Goal: Use online tool/utility: Utilize a website feature to perform a specific function

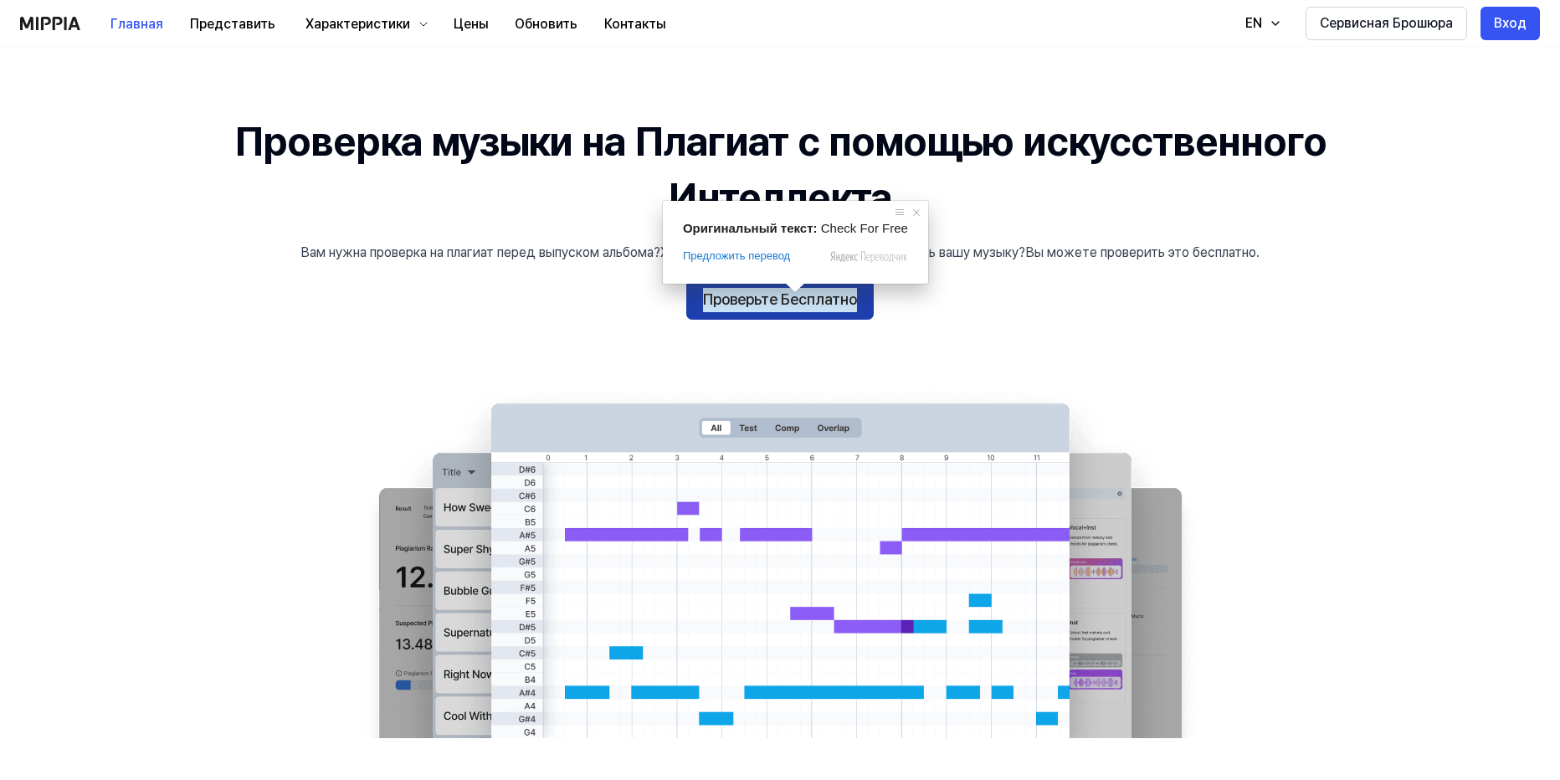
click at [791, 305] on ya-tr-span "Проверьте Бесплатно" at bounding box center [780, 300] width 154 height 24
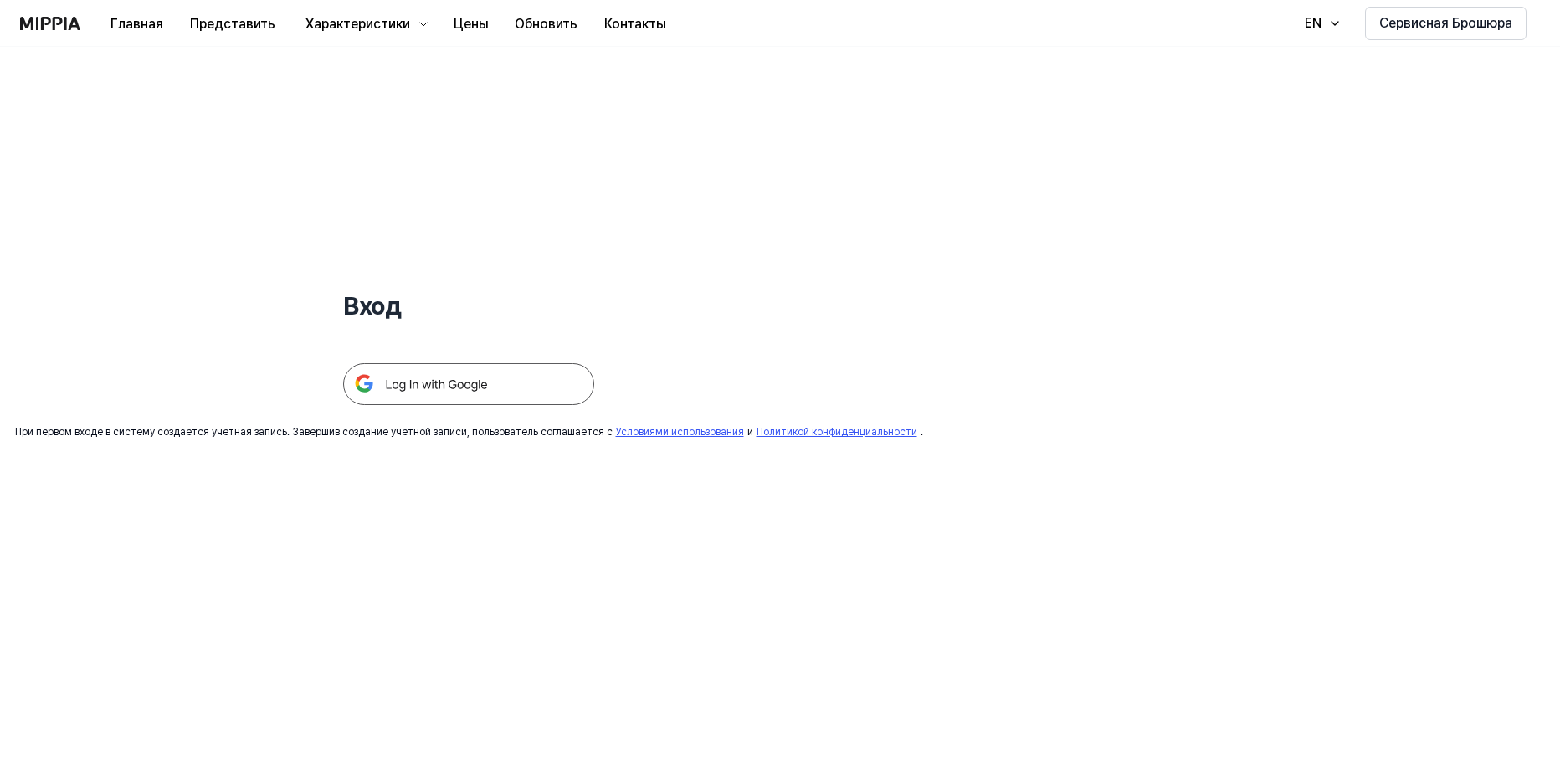
click at [487, 368] on img at bounding box center [468, 384] width 251 height 42
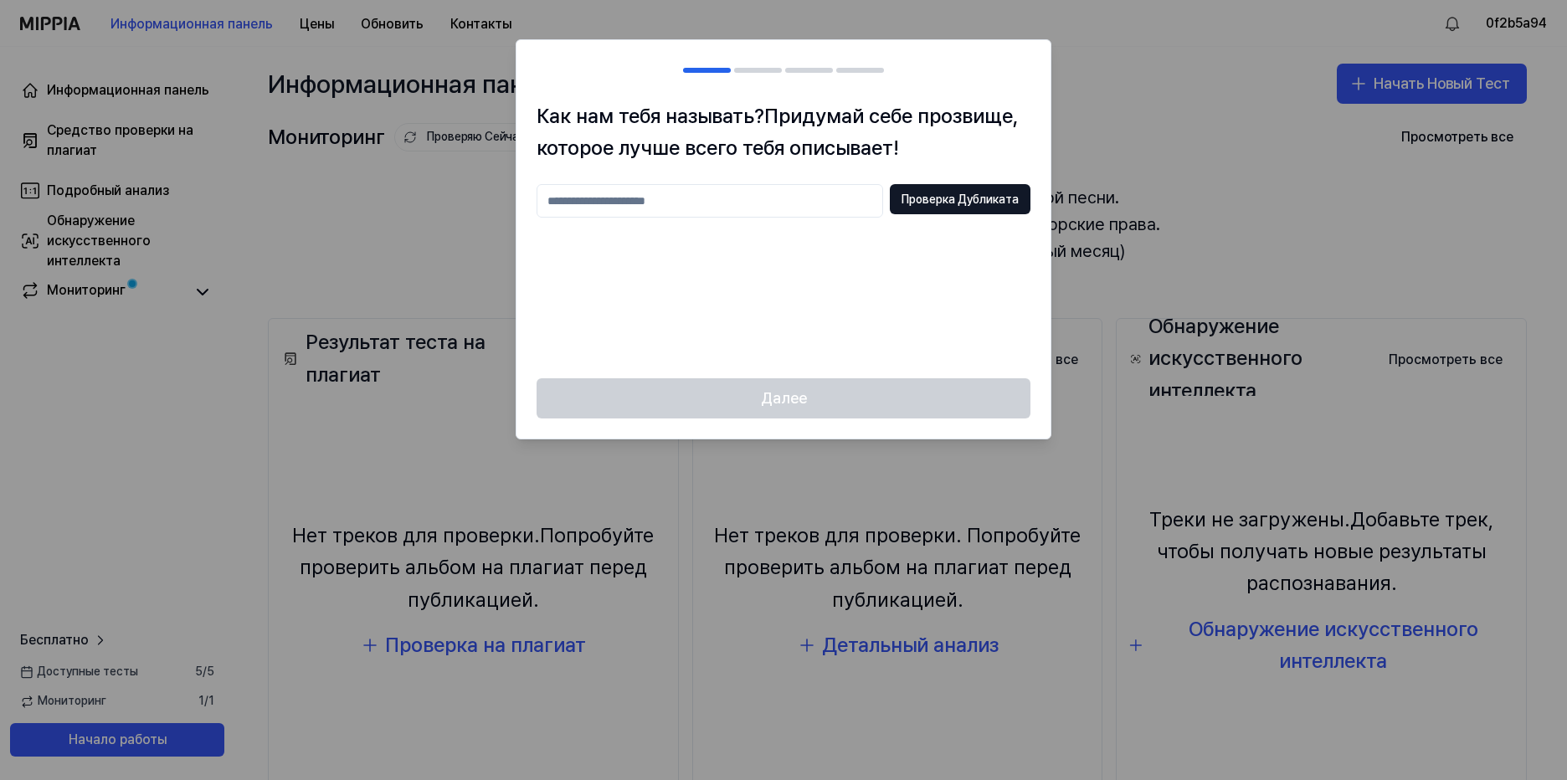
click at [671, 208] on input "text" at bounding box center [710, 200] width 347 height 33
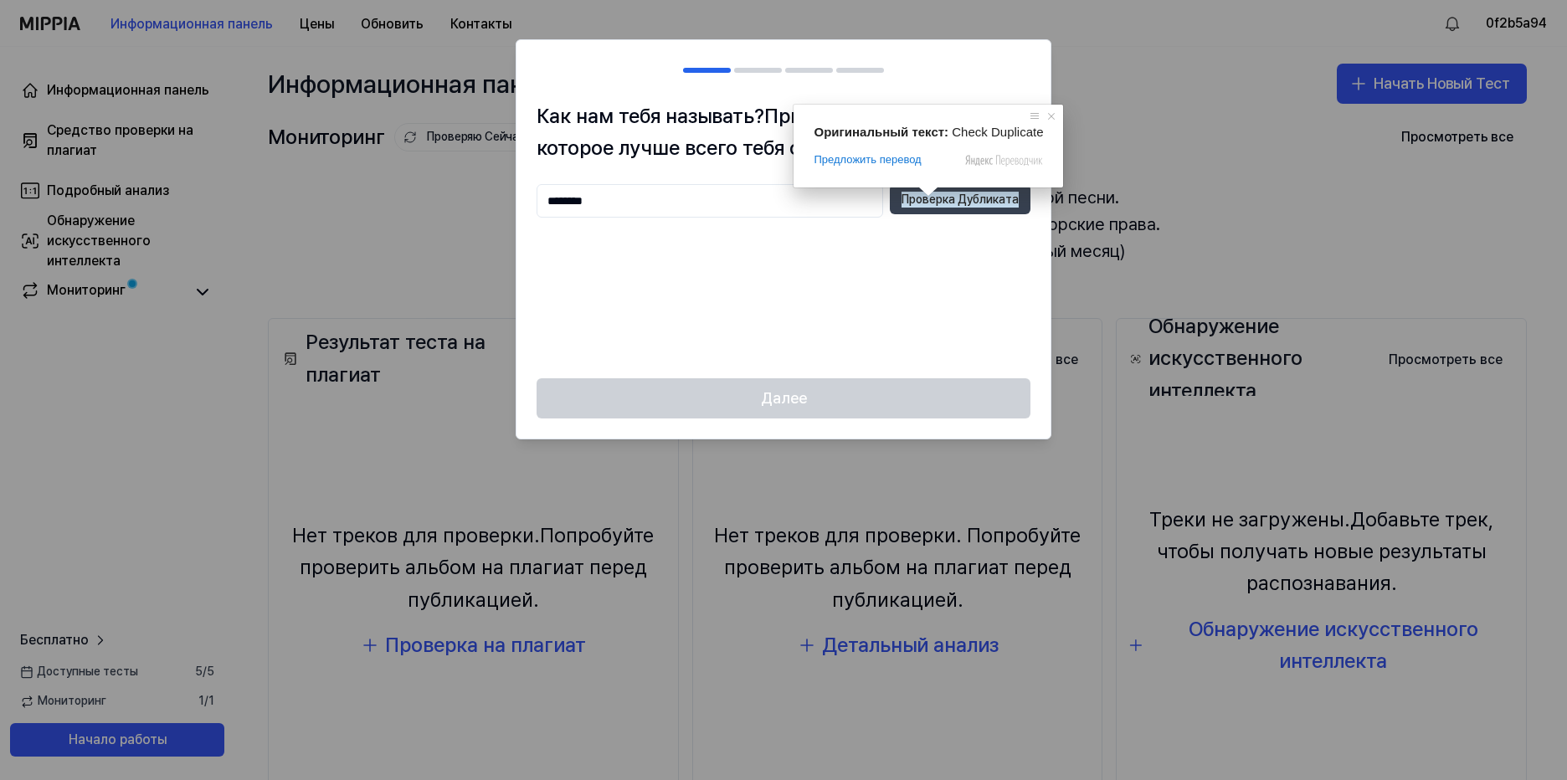
type input "********"
click at [933, 201] on ya-tr-span "Проверка Дубликата" at bounding box center [960, 200] width 117 height 17
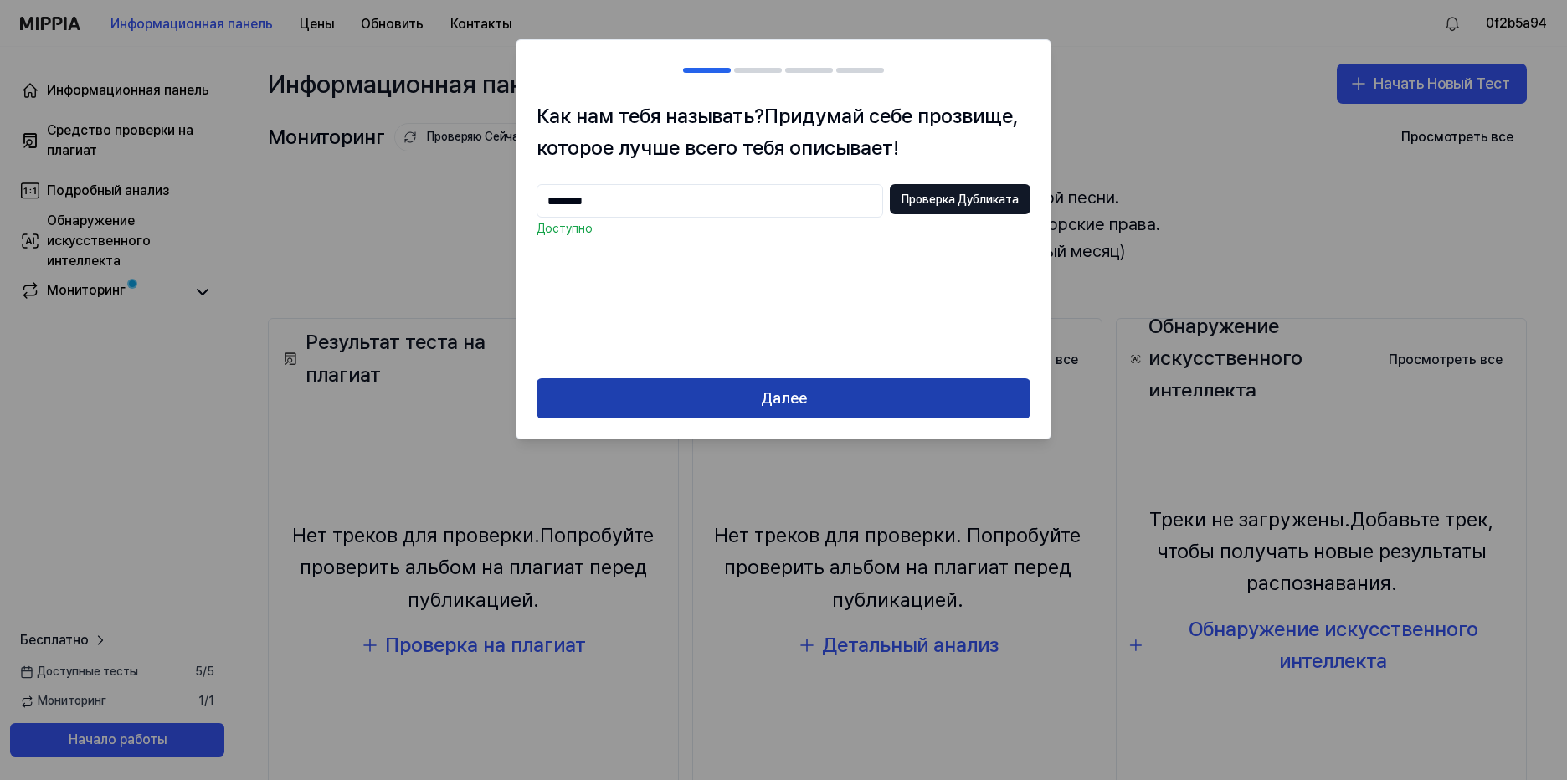
click at [808, 398] on button "Далее" at bounding box center [784, 398] width 494 height 40
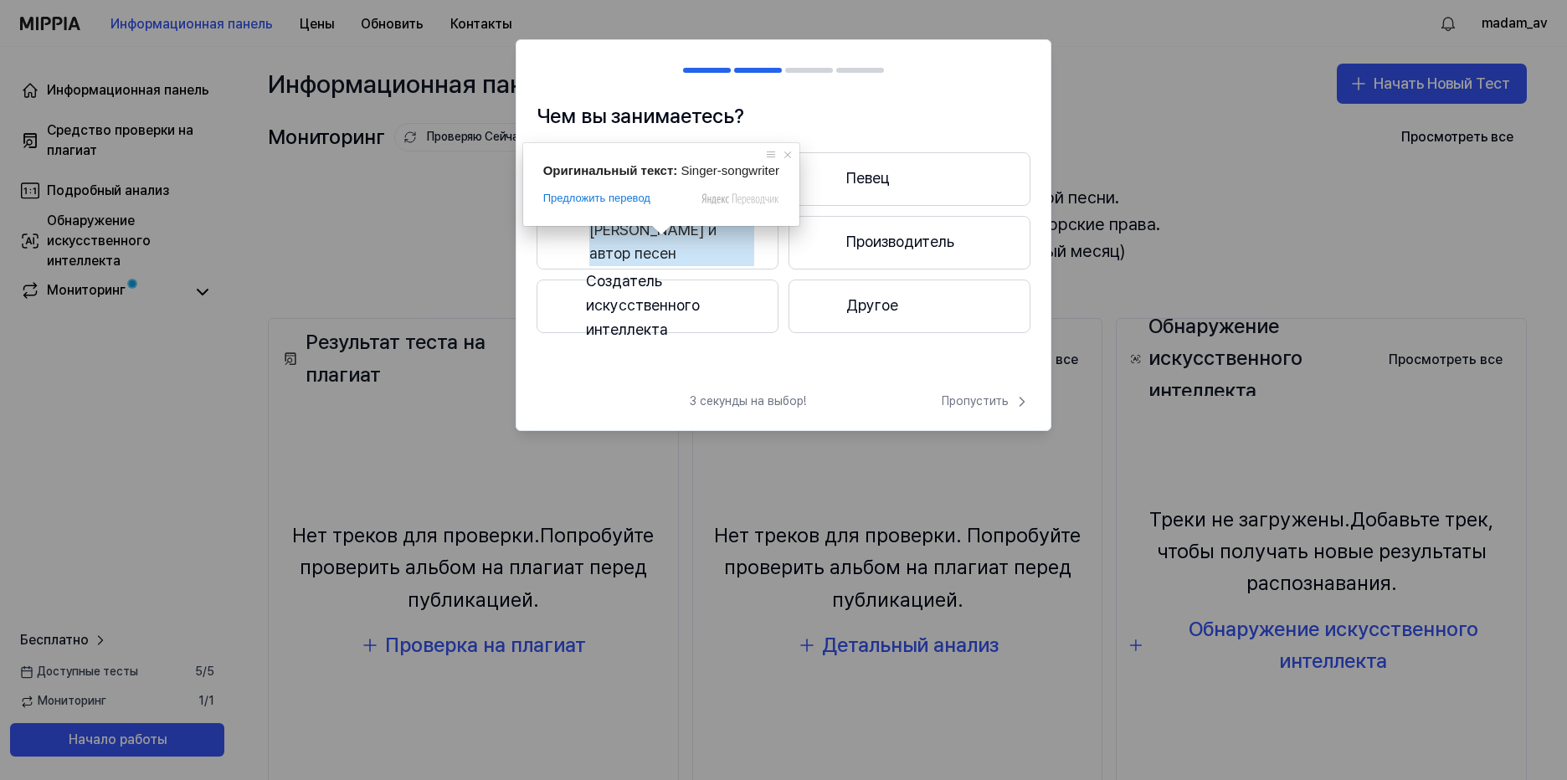
click at [676, 244] on ya-tr-span "Певец и автор песен" at bounding box center [671, 243] width 165 height 49
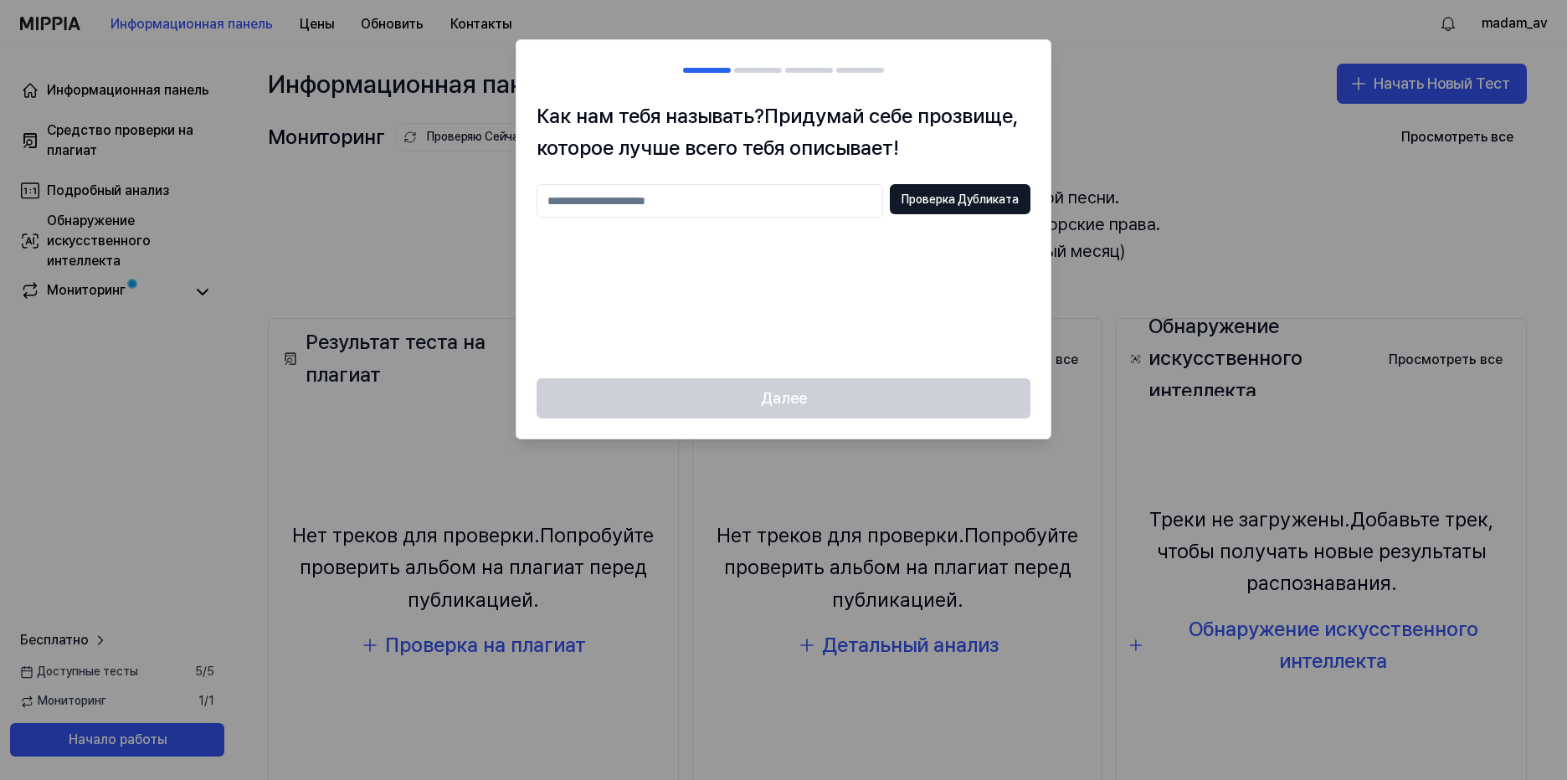
click at [662, 202] on input "text" at bounding box center [710, 200] width 347 height 33
click at [768, 72] on div at bounding box center [758, 70] width 48 height 5
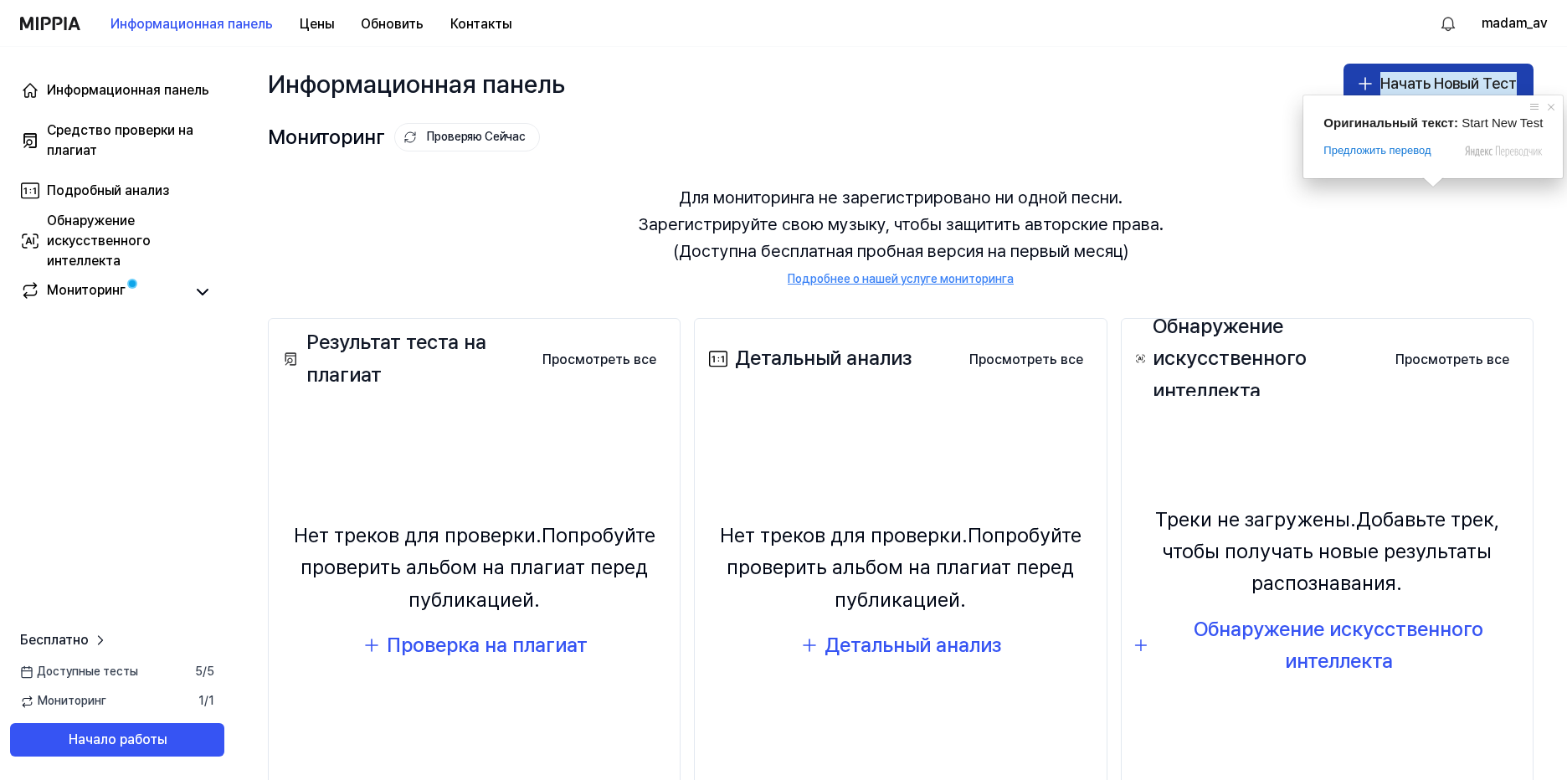
click at [1445, 85] on ya-tr-span "Начать Новый Тест" at bounding box center [1448, 84] width 136 height 24
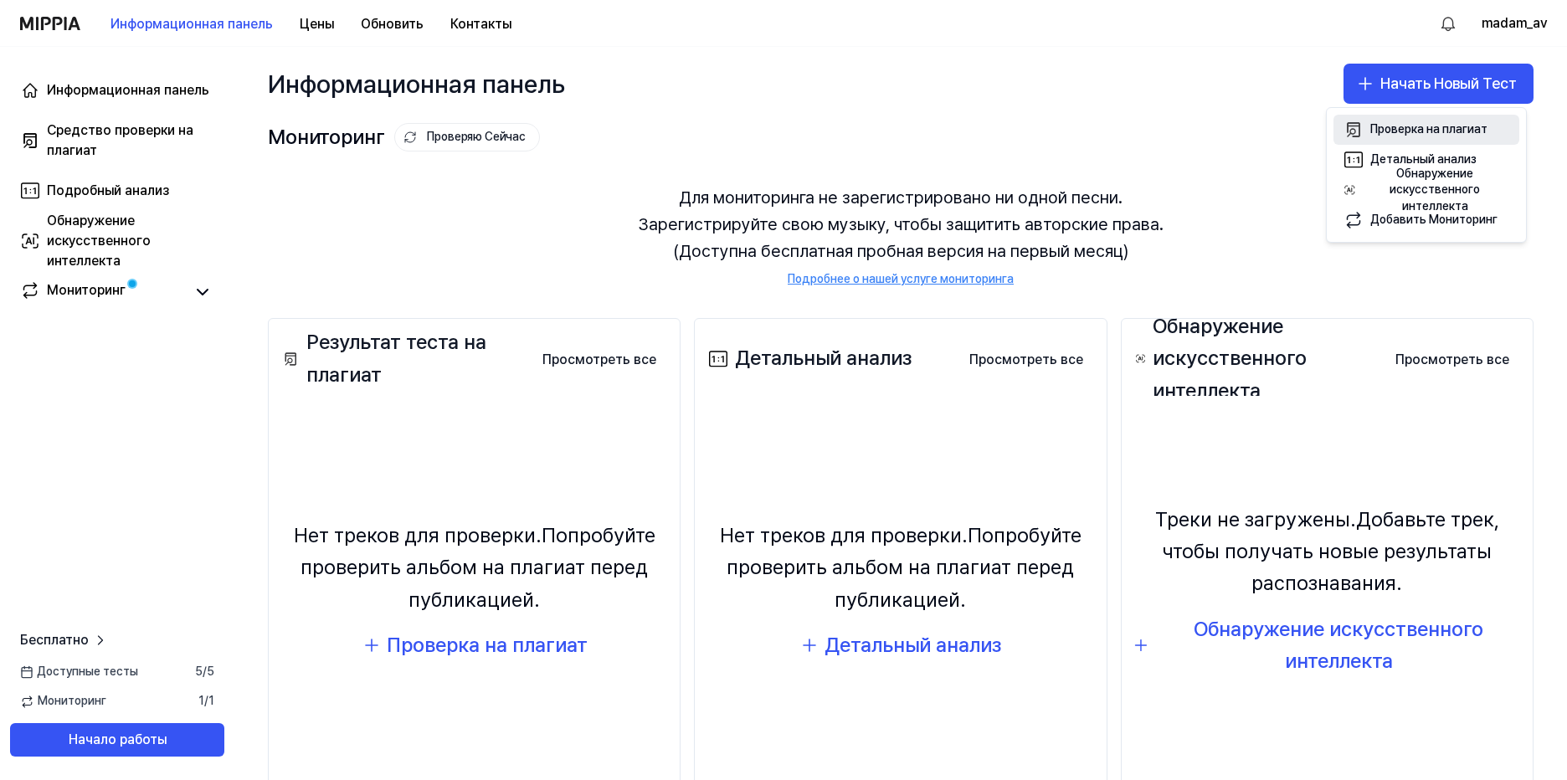
click at [1420, 131] on body "Информационная панель Цены Обновить Контакты madam_av Информационная панель Сре…" at bounding box center [783, 390] width 1567 height 780
click at [1418, 129] on ya-tr-span "Проверка на плагиат" at bounding box center [1428, 128] width 117 height 13
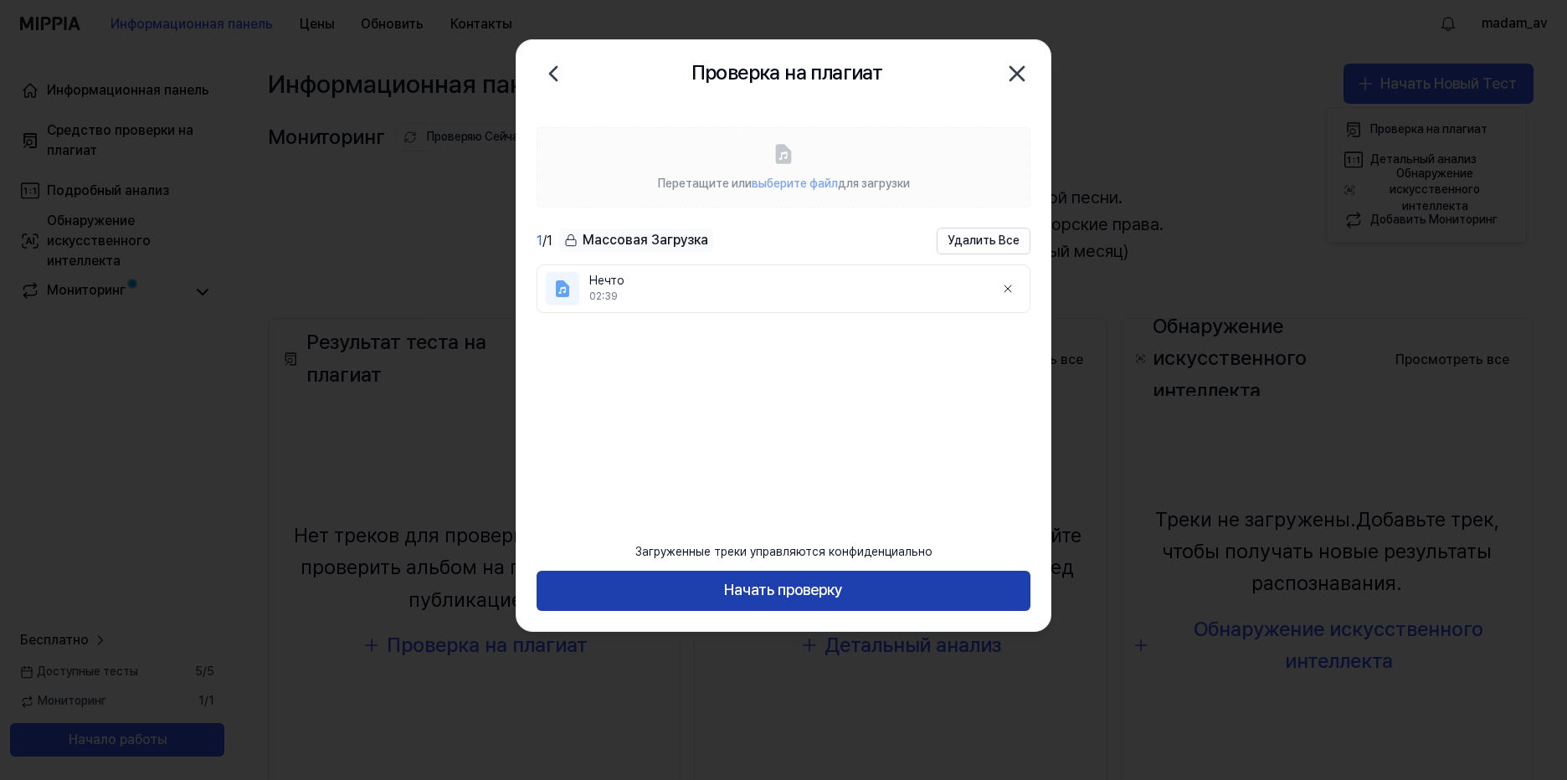
click at [807, 593] on ya-tr-span "Начать проверку" at bounding box center [783, 590] width 119 height 24
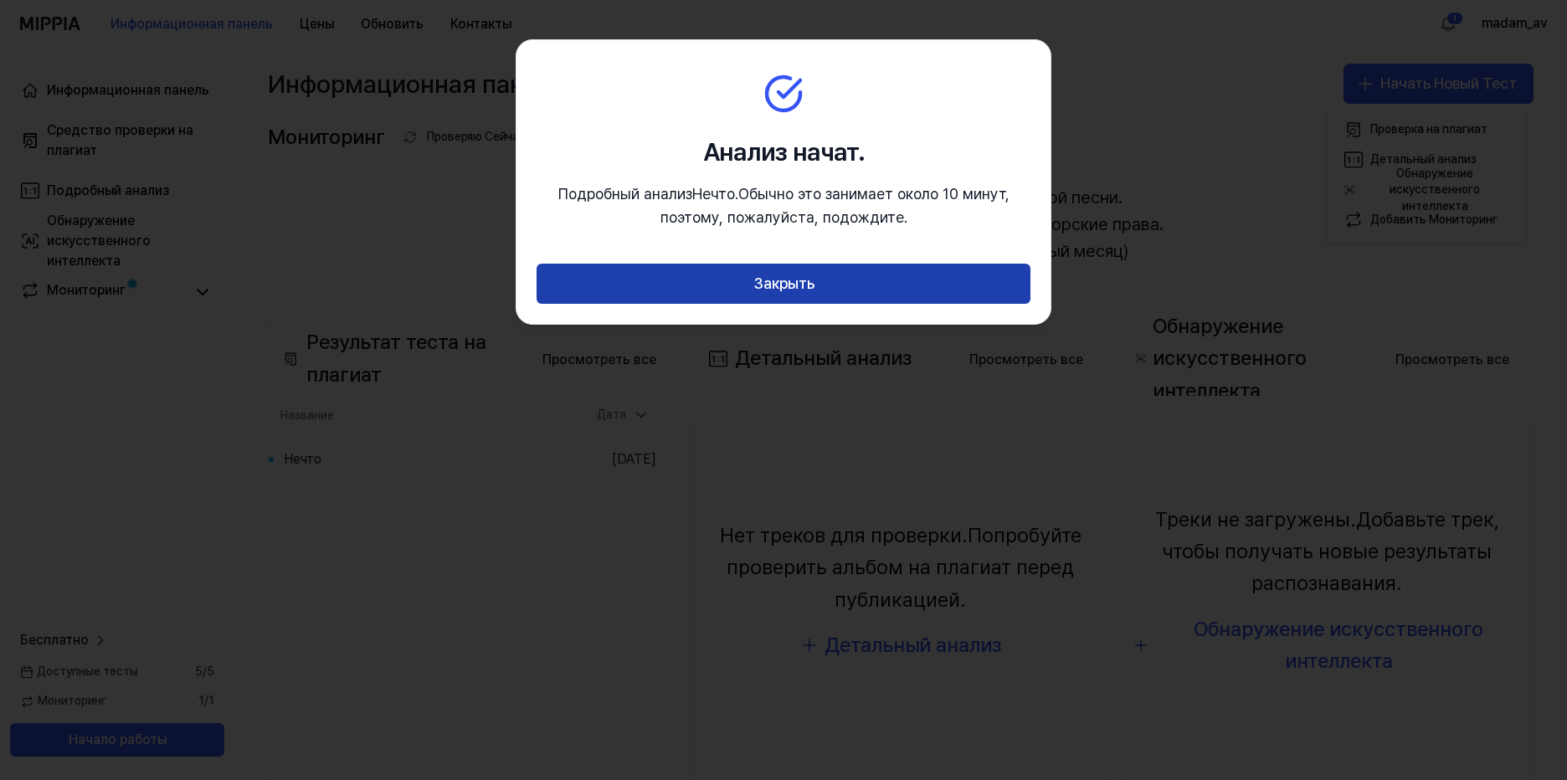
click at [819, 291] on button "Закрыть" at bounding box center [784, 284] width 494 height 40
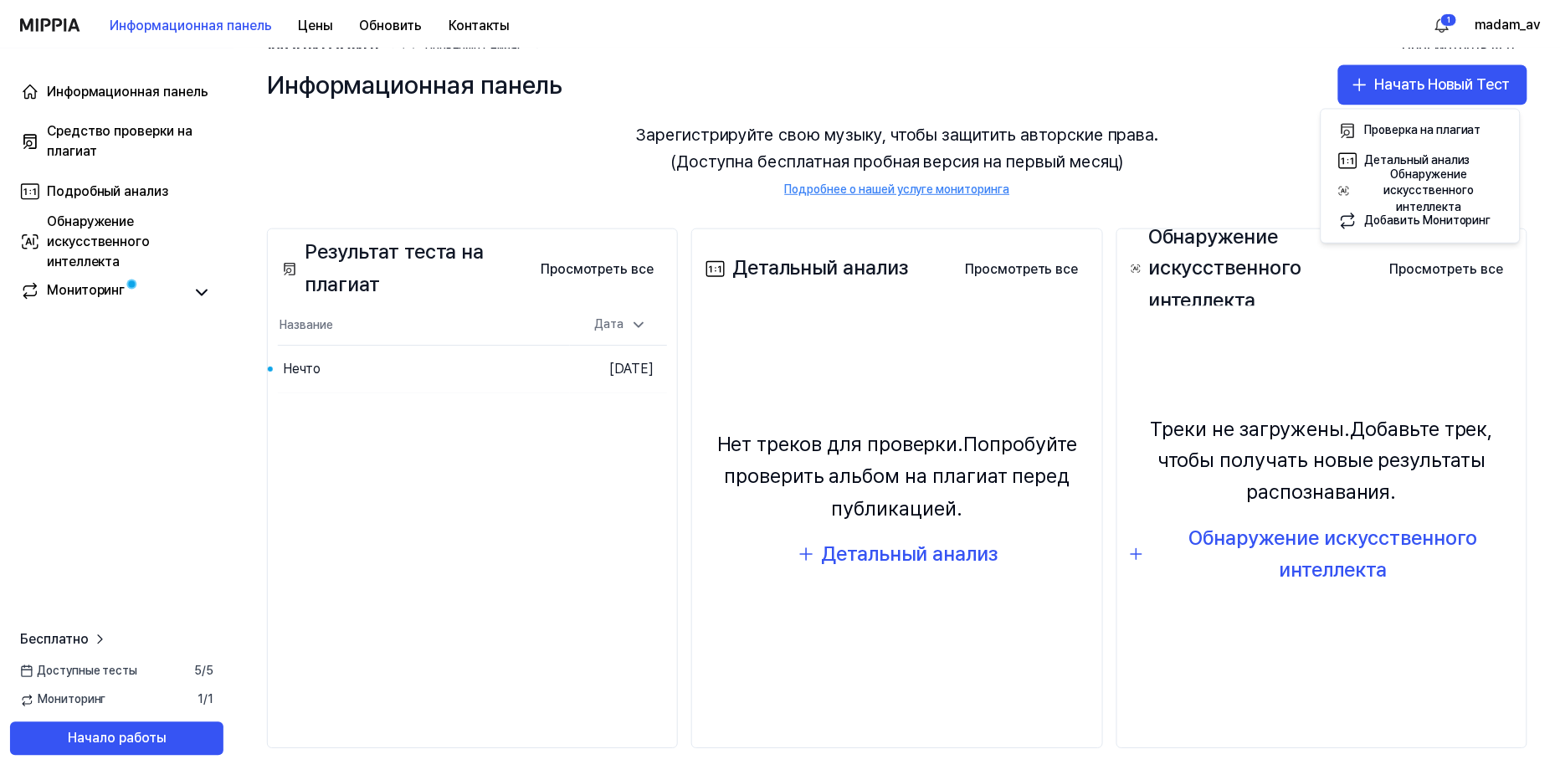
scroll to position [94, 0]
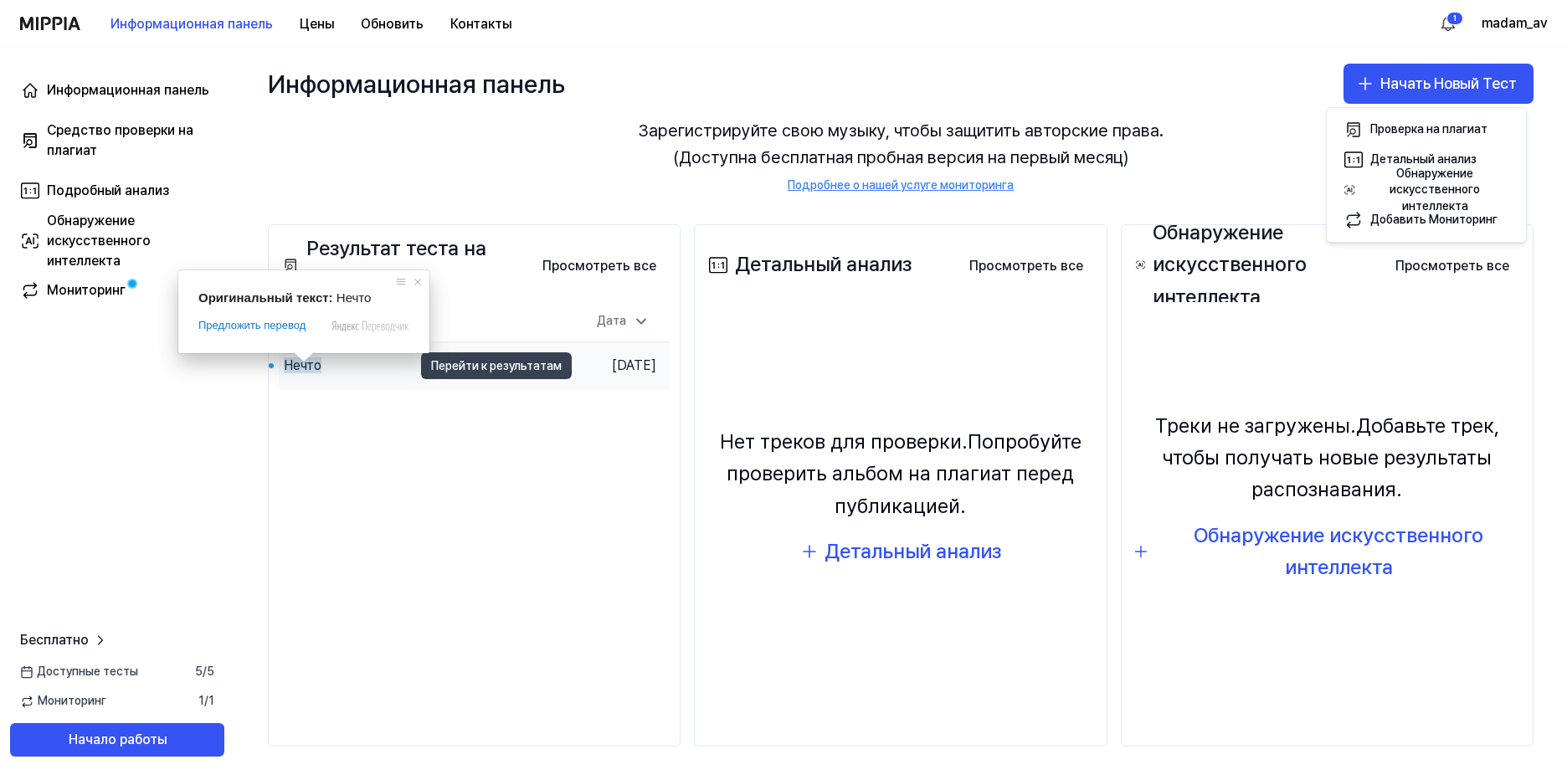
click at [431, 367] on ya-tr-span "Перейти к результатам" at bounding box center [496, 366] width 131 height 18
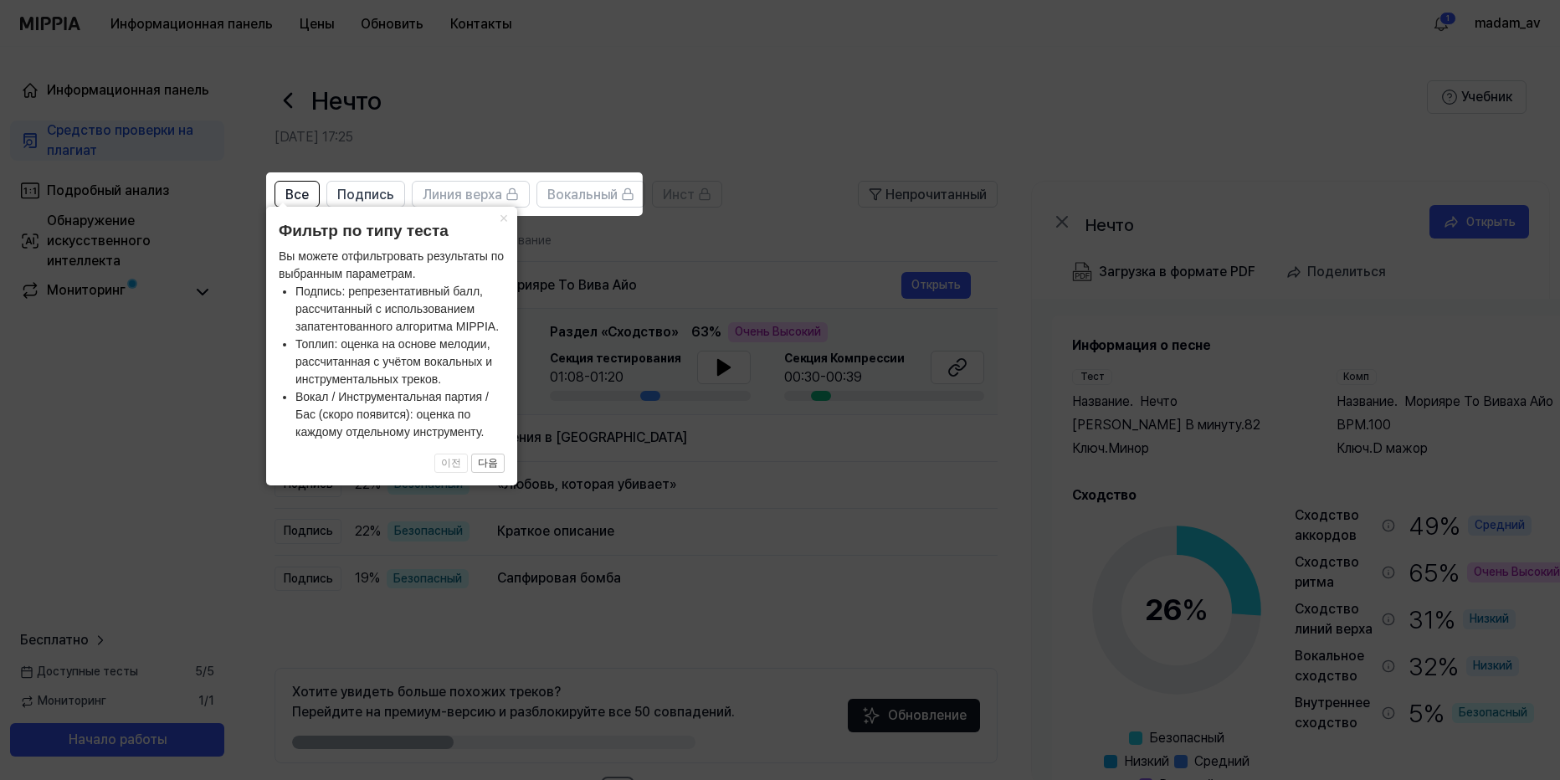
click at [799, 94] on icon at bounding box center [783, 390] width 1567 height 780
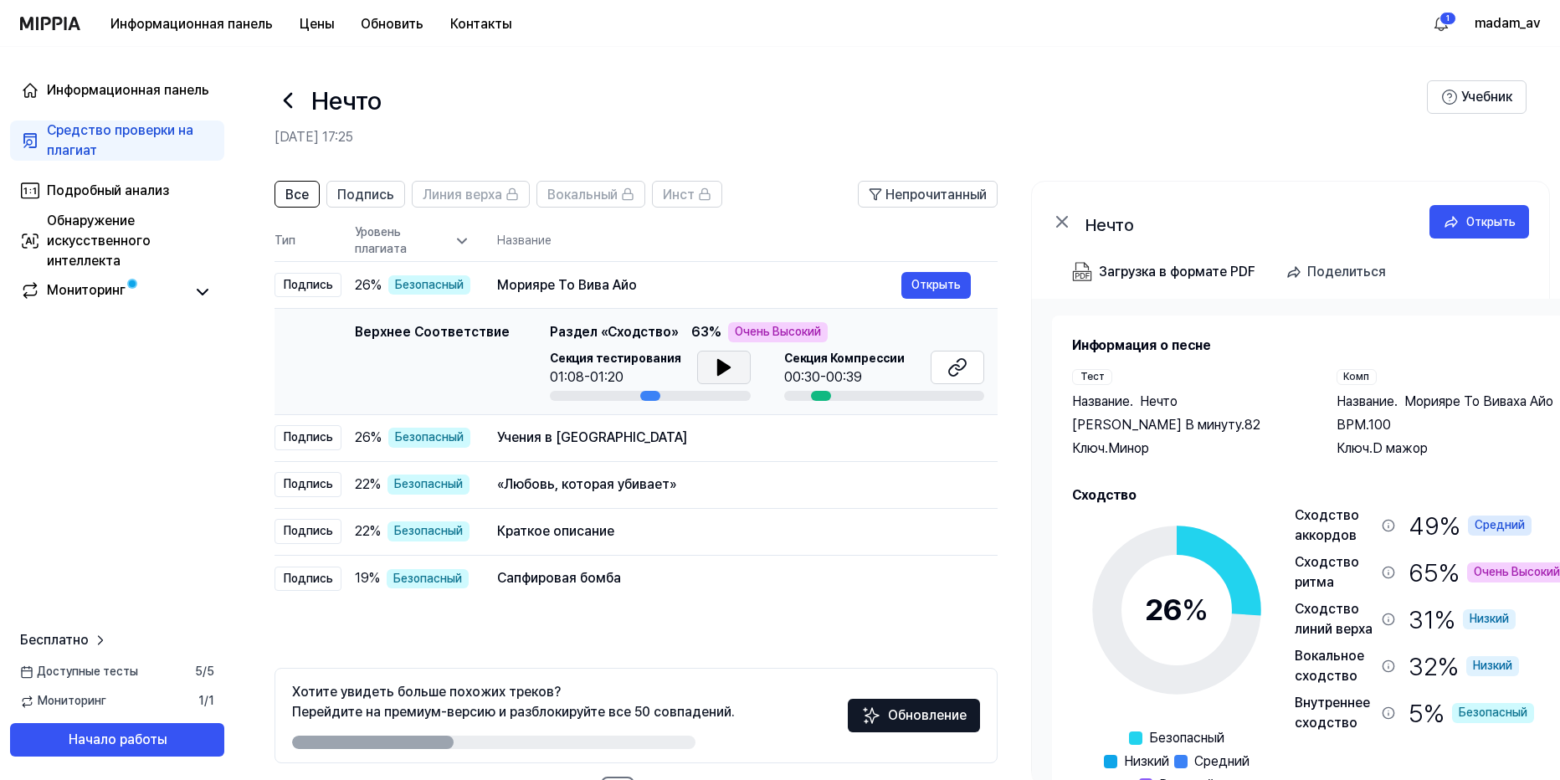
click at [718, 363] on icon at bounding box center [723, 367] width 12 height 15
click at [963, 370] on icon at bounding box center [958, 367] width 20 height 20
click at [643, 394] on div at bounding box center [650, 396] width 20 height 10
click at [714, 371] on icon at bounding box center [724, 367] width 20 height 20
click at [726, 367] on icon at bounding box center [727, 367] width 3 height 13
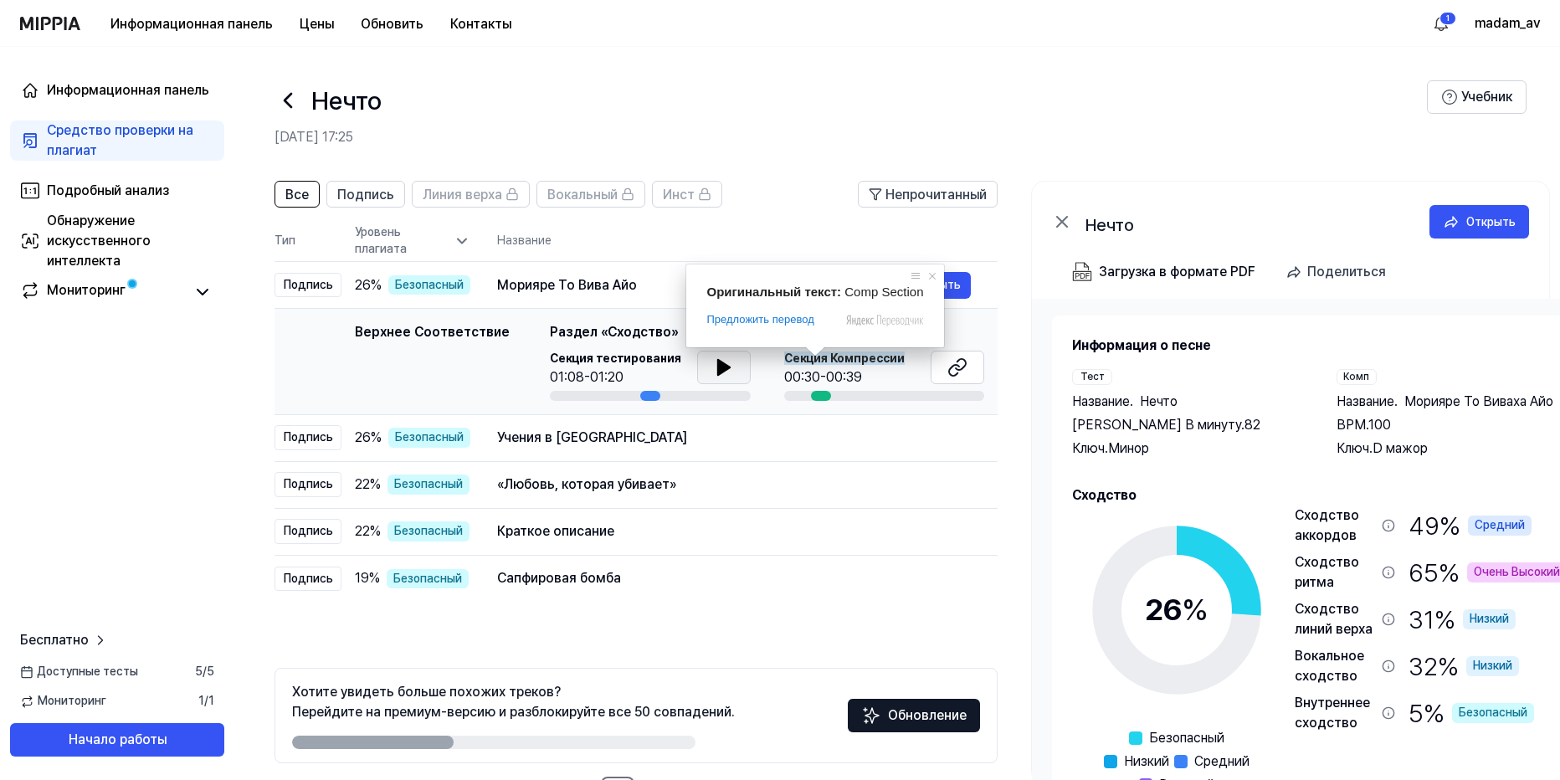
drag, startPoint x: 782, startPoint y: 359, endPoint x: 928, endPoint y: 357, distance: 145.7
click at [928, 357] on div "Секция Компрессии 00:30-00:39" at bounding box center [884, 369] width 201 height 37
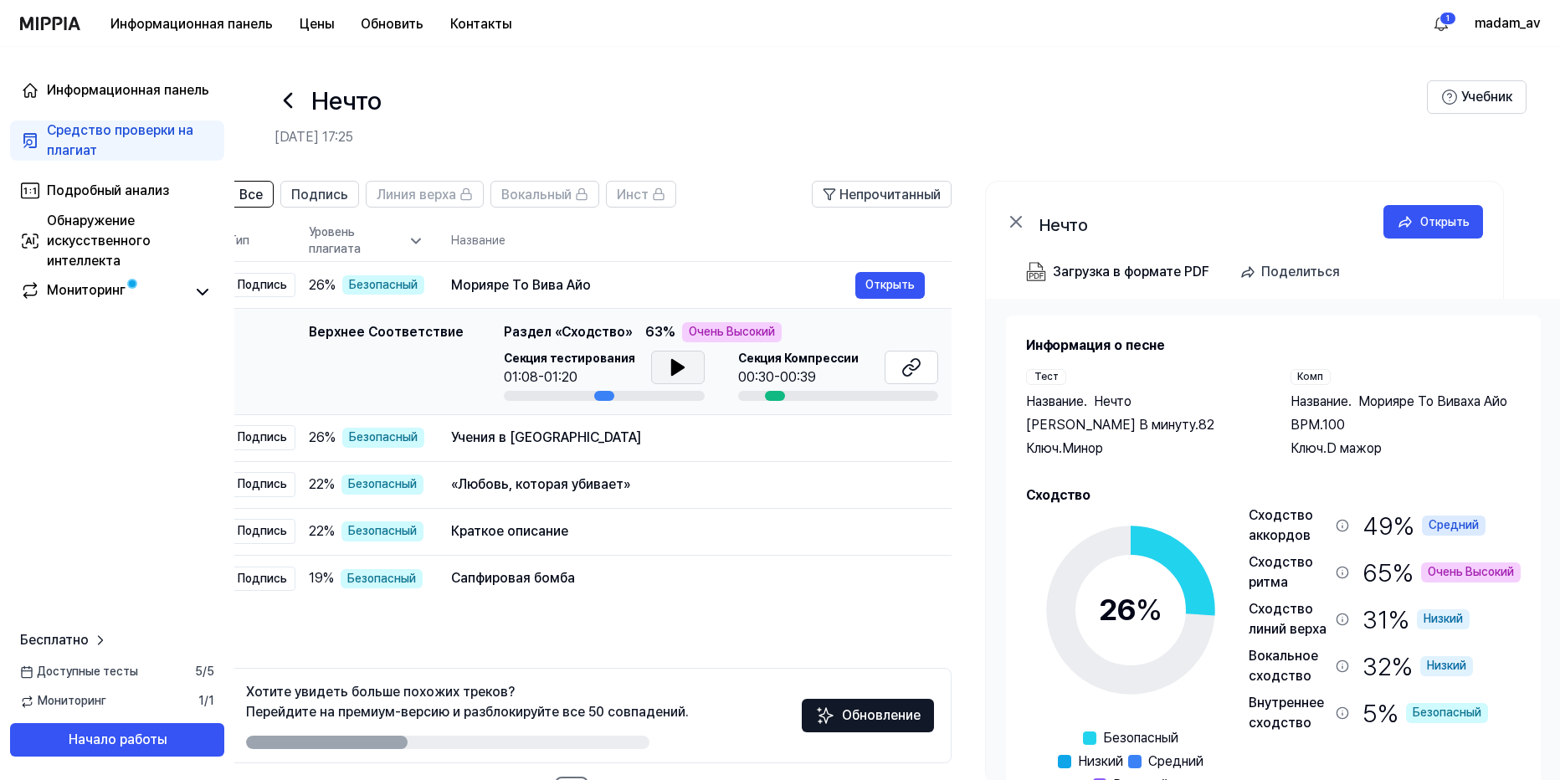
scroll to position [0, 52]
drag, startPoint x: 898, startPoint y: 357, endPoint x: 794, endPoint y: 365, distance: 104.9
click at [794, 365] on div "Секция Компрессии 00:30-00:39" at bounding box center [838, 369] width 201 height 37
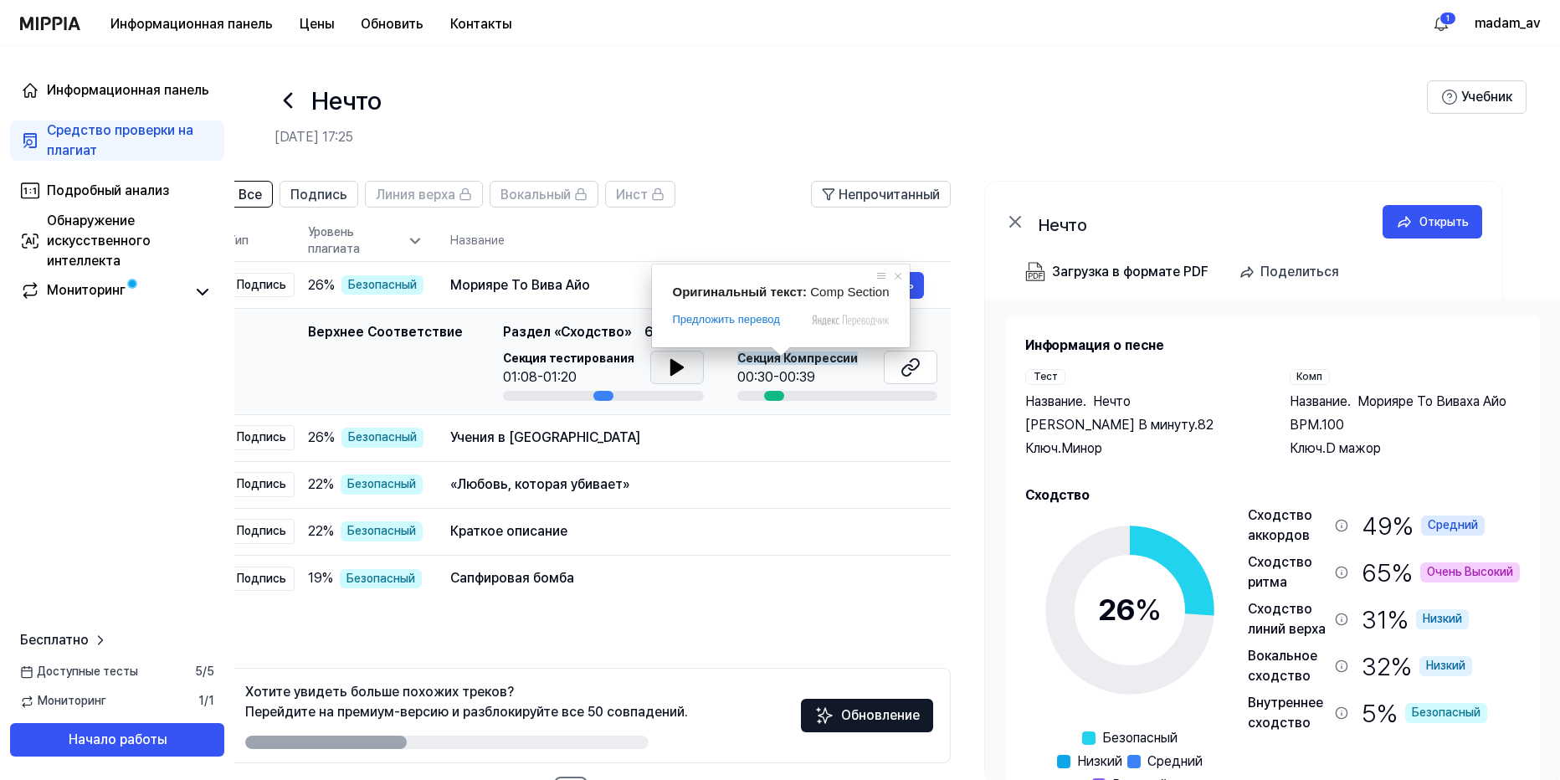
scroll to position [0, 23]
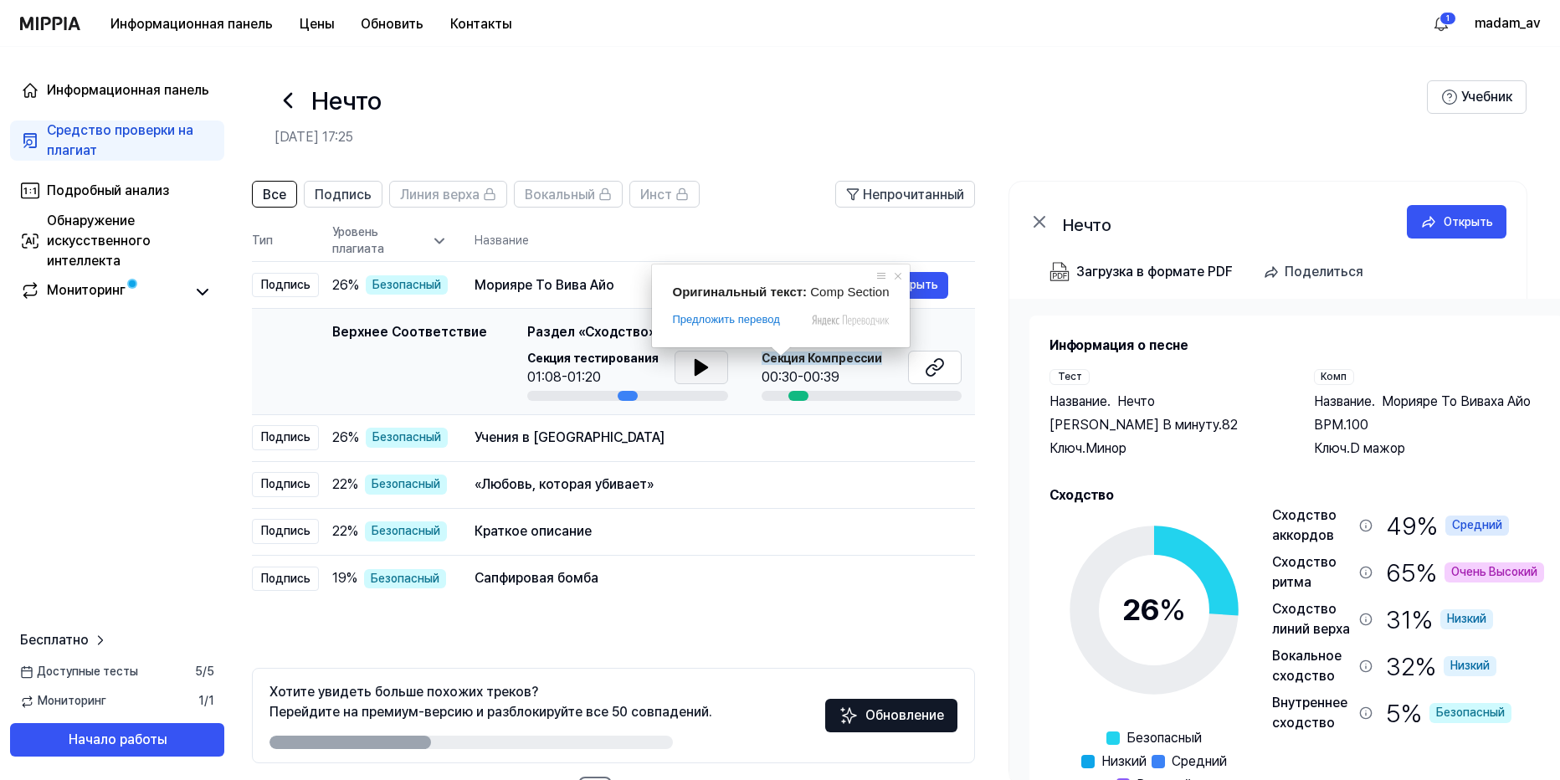
drag, startPoint x: 729, startPoint y: 359, endPoint x: 848, endPoint y: 357, distance: 118.9
click at [848, 357] on ya-tr-span "Секция Компрессии" at bounding box center [822, 358] width 121 height 13
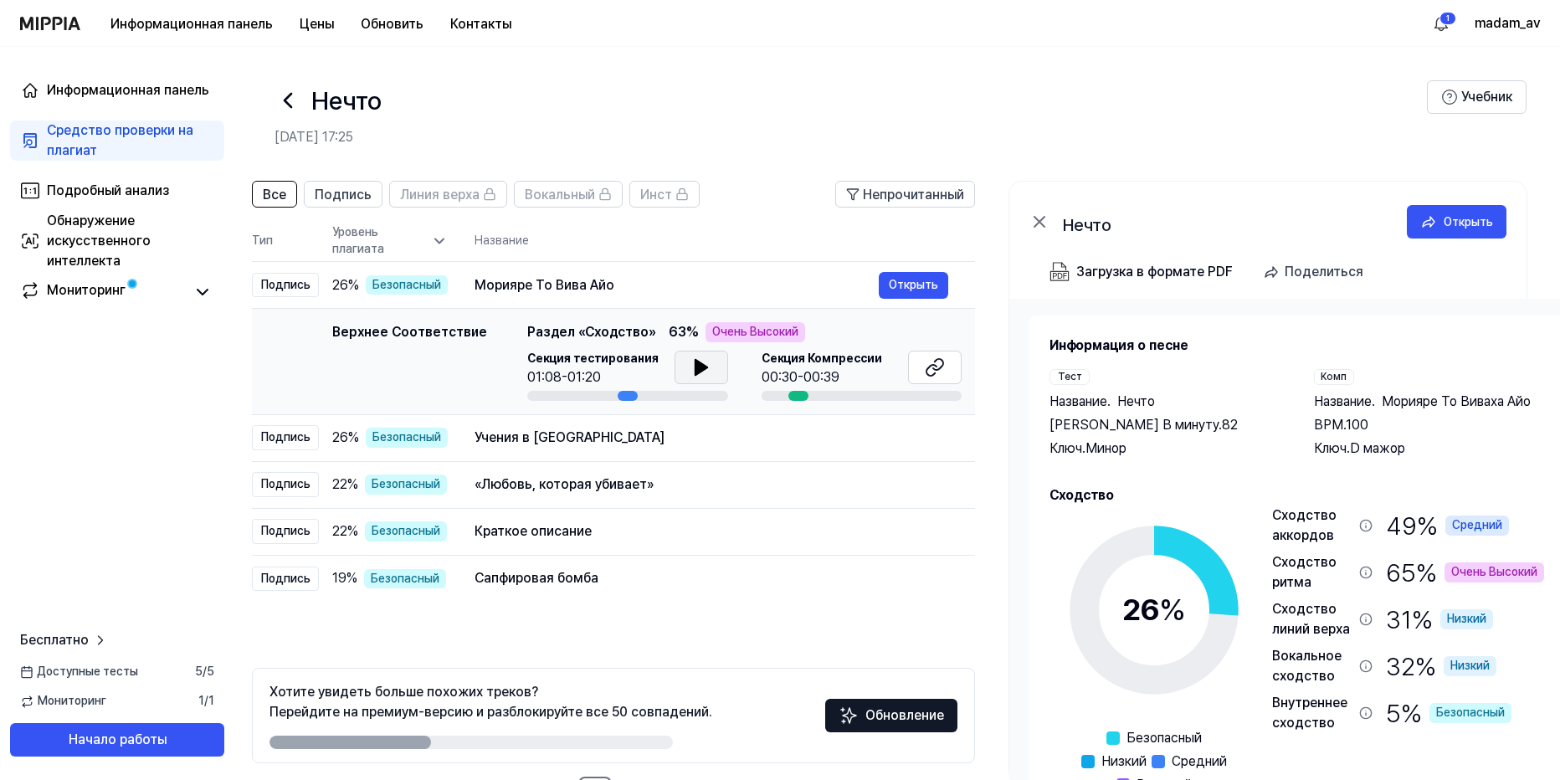
click at [850, 360] on ya-tr-span "Секция Компрессии" at bounding box center [822, 358] width 121 height 13
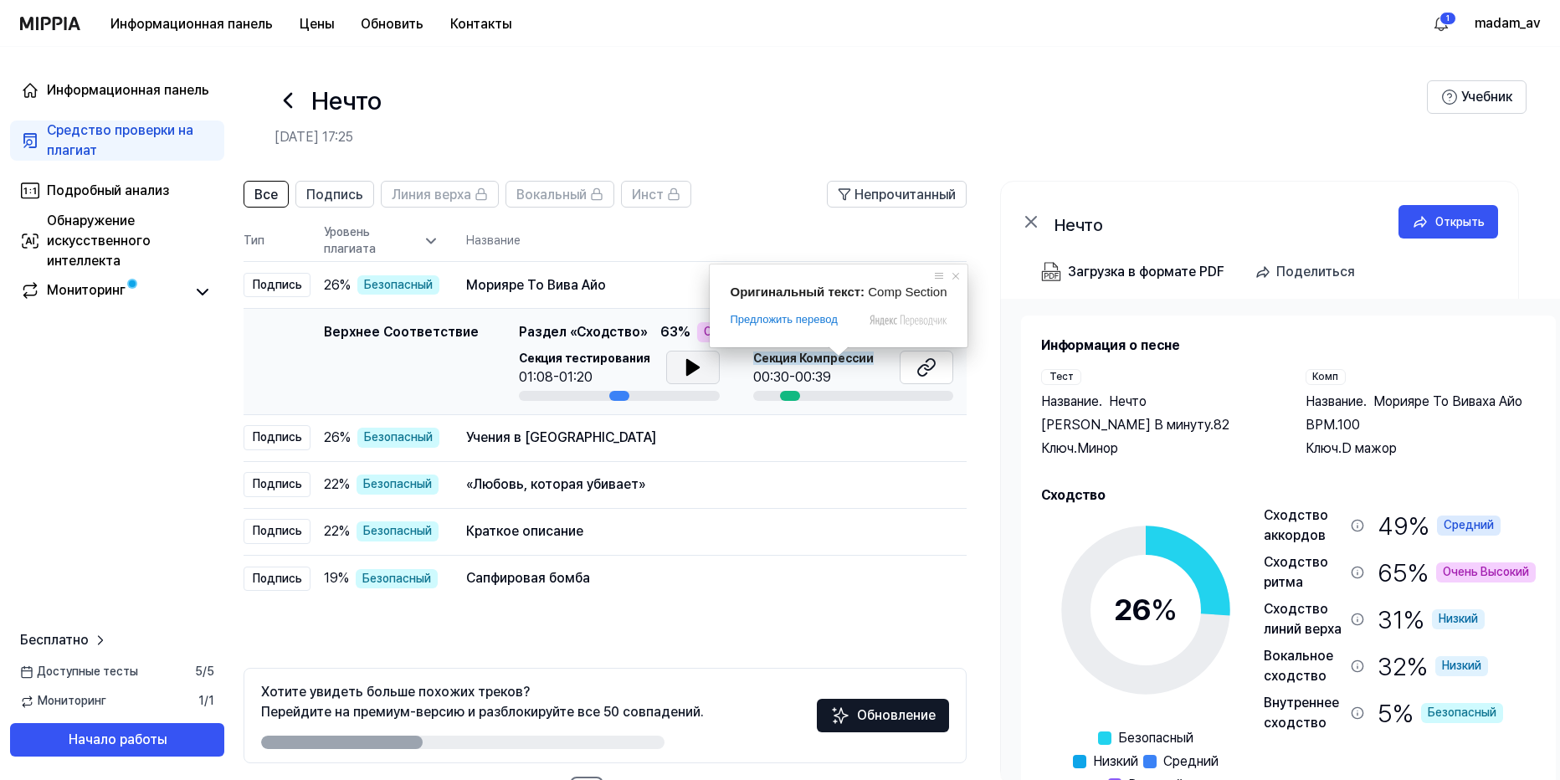
scroll to position [0, 27]
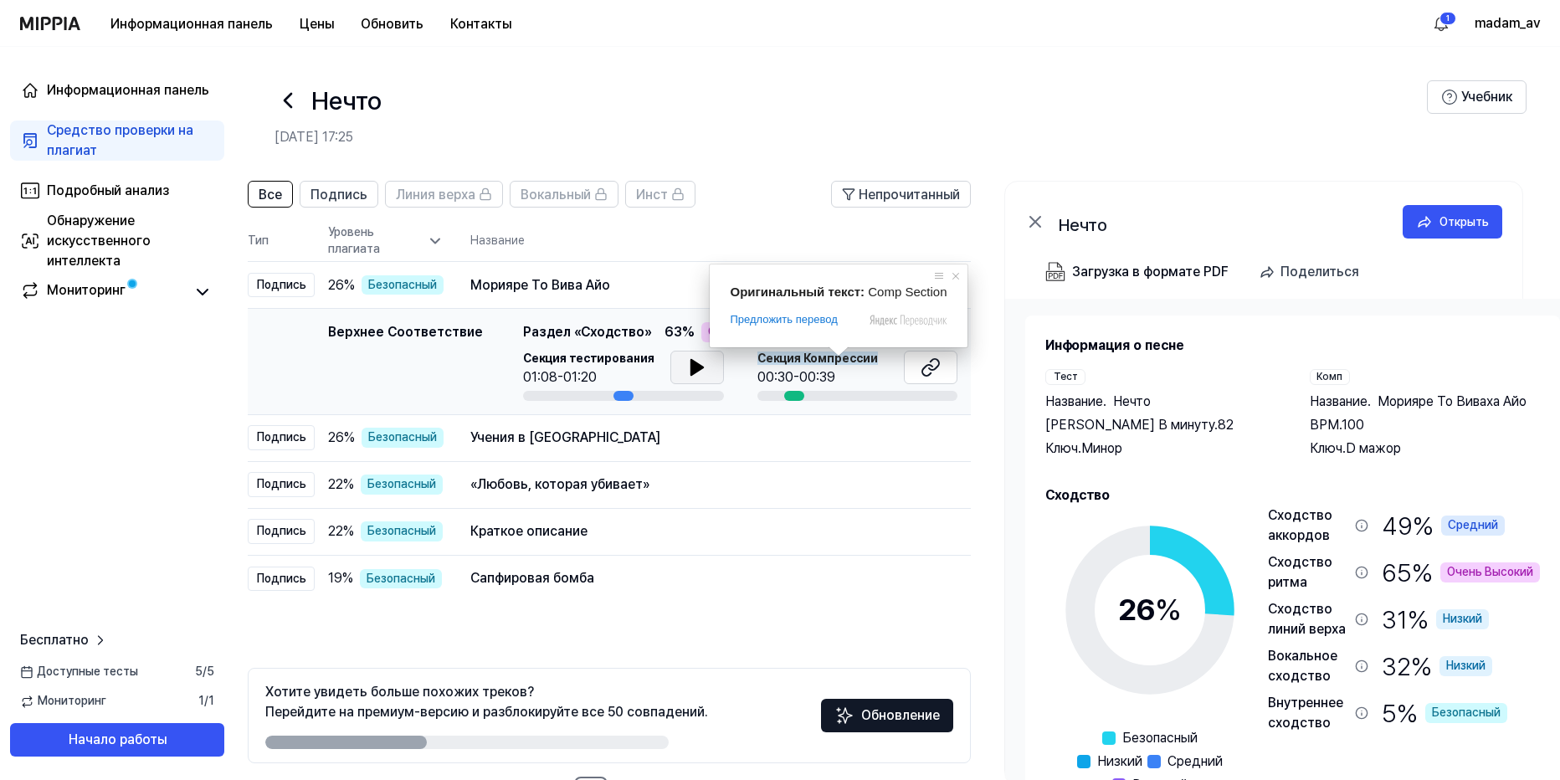
click at [866, 357] on ya-tr-span "Секция Компрессии" at bounding box center [818, 358] width 121 height 13
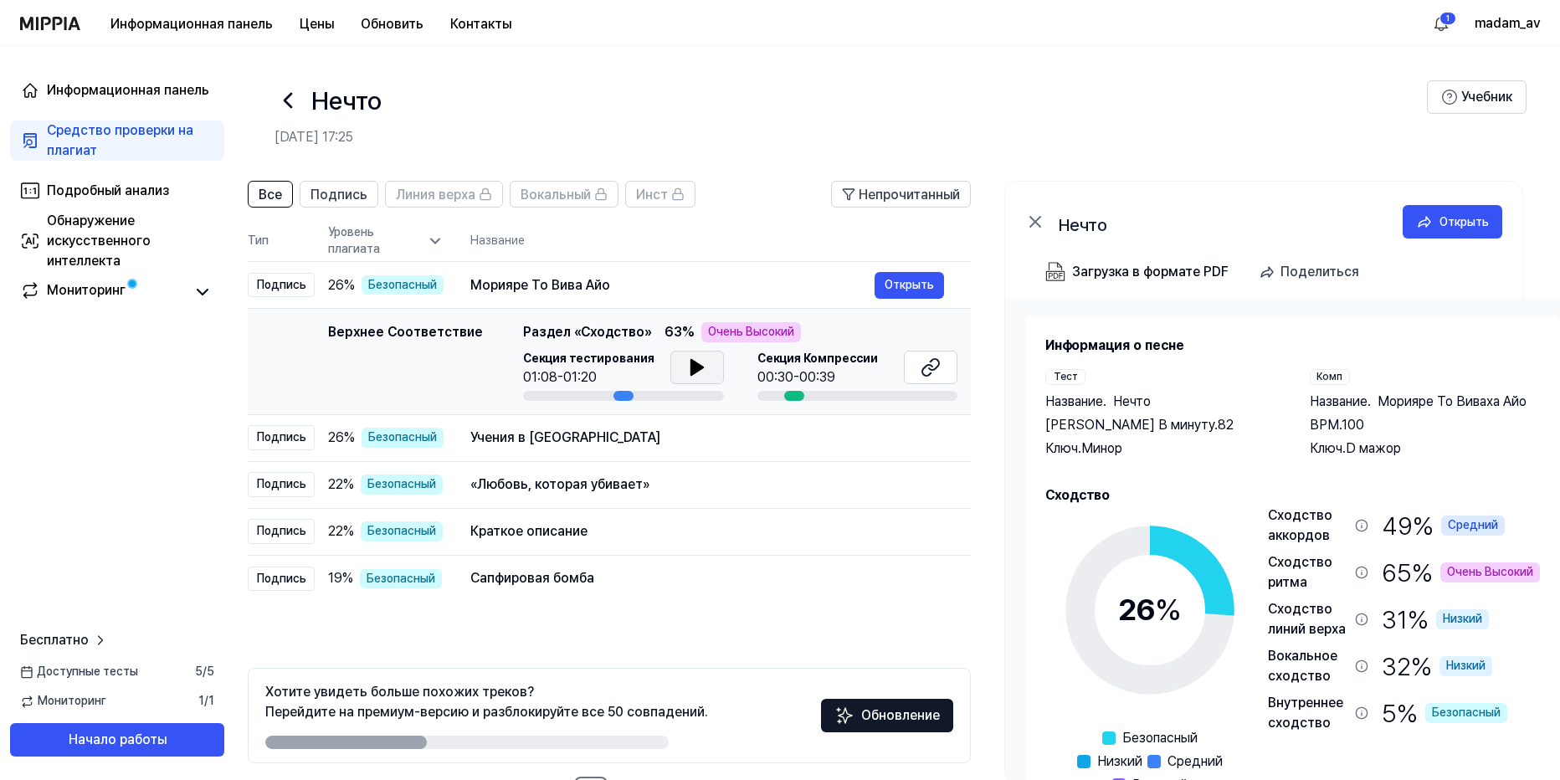
click at [762, 361] on ya-tr-span "Секция Компрессии" at bounding box center [818, 358] width 121 height 13
click at [772, 354] on ya-tr-span "Секция Компрессии" at bounding box center [818, 358] width 121 height 13
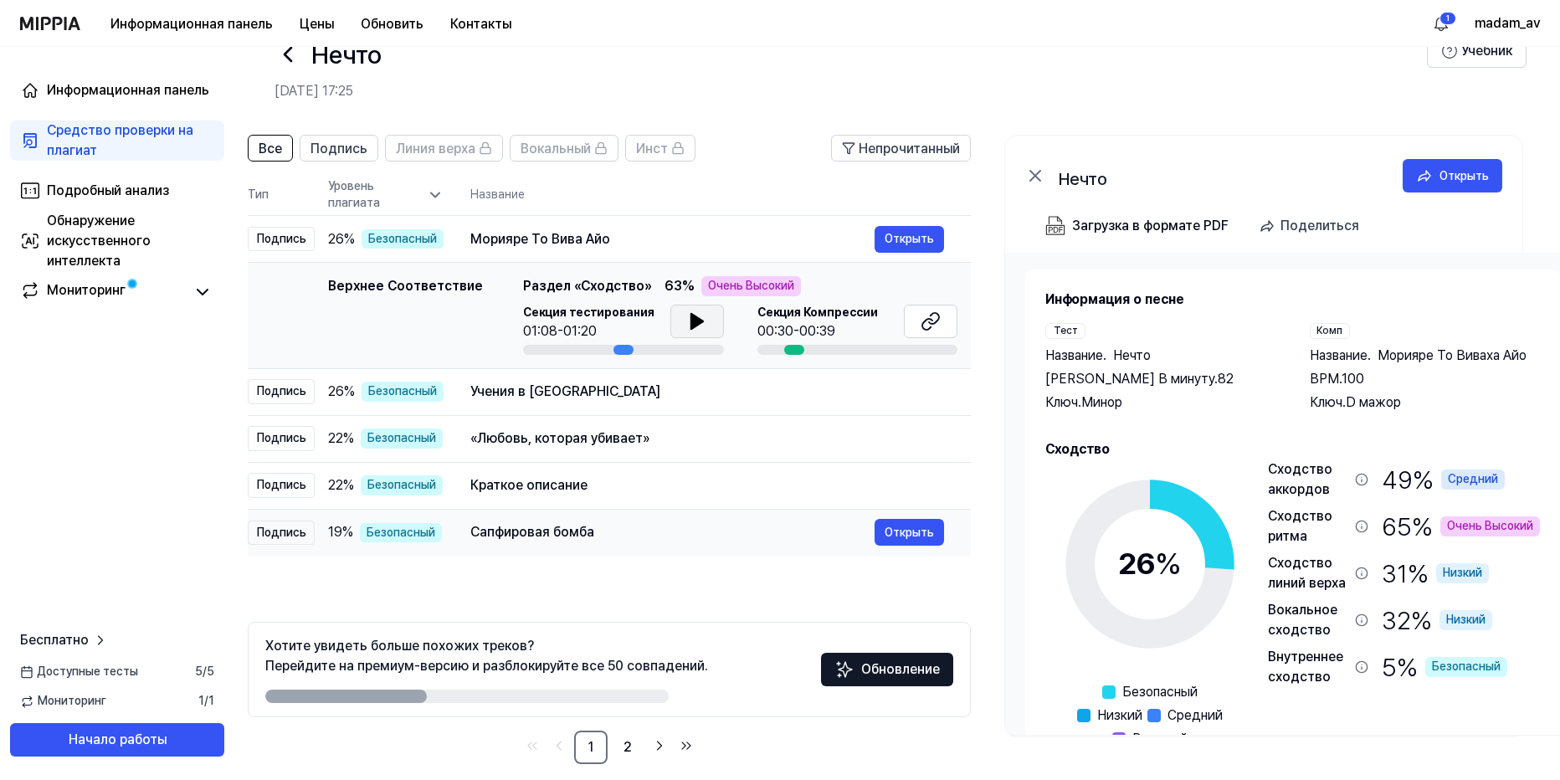
scroll to position [64, 0]
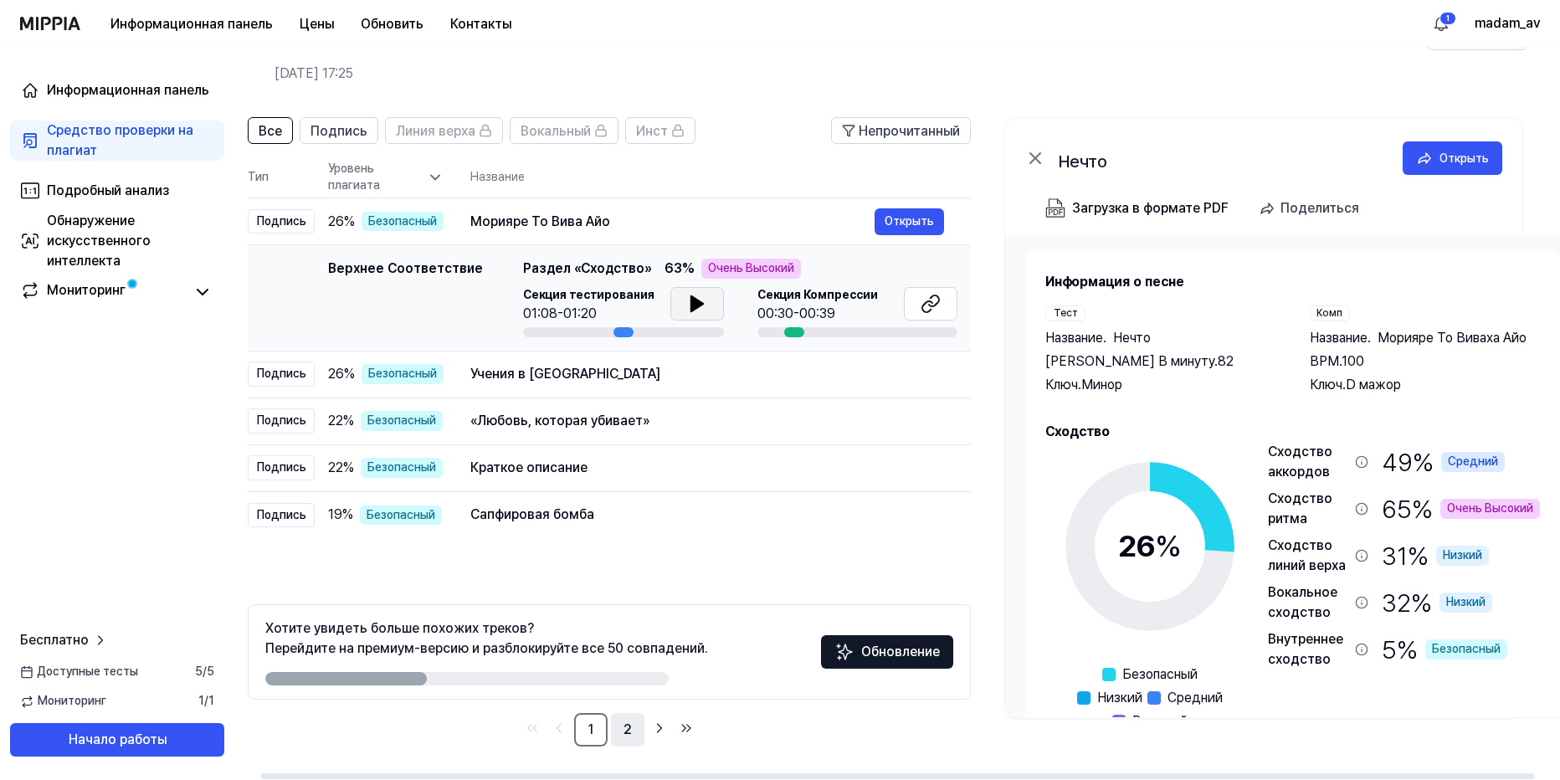
click at [630, 728] on link "2" at bounding box center [627, 729] width 33 height 33
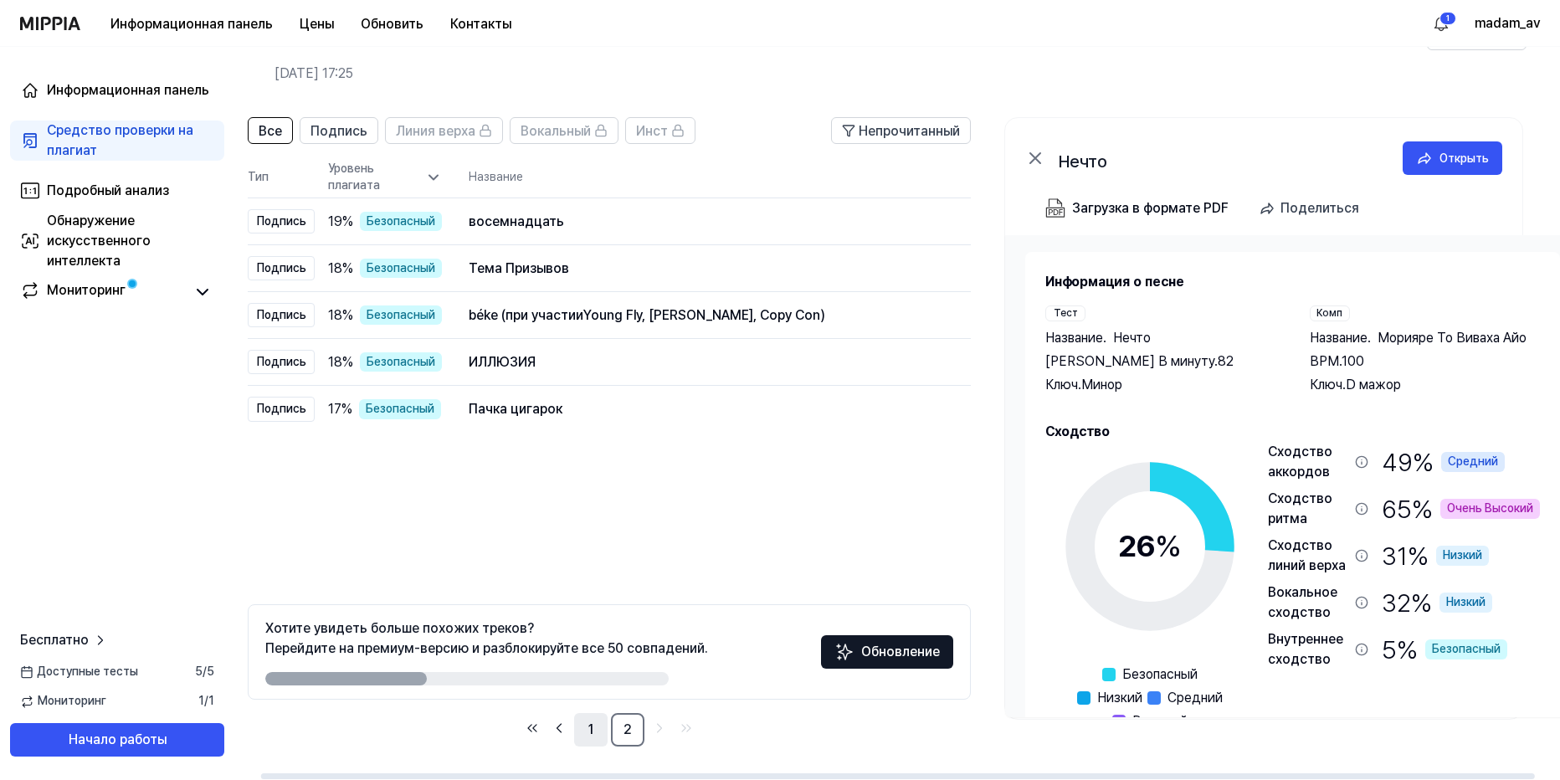
click at [589, 732] on link "1" at bounding box center [590, 729] width 33 height 33
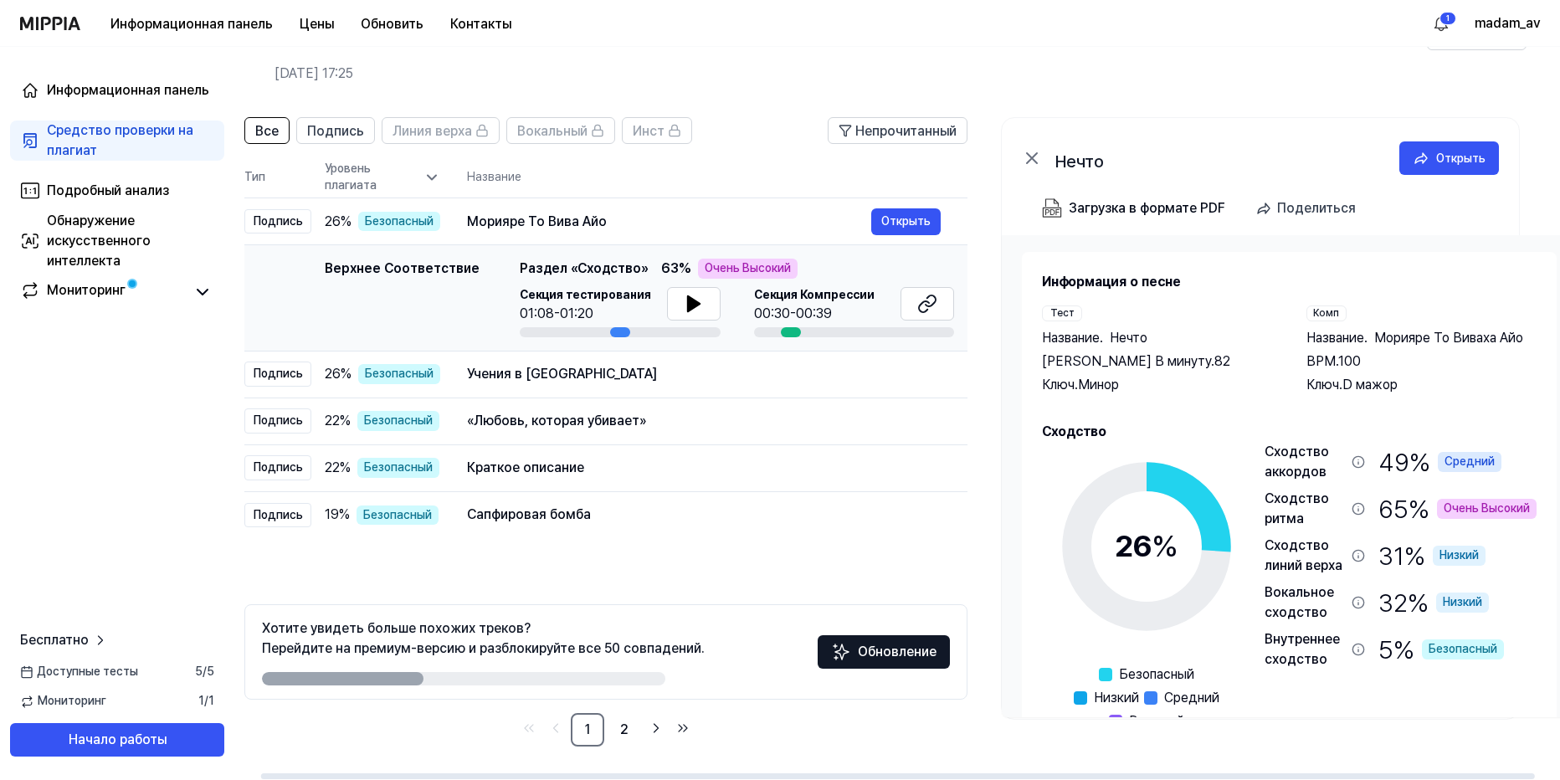
scroll to position [0, 27]
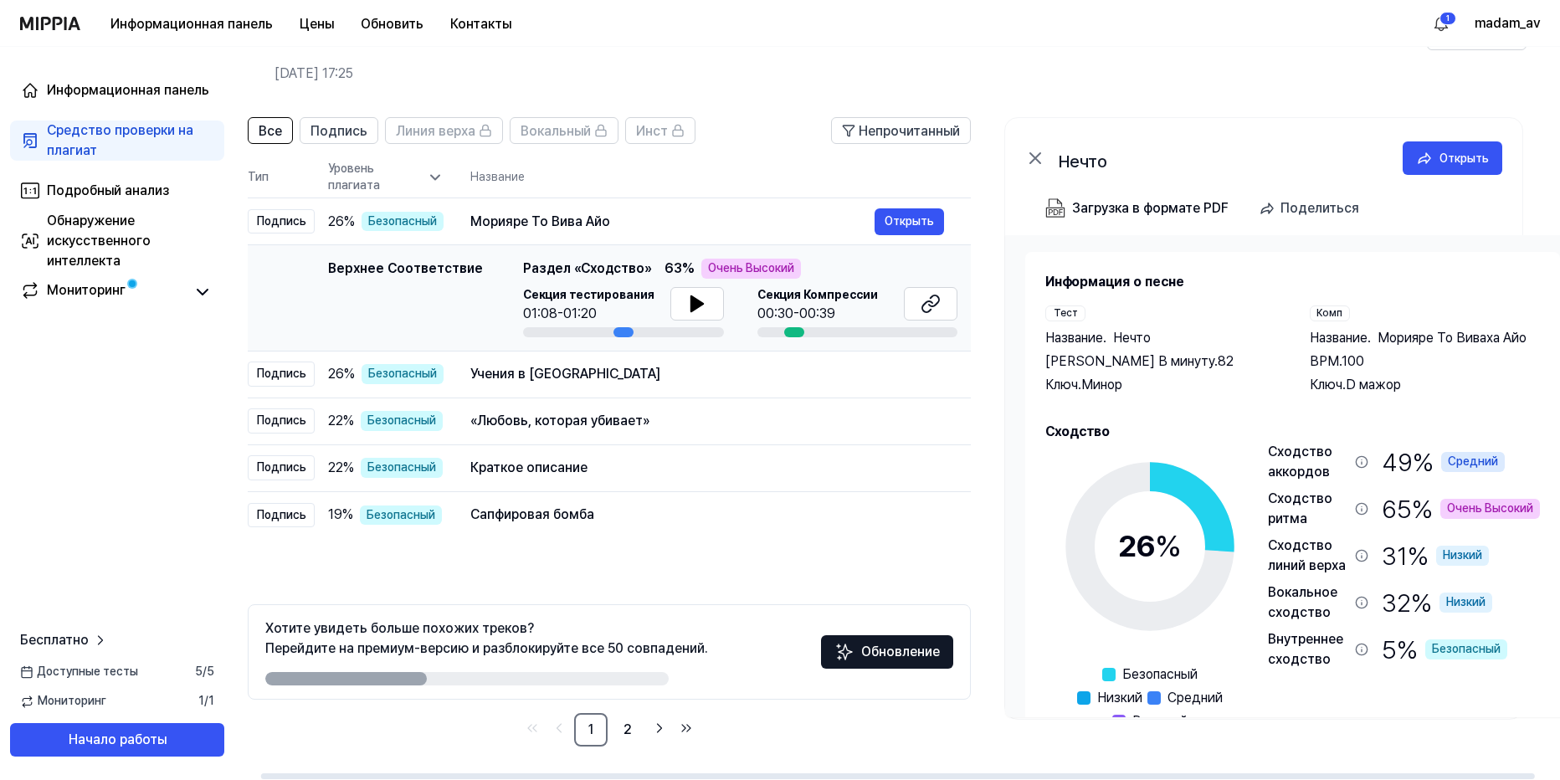
click at [616, 332] on div at bounding box center [624, 332] width 20 height 10
click at [697, 296] on icon at bounding box center [697, 304] width 20 height 20
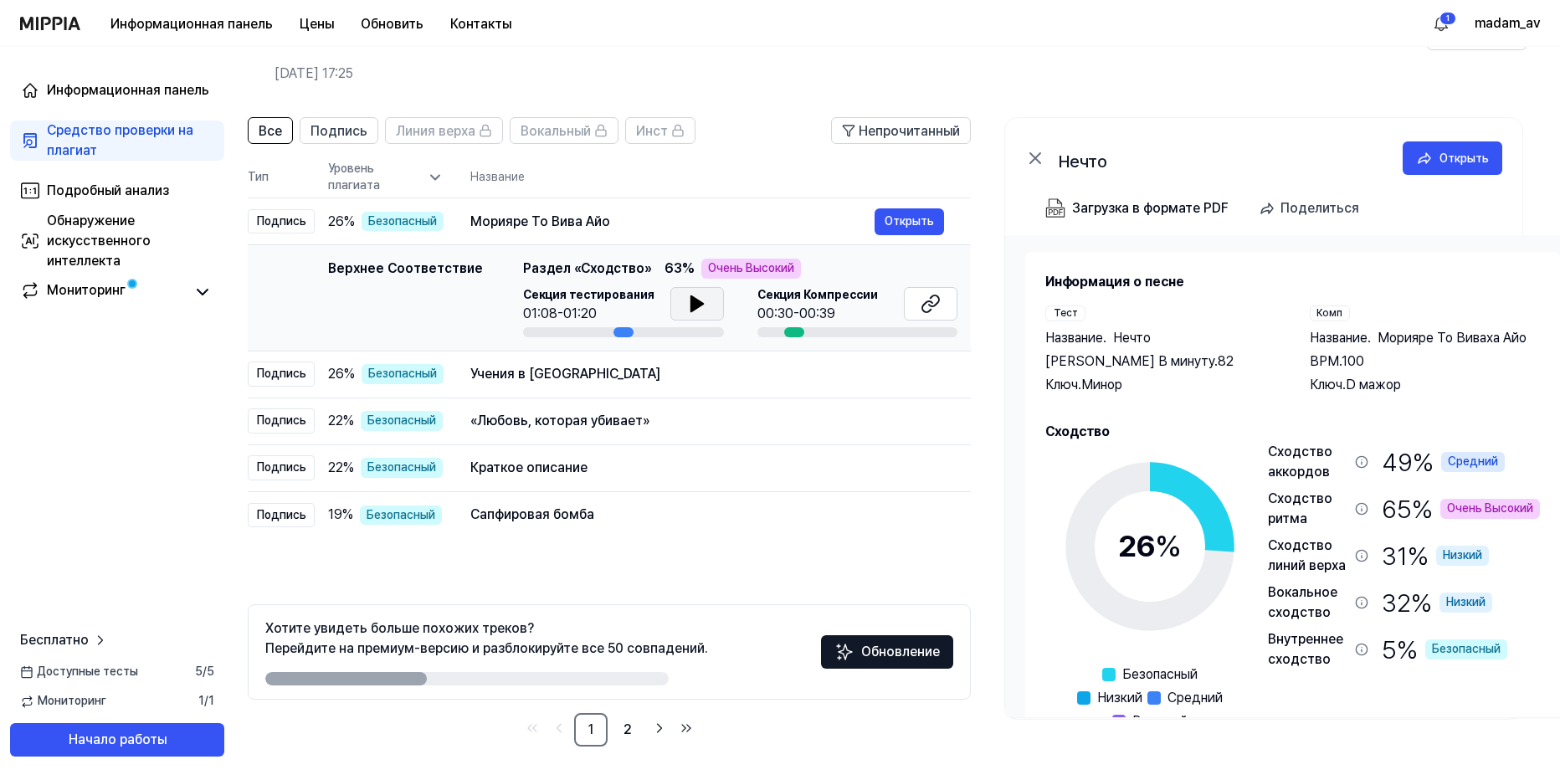
click at [930, 41] on div "Информационная панель Цены Обновить Контакты 1 madam_av" at bounding box center [780, 23] width 1520 height 46
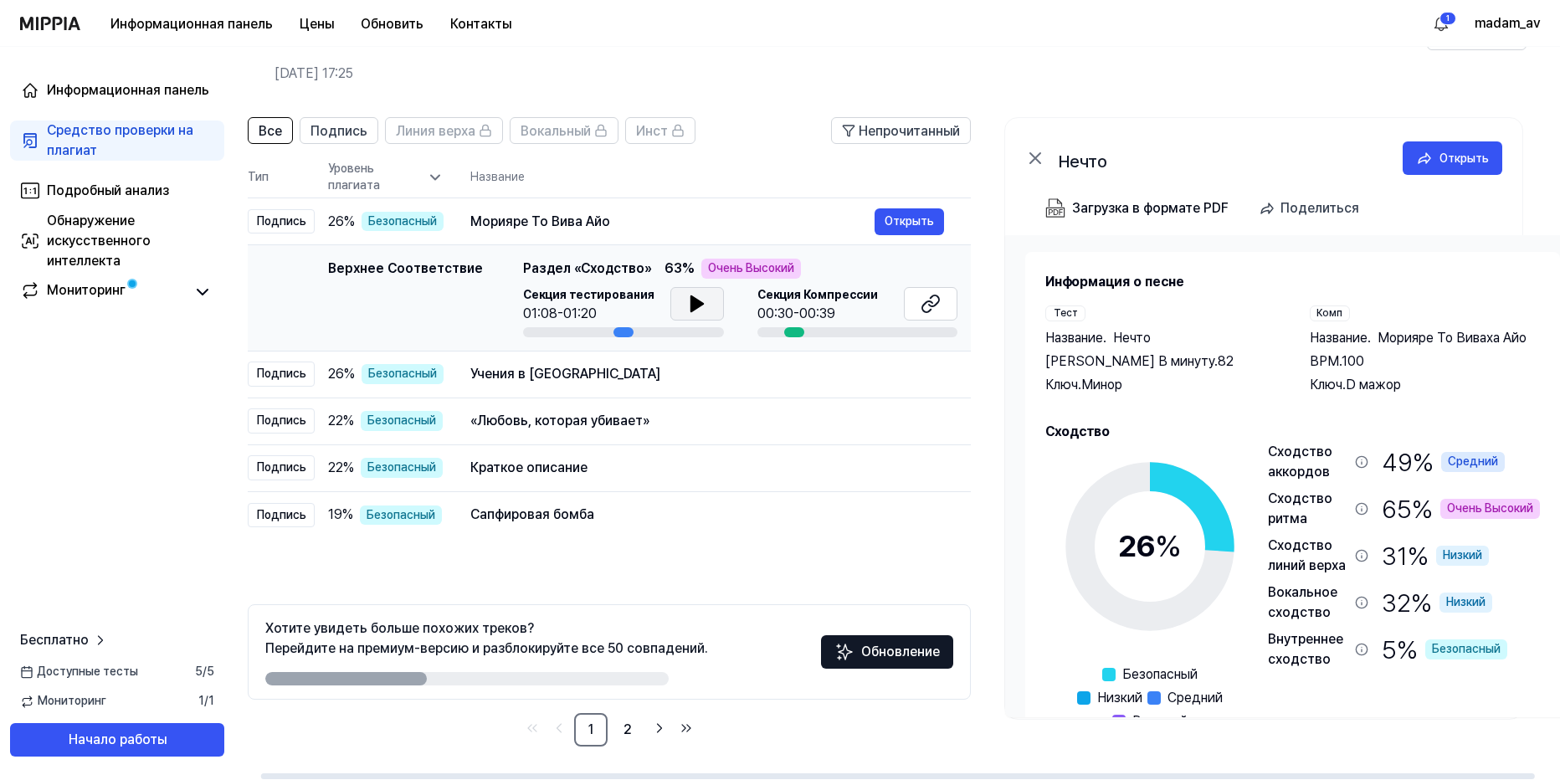
click at [788, 332] on div at bounding box center [794, 332] width 20 height 10
click at [773, 308] on div "00:30-00:39" at bounding box center [818, 314] width 121 height 20
click at [824, 301] on ya-tr-span "Секция Компрессии" at bounding box center [818, 294] width 121 height 13
drag, startPoint x: 766, startPoint y: 304, endPoint x: 777, endPoint y: 299, distance: 12.0
click at [788, 306] on div "00:30-00:39" at bounding box center [818, 314] width 121 height 20
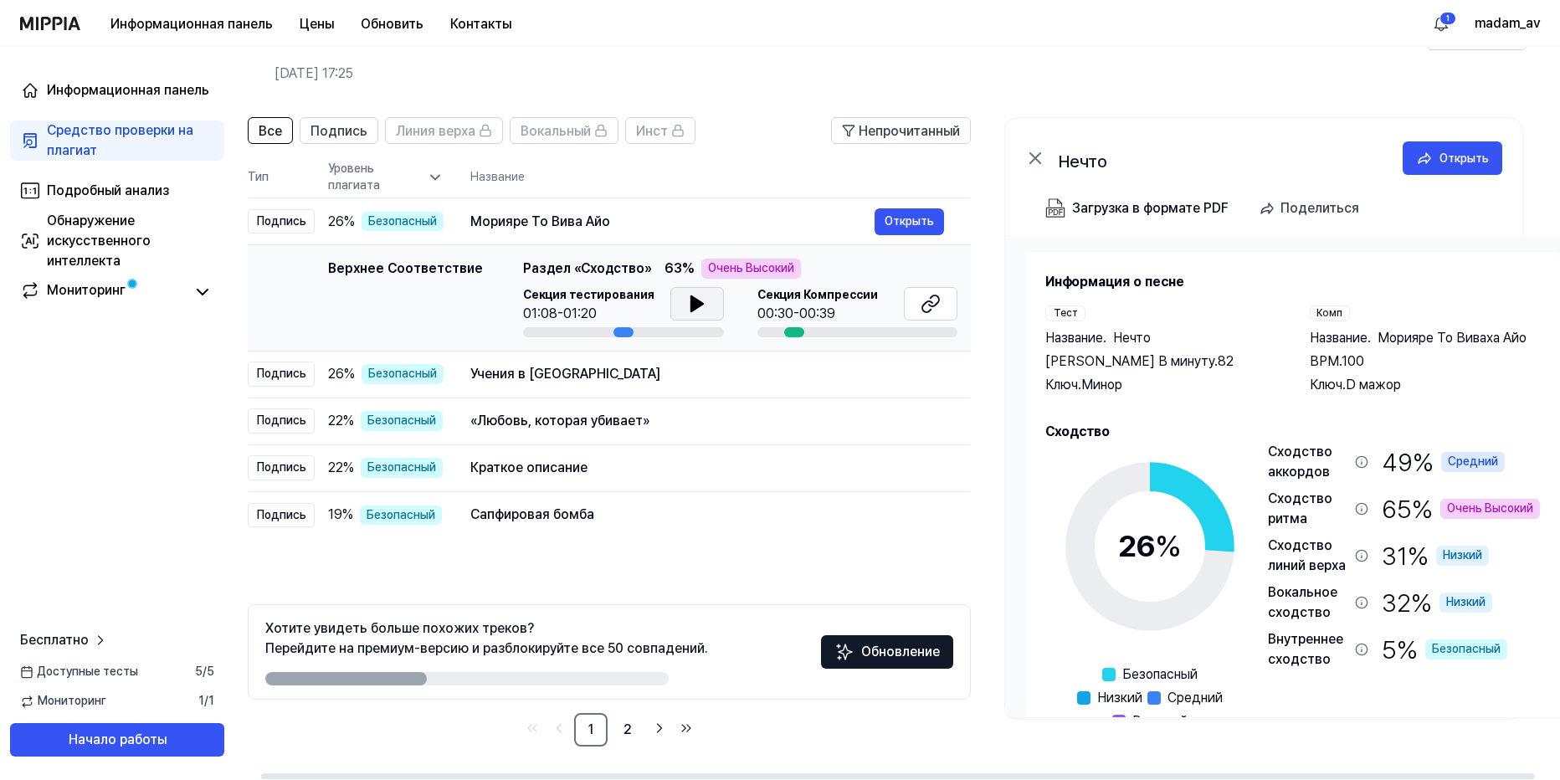
scroll to position [0, 3]
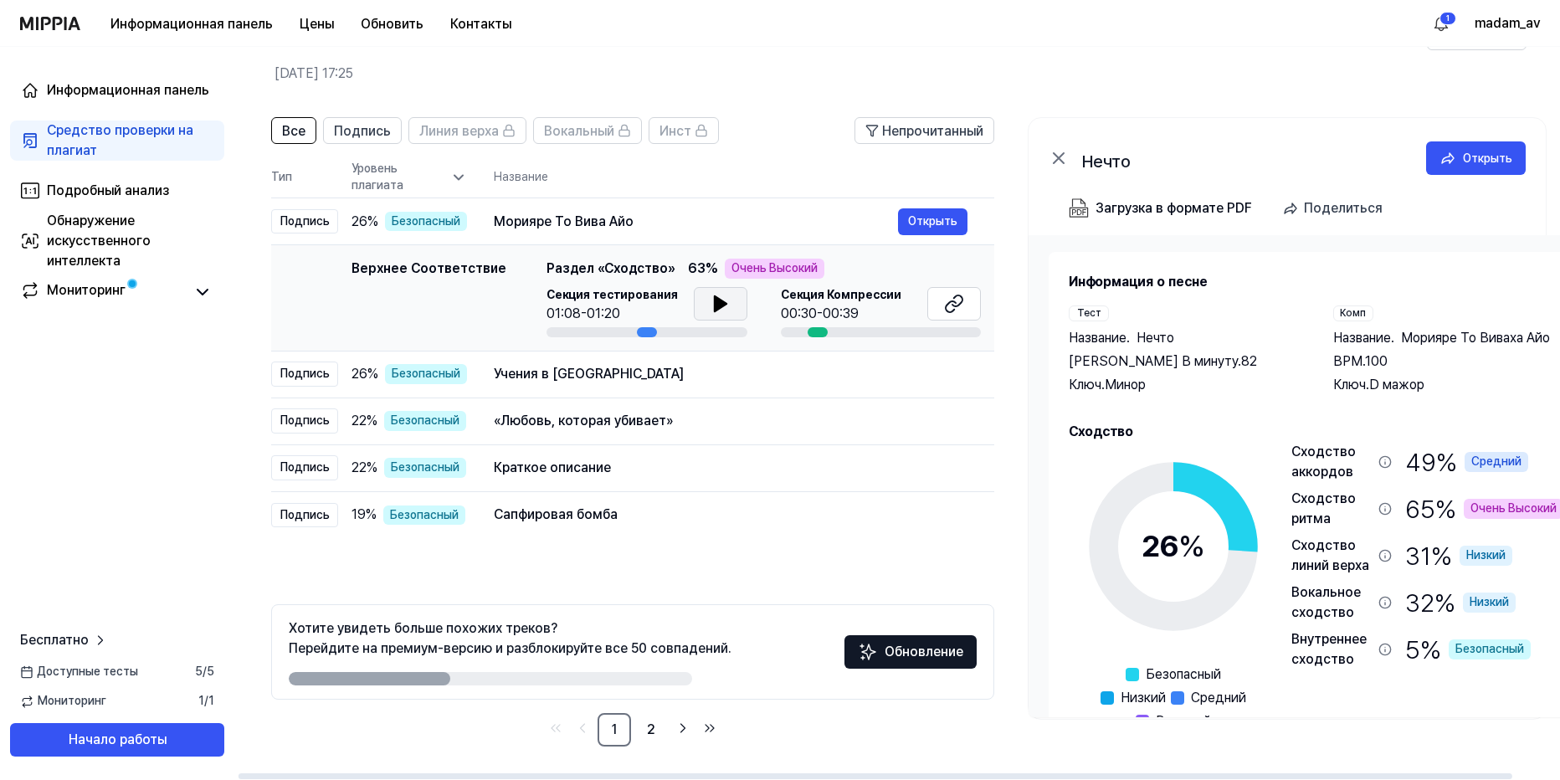
click at [714, 306] on icon at bounding box center [720, 303] width 12 height 15
click at [716, 303] on icon at bounding box center [717, 303] width 3 height 13
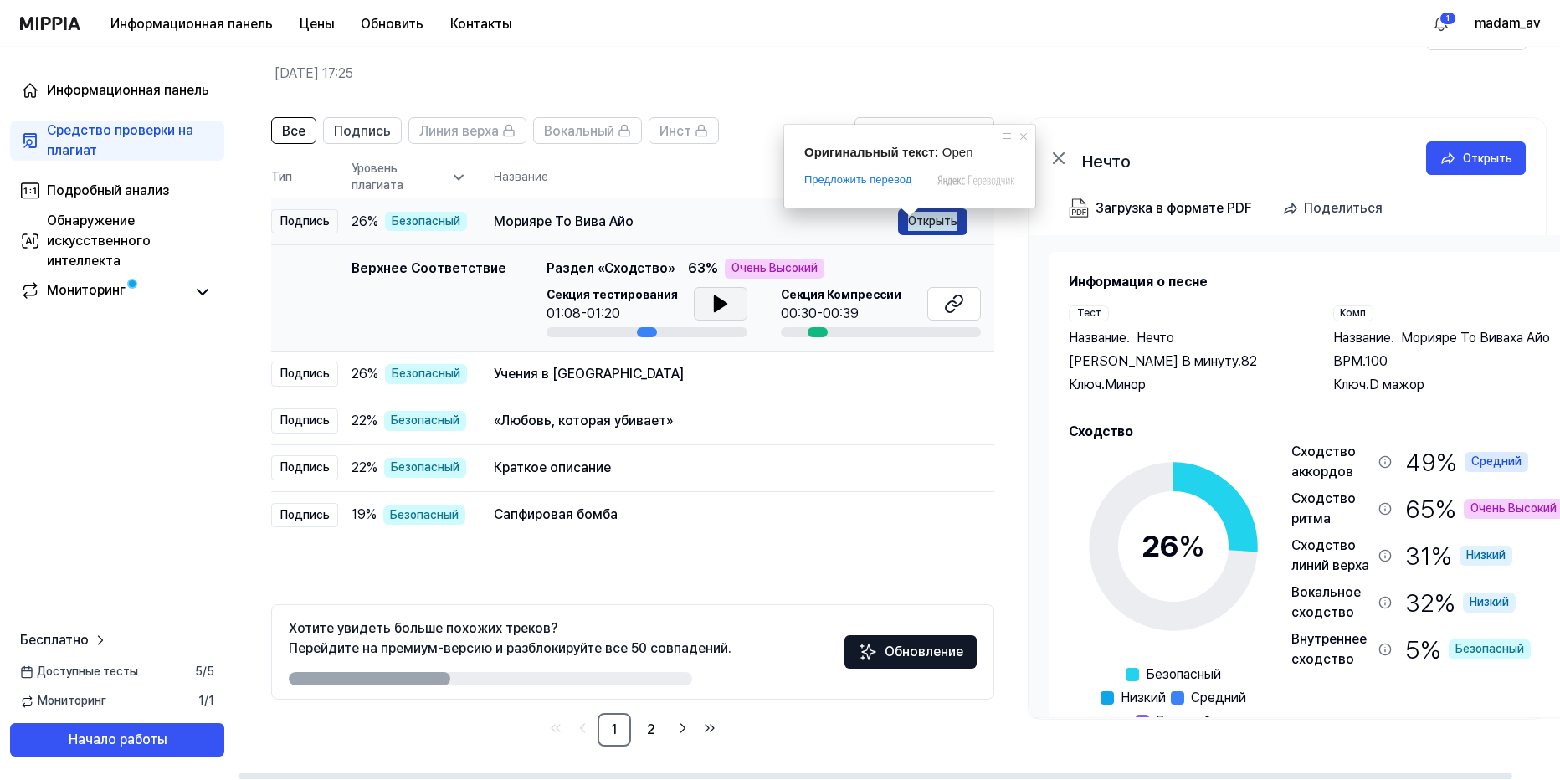
click at [928, 223] on ya-tr-span "Открыть" at bounding box center [932, 221] width 49 height 18
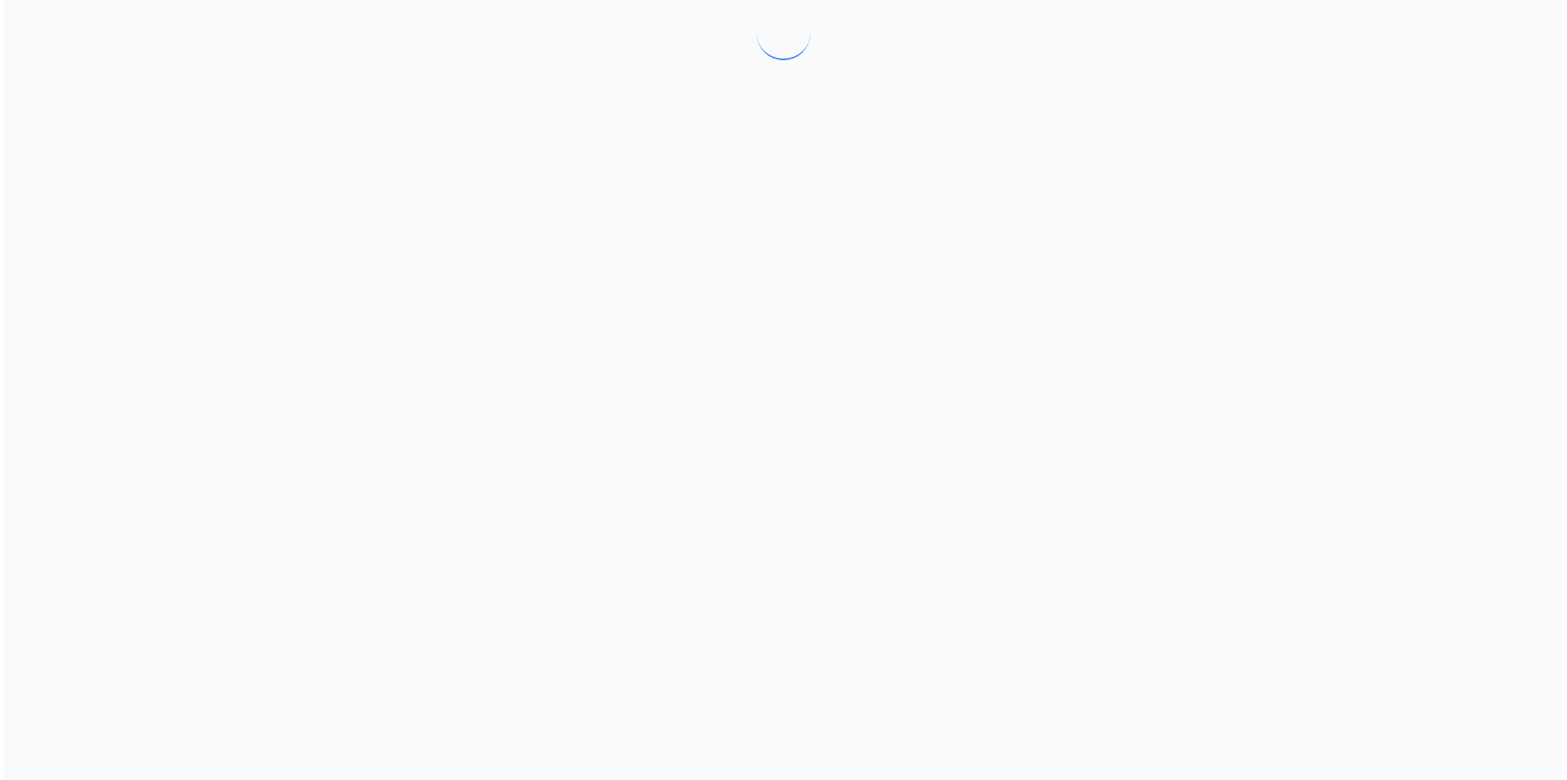
scroll to position [0, 0]
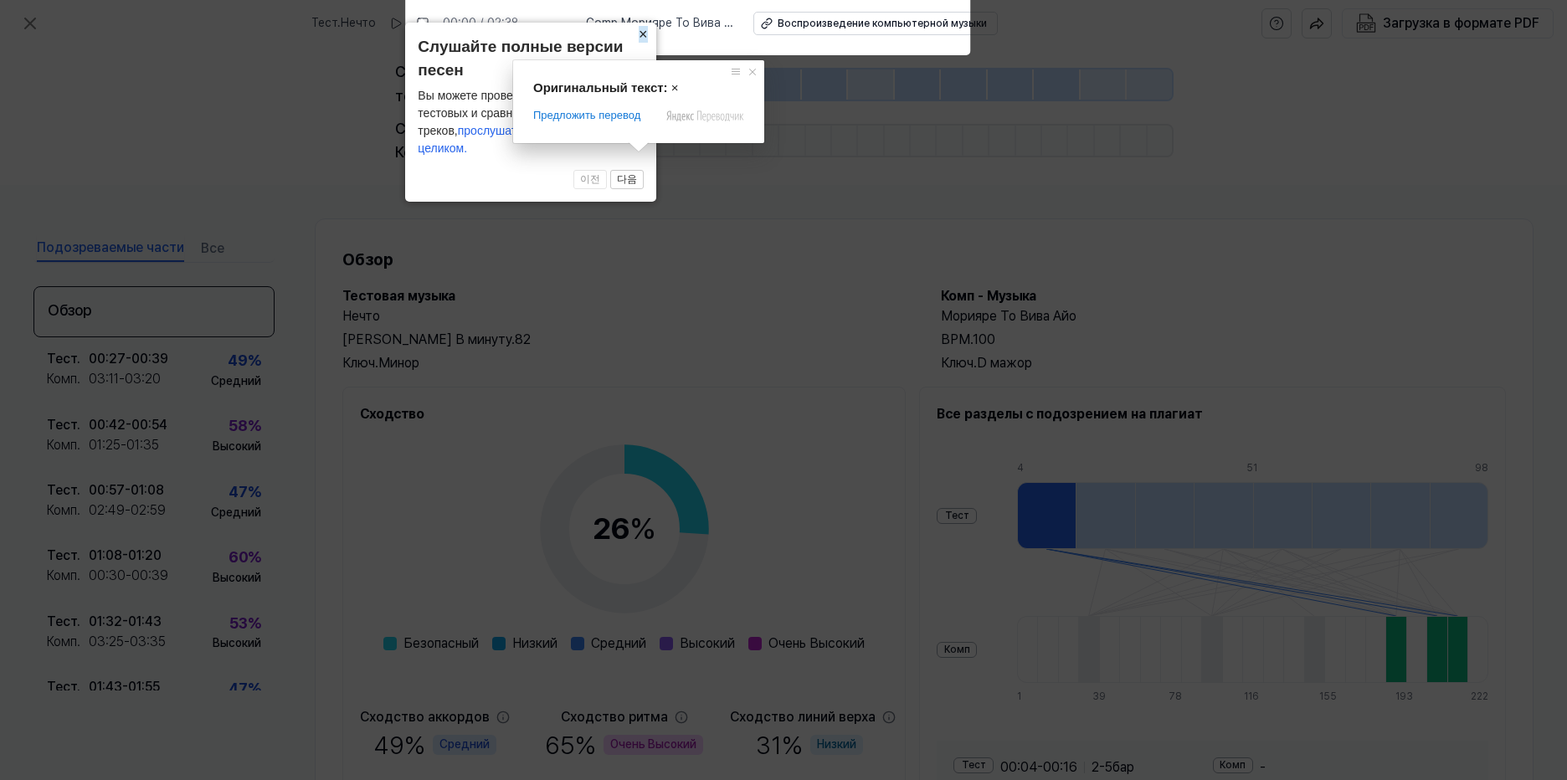
click at [643, 43] on ya-tr-span "×" at bounding box center [643, 34] width 9 height 17
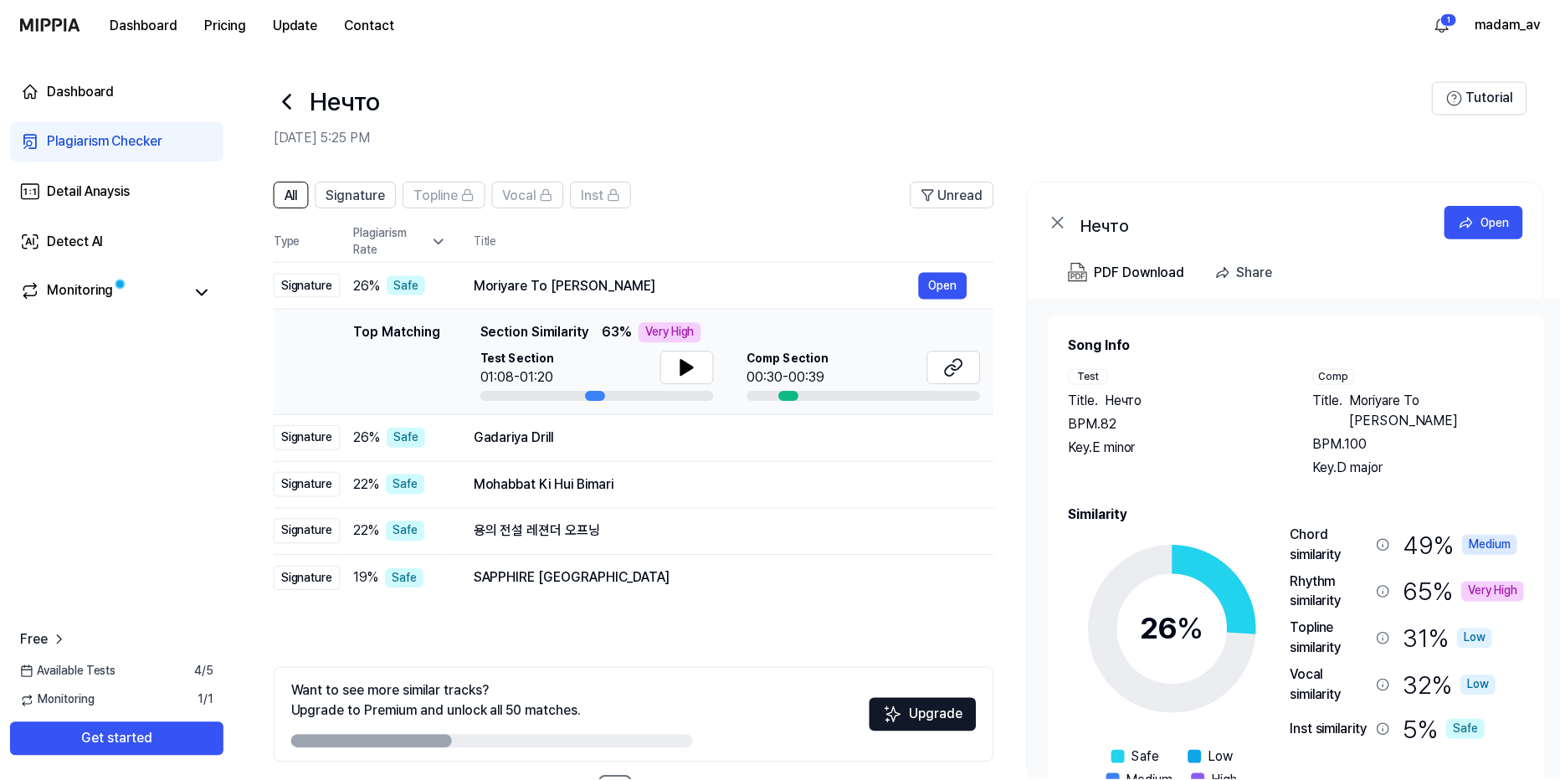
scroll to position [64, 0]
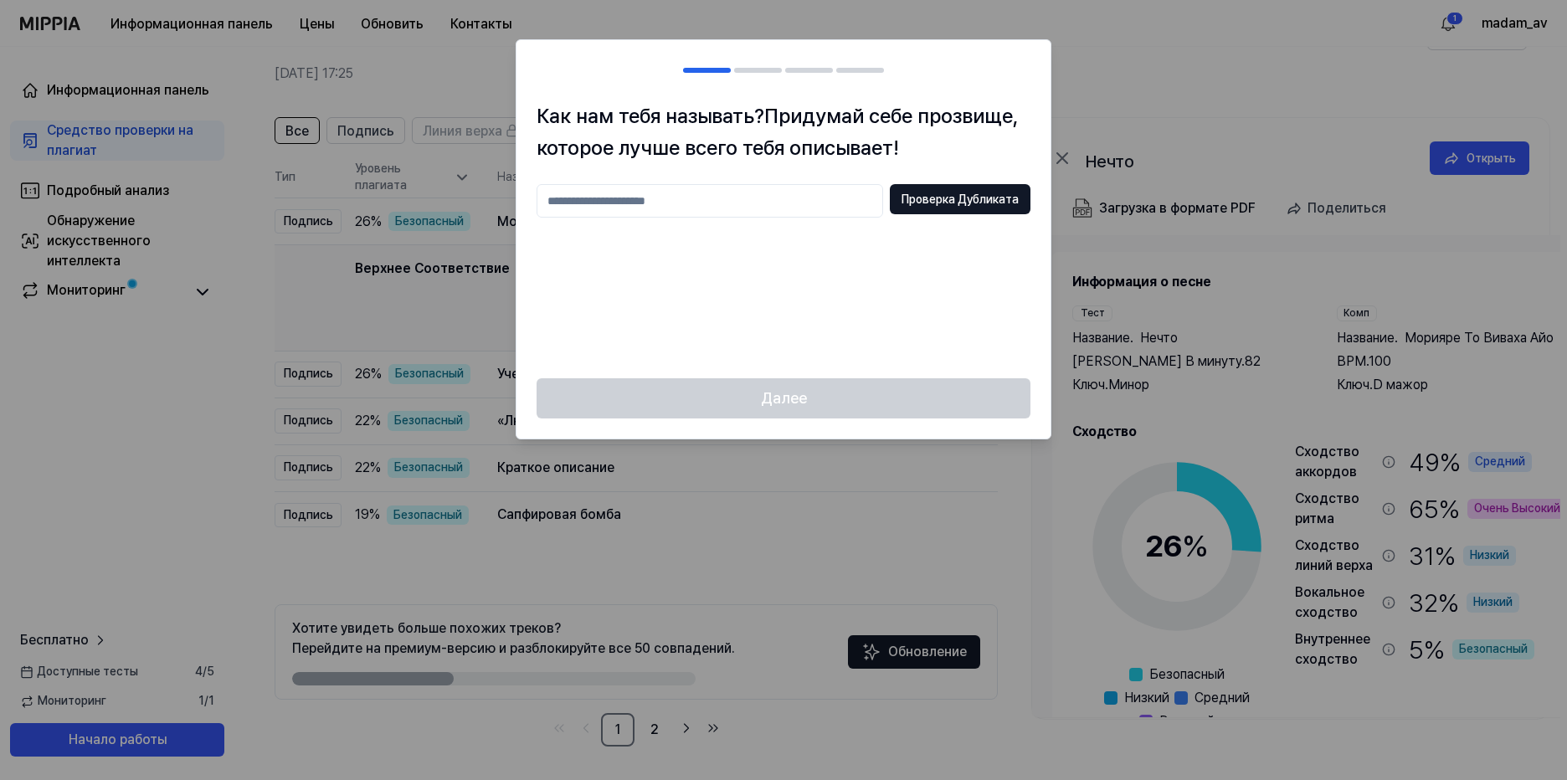
click at [598, 199] on input "text" at bounding box center [710, 200] width 347 height 33
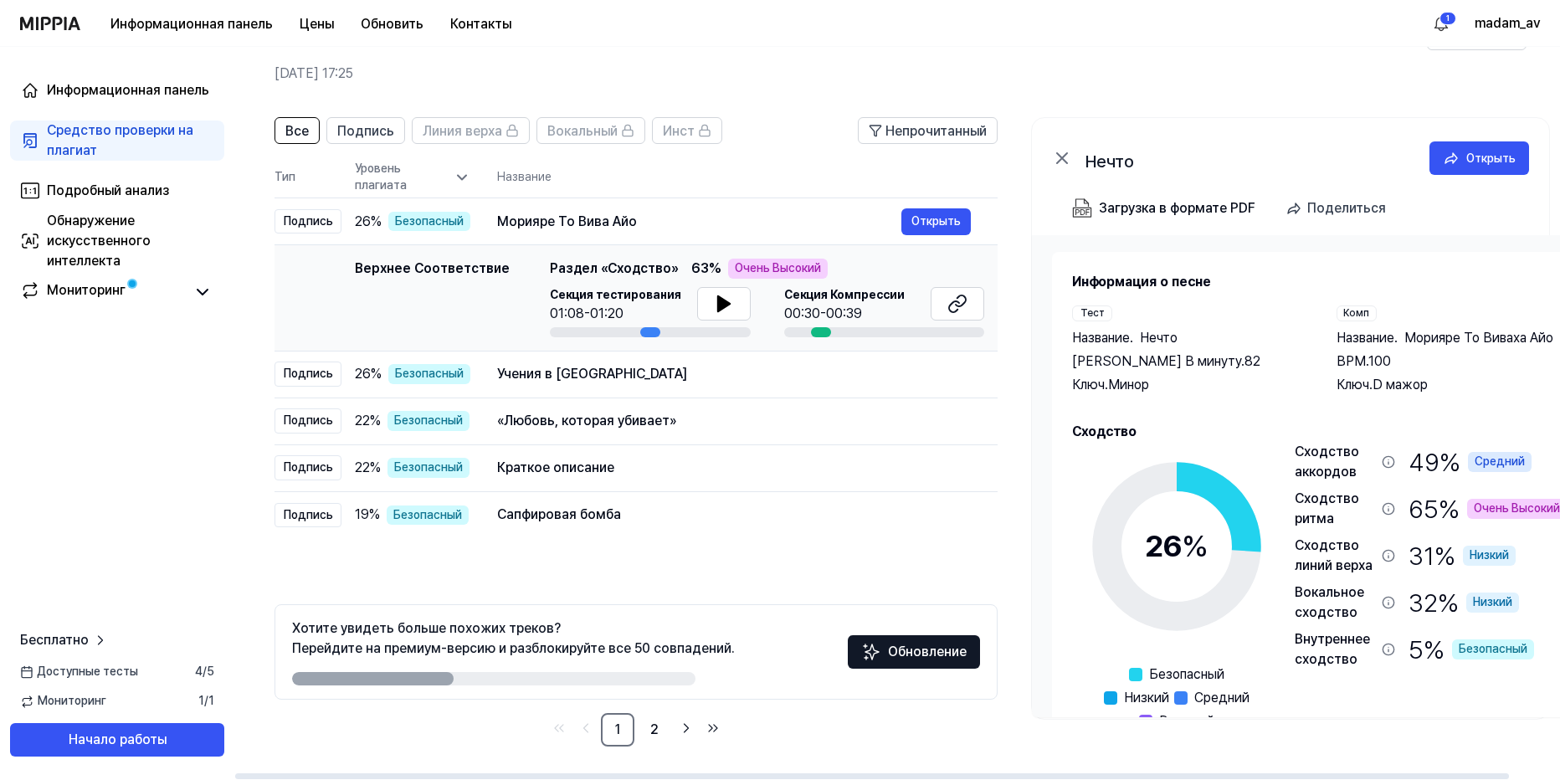
click at [765, 563] on div "Все Подпись Линия верха Вокальный Инст Непрочитанный All Signature Topline Voca…" at bounding box center [636, 432] width 723 height 630
click at [748, 561] on div "Все Подпись Линия верха Вокальный Инст Непрочитанный All Signature Topline Voca…" at bounding box center [636, 432] width 723 height 630
click at [651, 730] on link "2" at bounding box center [654, 729] width 33 height 33
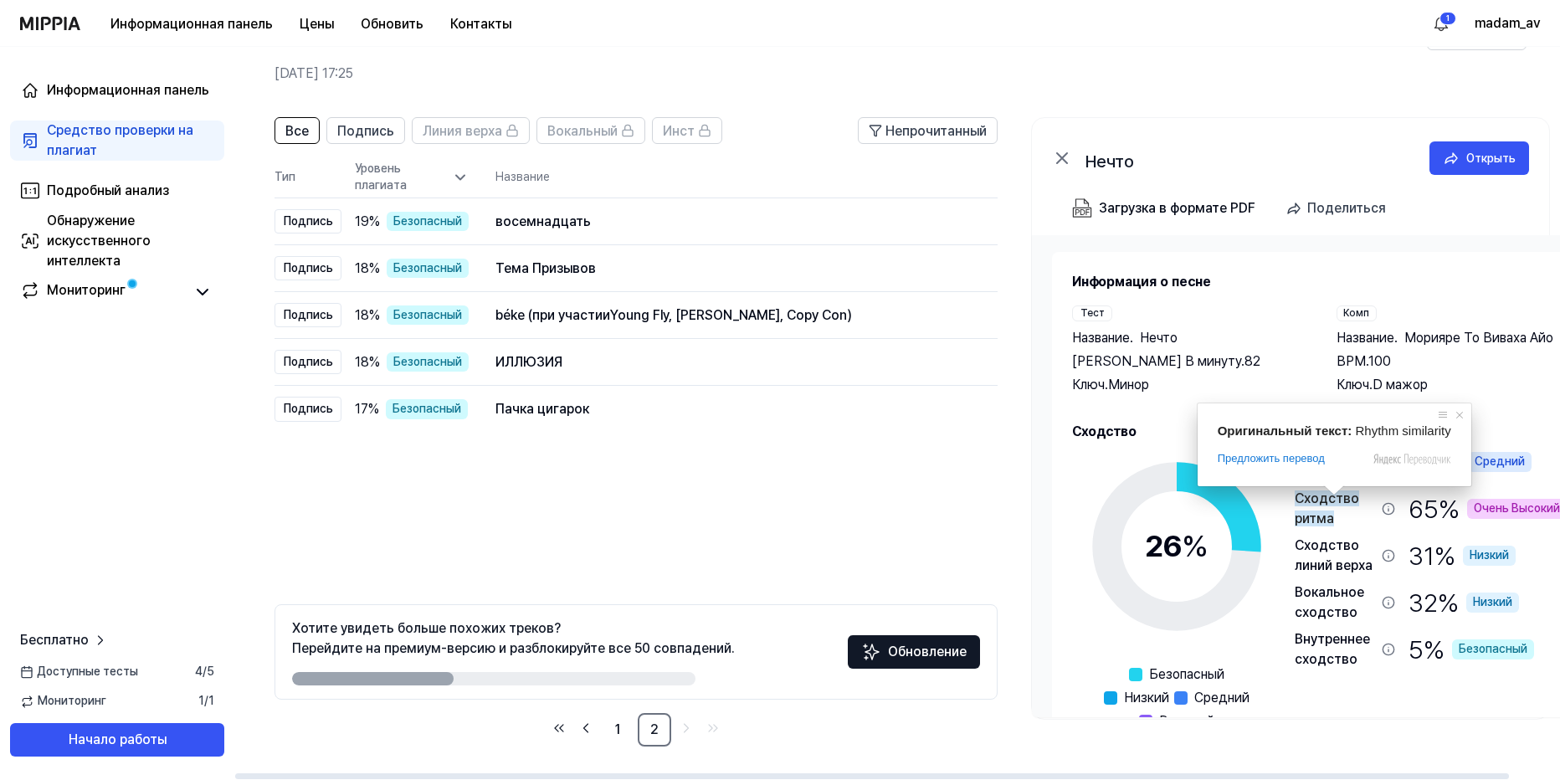
click at [1315, 517] on ya-tr-span "Сходство ритма" at bounding box center [1327, 509] width 64 height 36
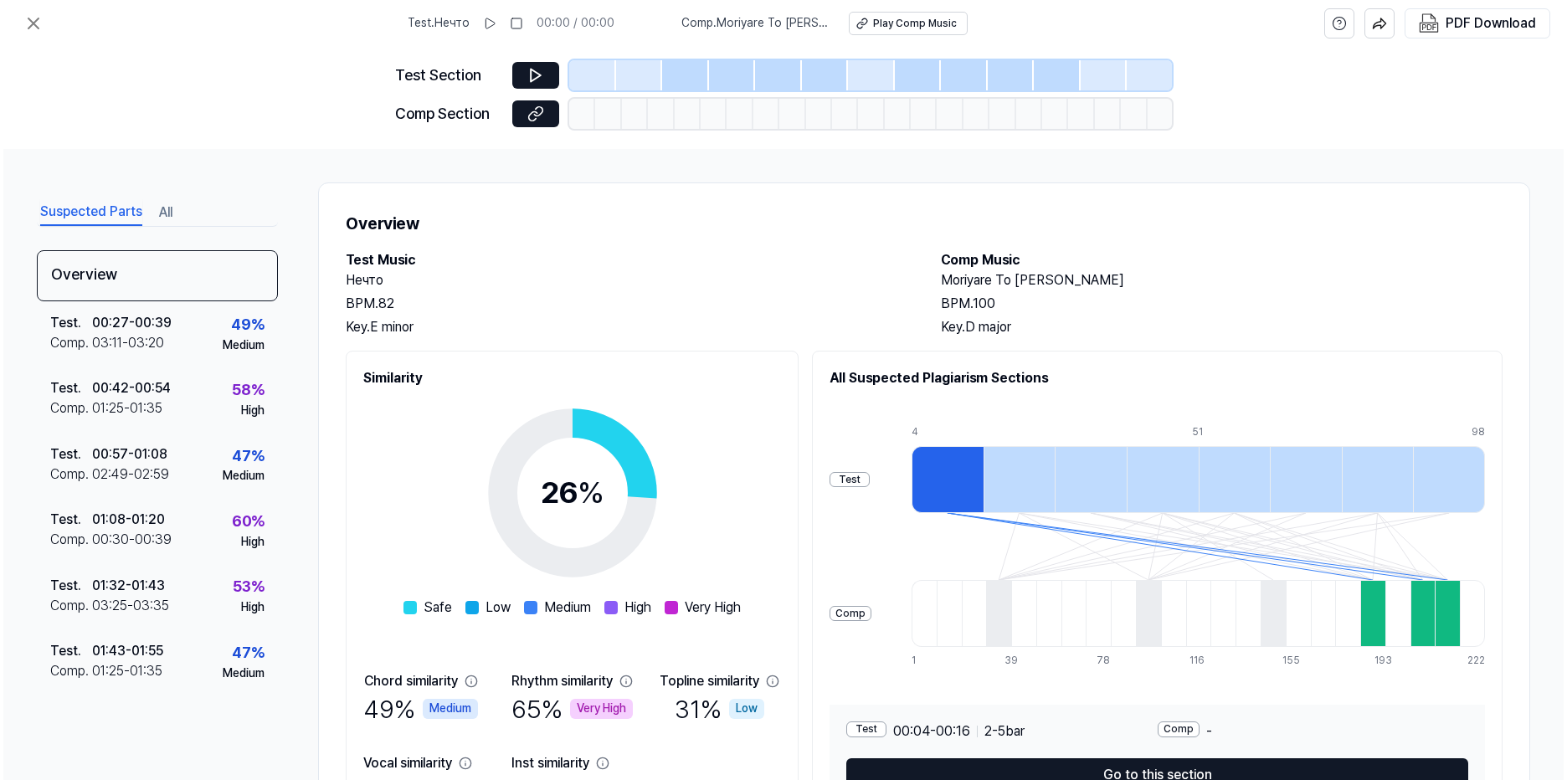
scroll to position [0, 0]
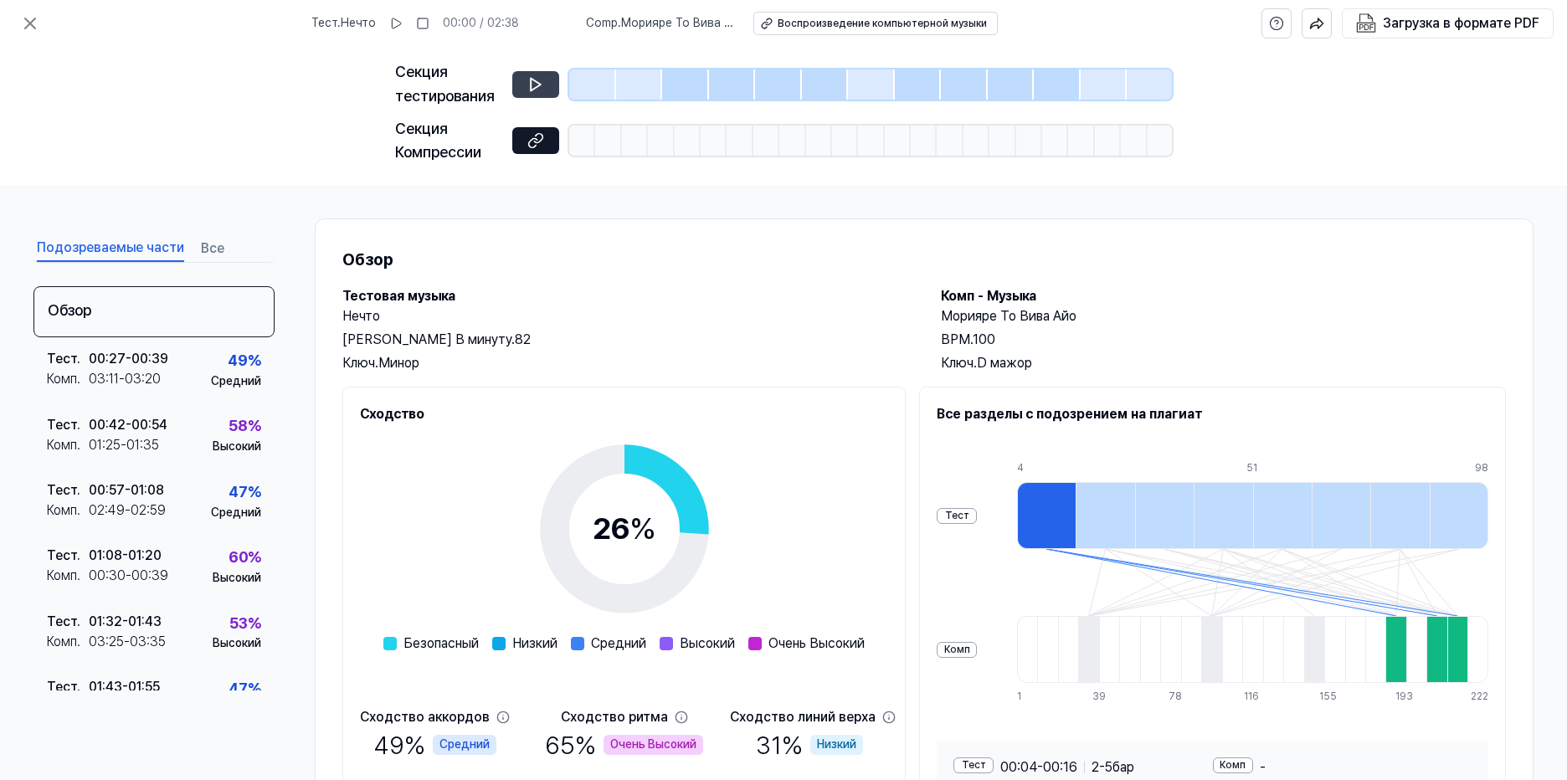
click at [531, 90] on icon at bounding box center [536, 84] width 10 height 13
click at [535, 90] on icon at bounding box center [535, 84] width 17 height 17
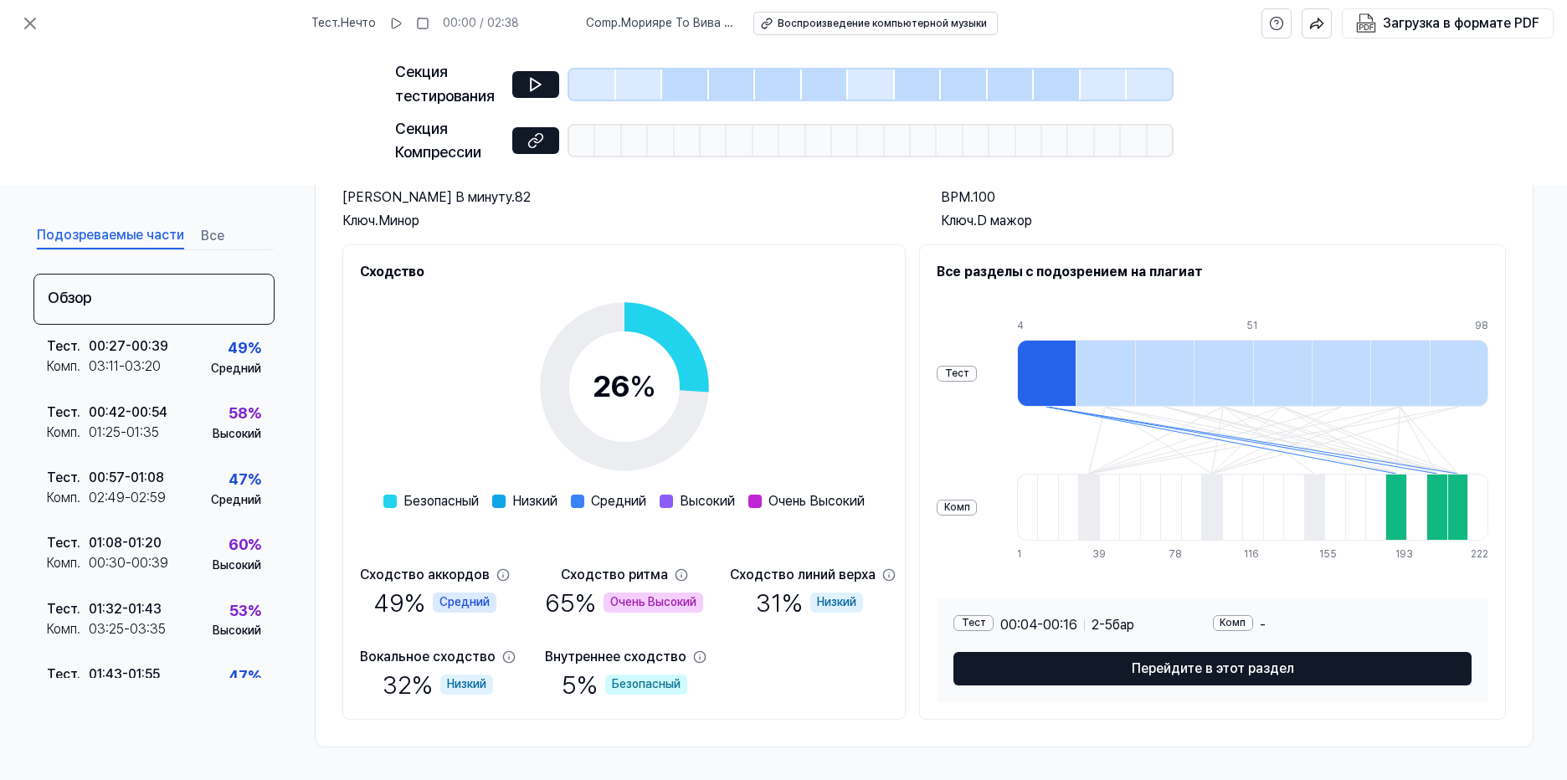
scroll to position [143, 0]
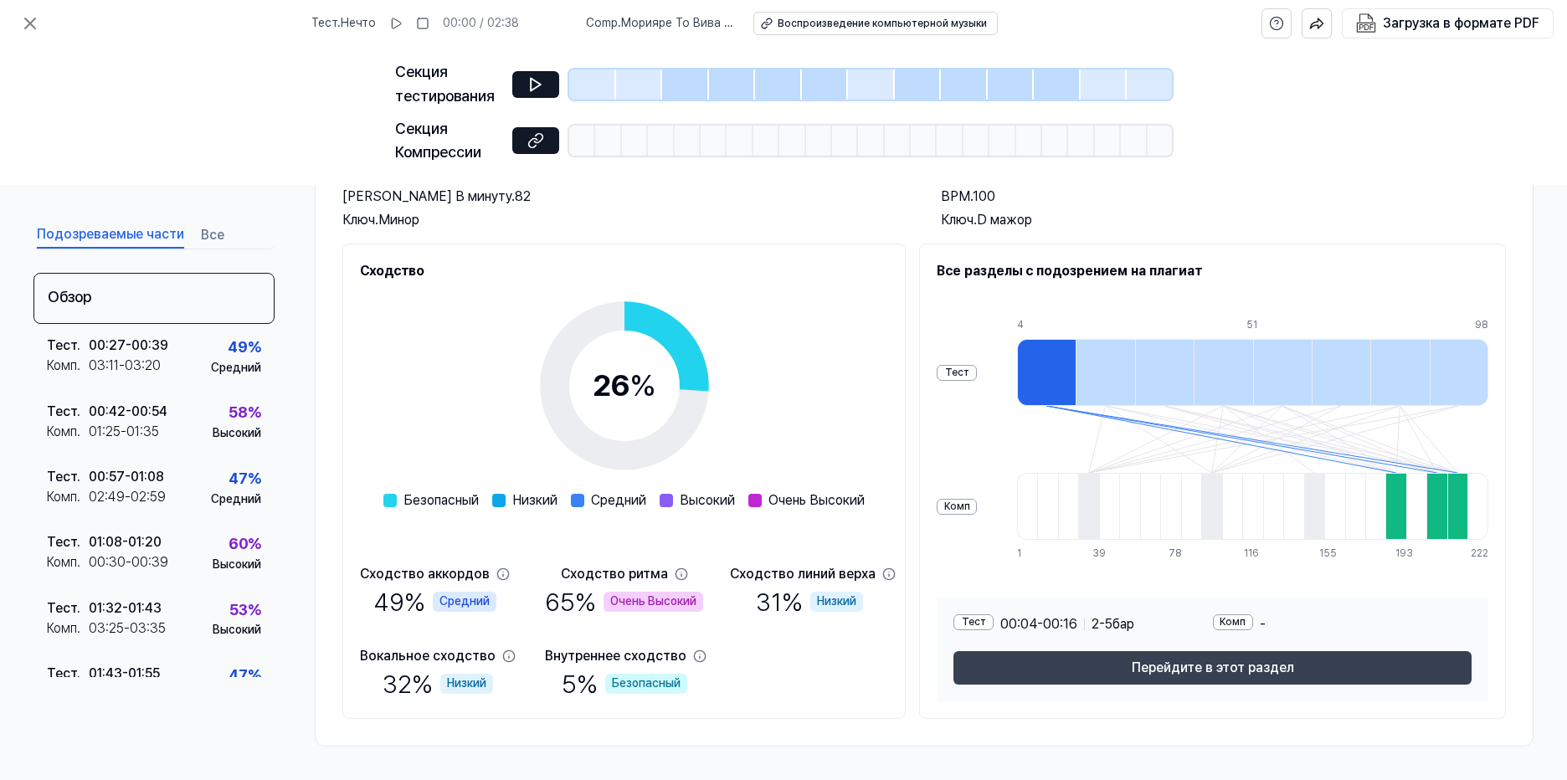
click at [1234, 678] on ya-tr-span "Перейдите в этот раздел" at bounding box center [1213, 668] width 162 height 20
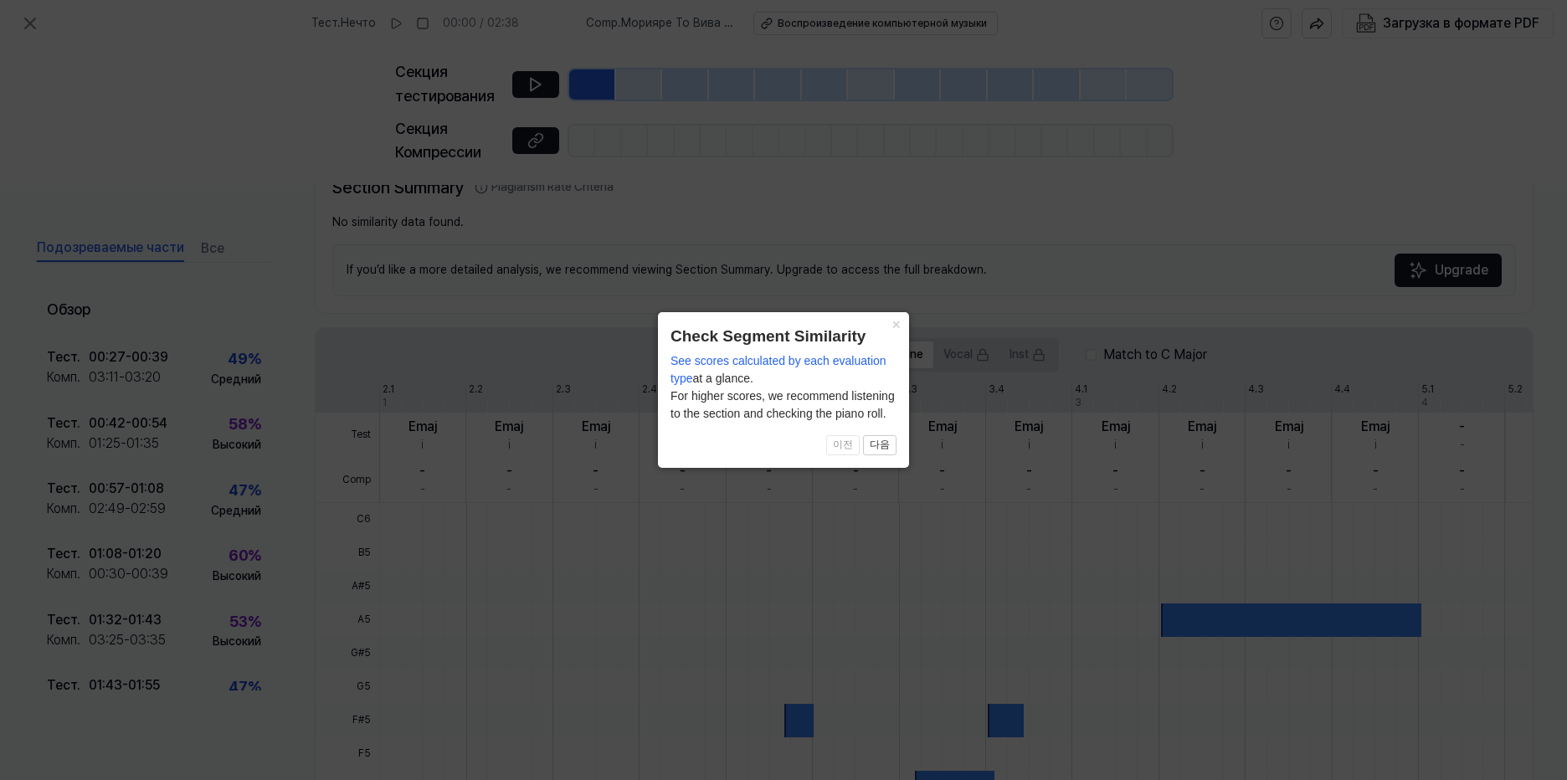
scroll to position [369, 0]
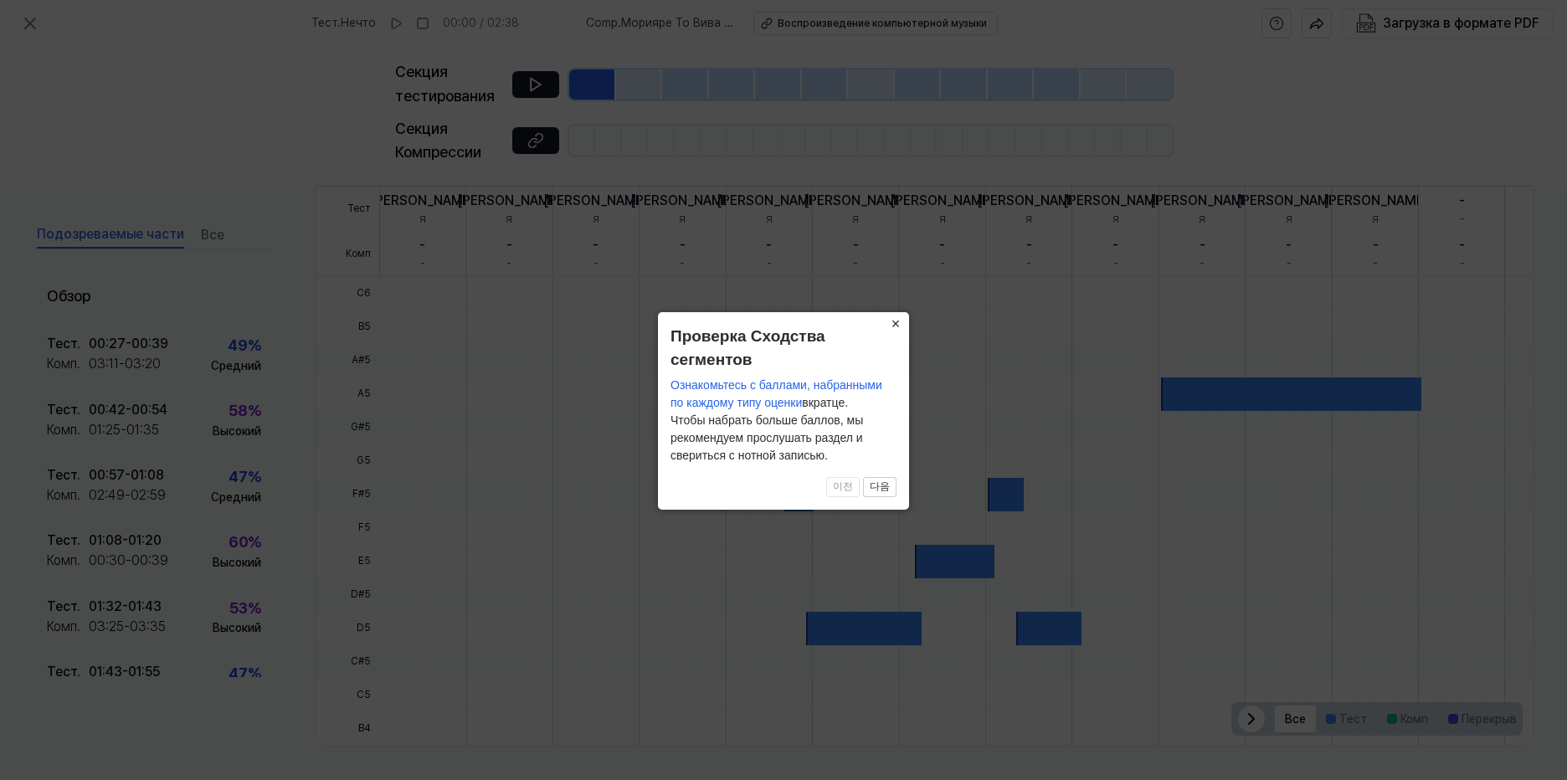
click at [893, 320] on ya-tr-span "×" at bounding box center [896, 324] width 9 height 17
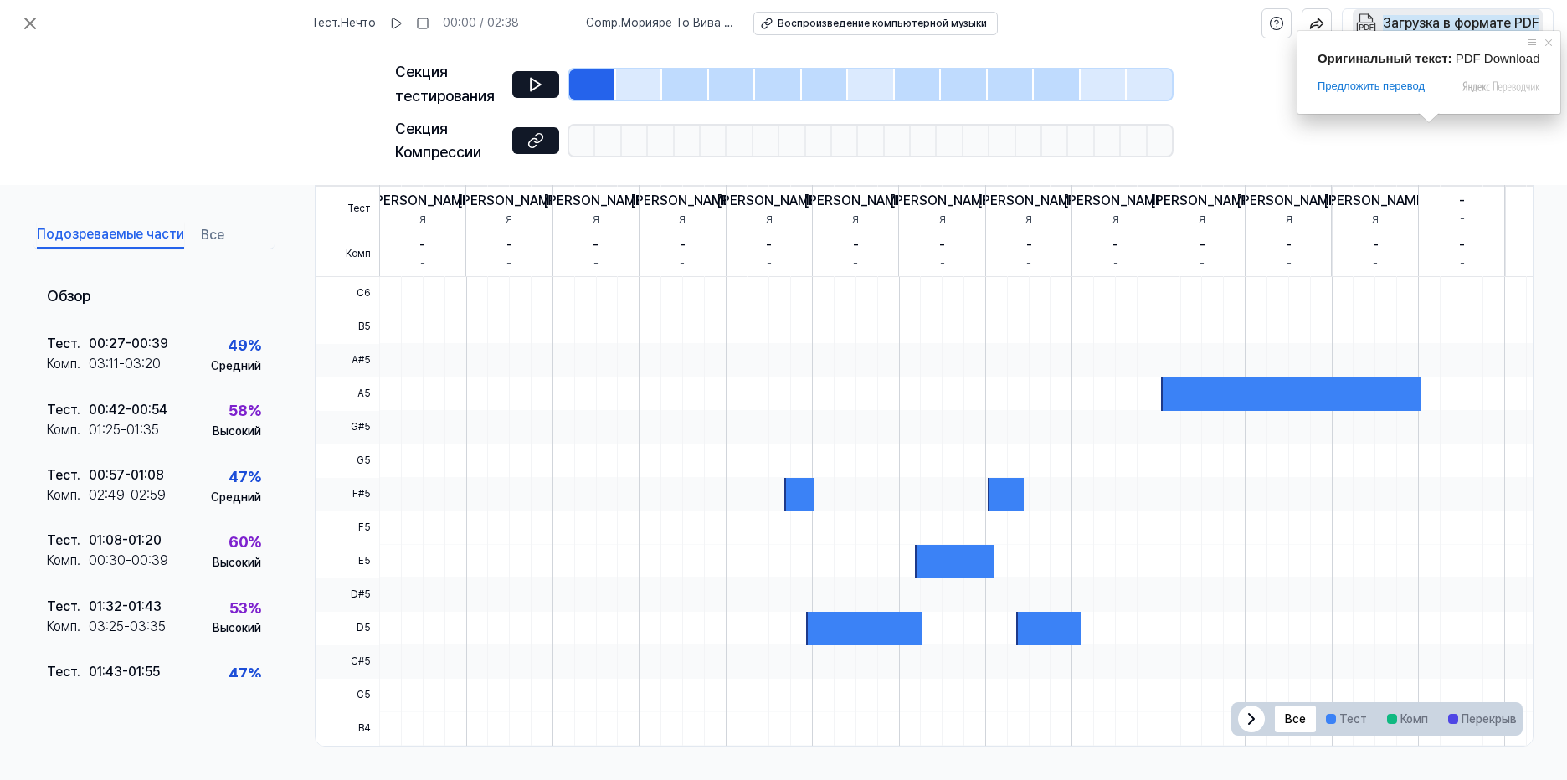
click at [1422, 25] on ya-tr-span "Загрузка в формате PDF" at bounding box center [1461, 23] width 157 height 16
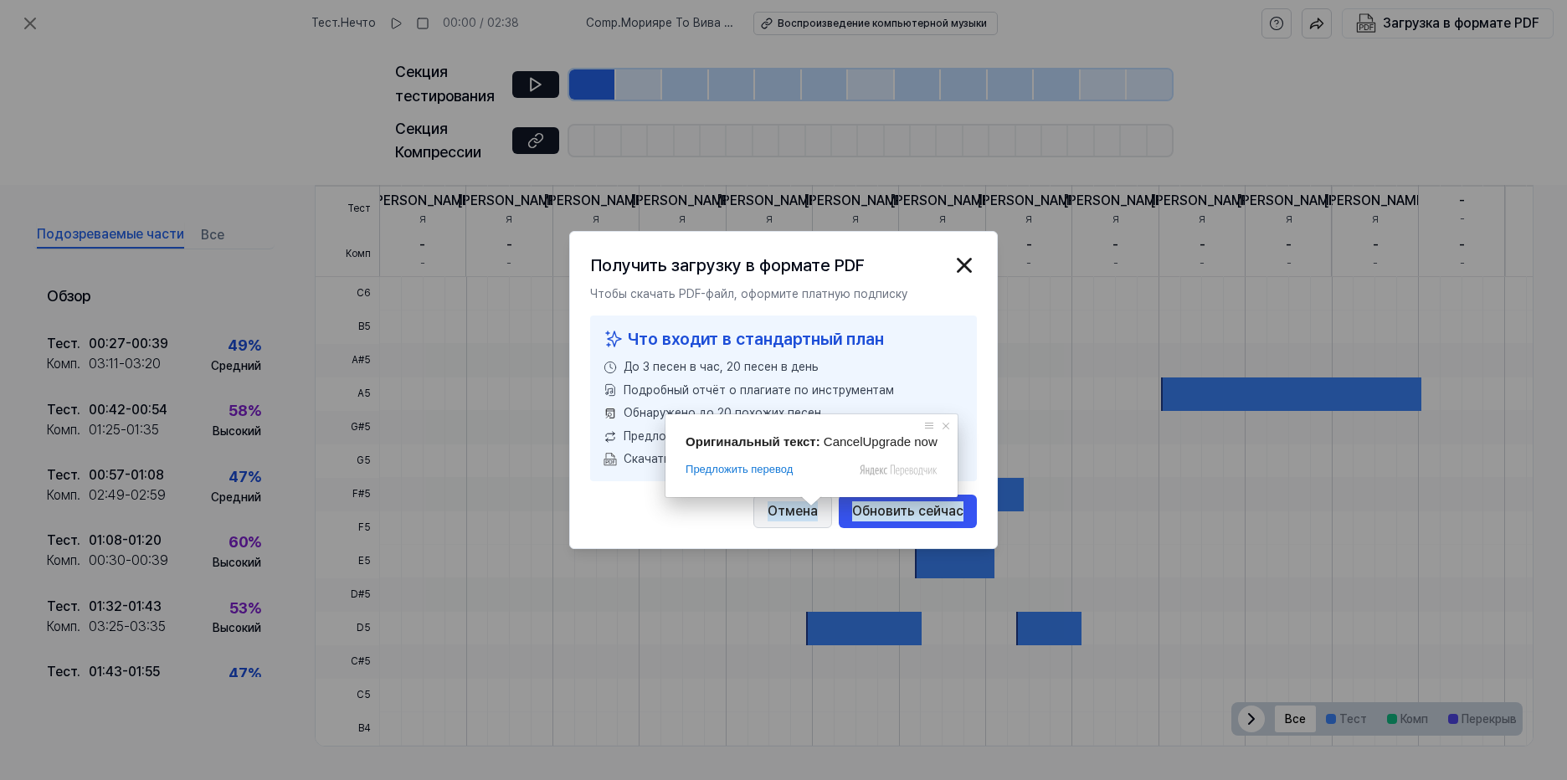
click at [797, 511] on ya-tr-span "Отмена" at bounding box center [793, 511] width 50 height 20
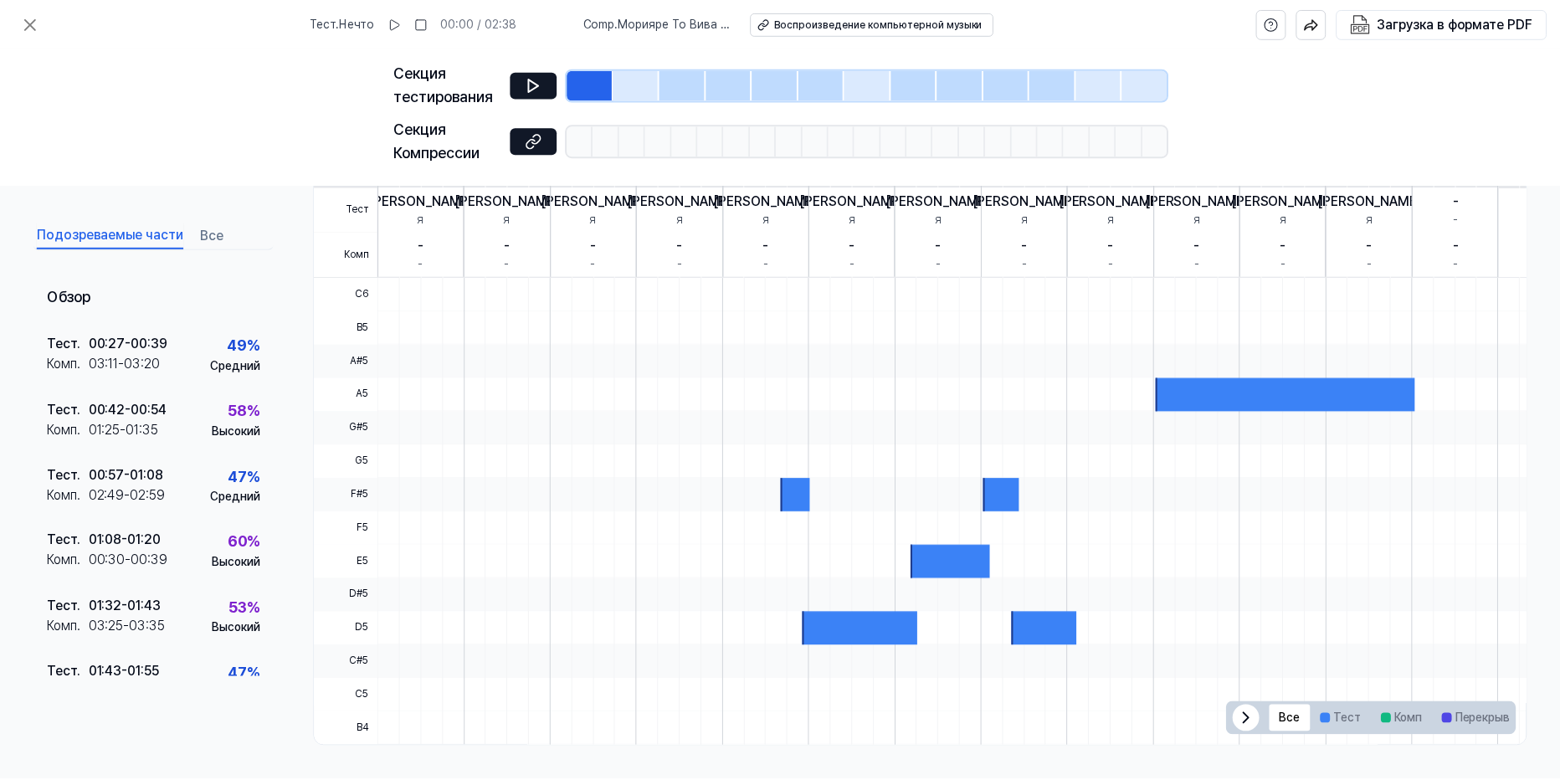
scroll to position [64, 0]
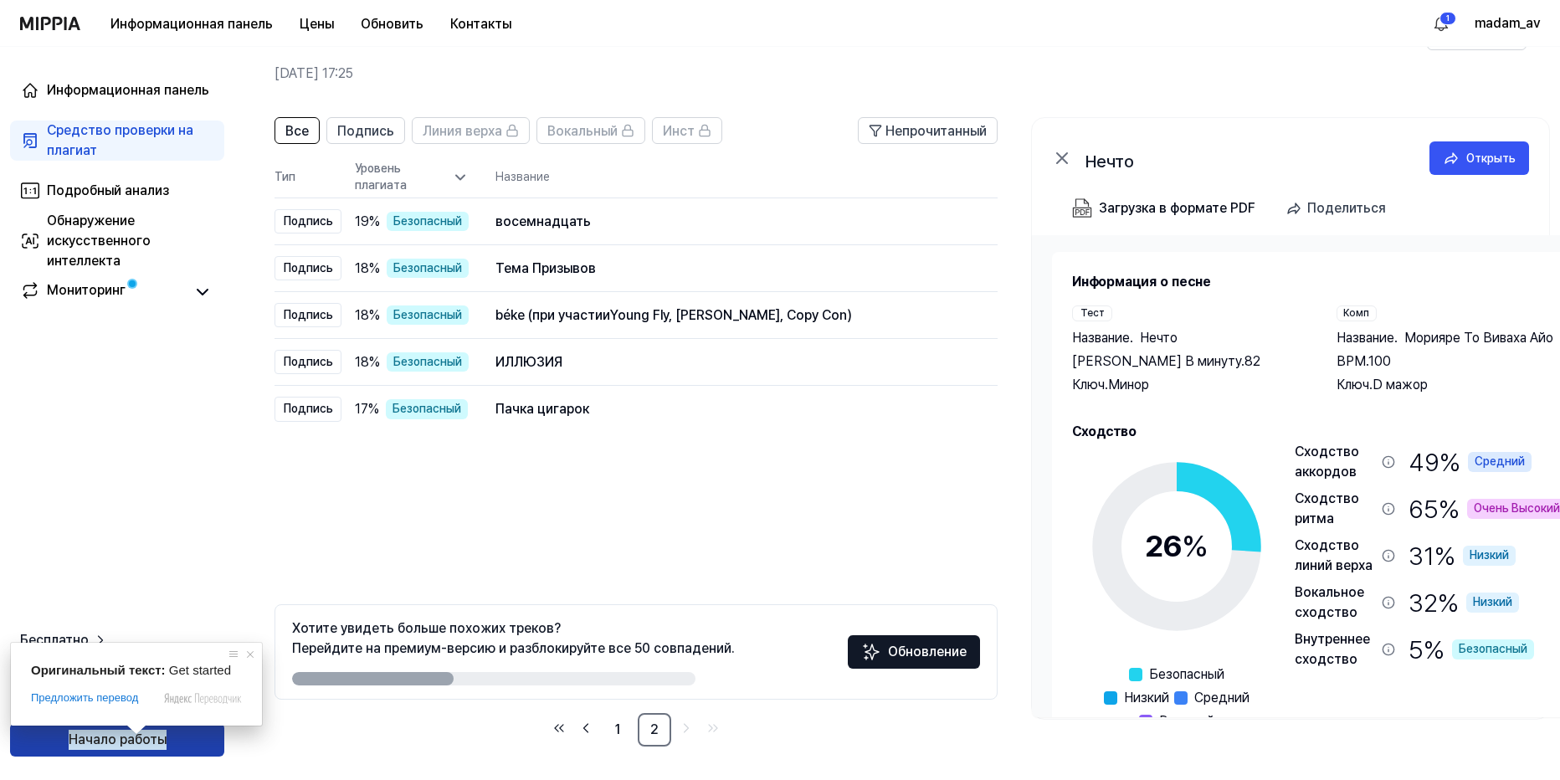
click at [126, 739] on ya-tr-span "Начало работы" at bounding box center [118, 740] width 98 height 20
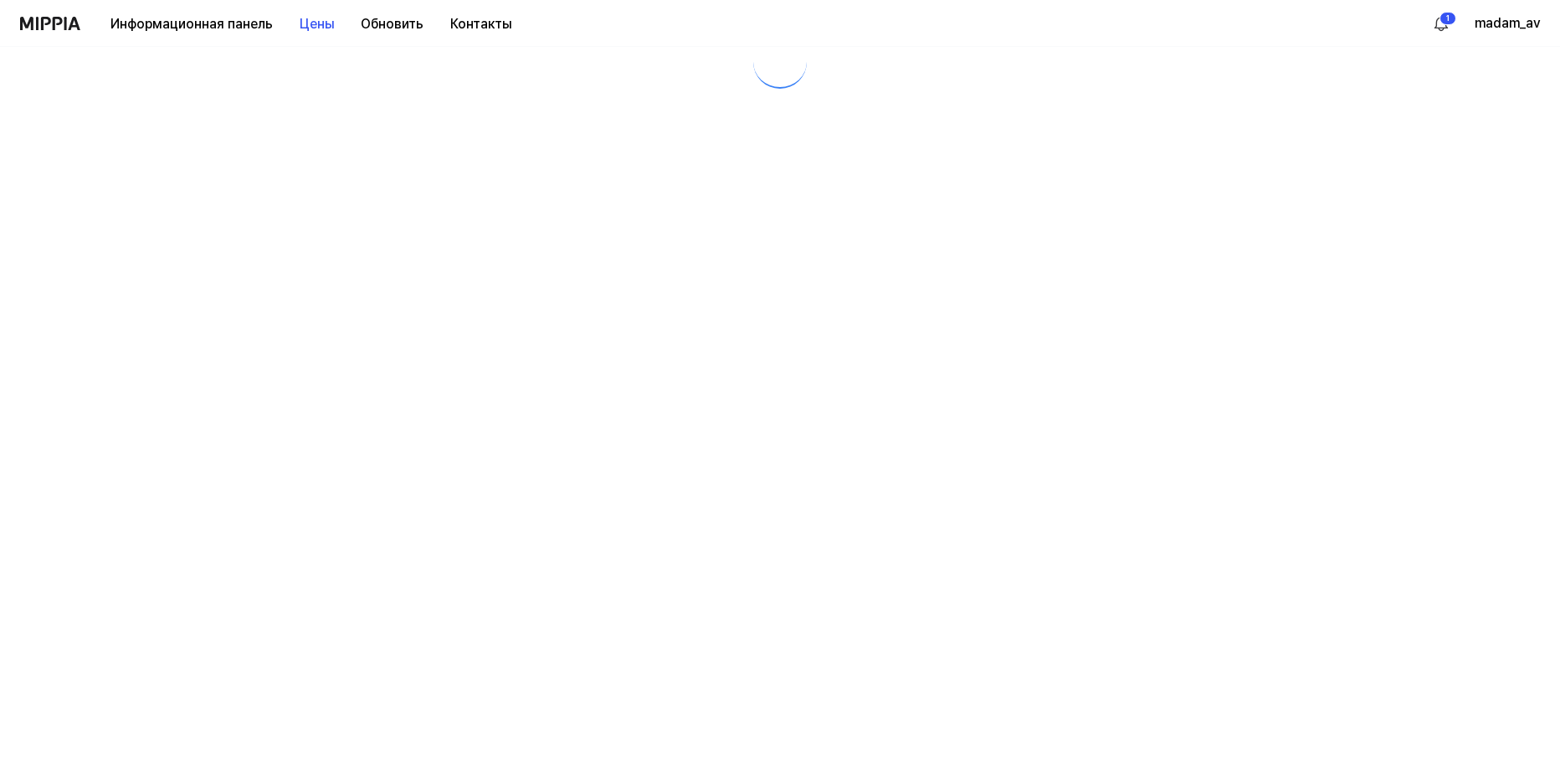
click at [126, 741] on div at bounding box center [780, 394] width 1560 height 733
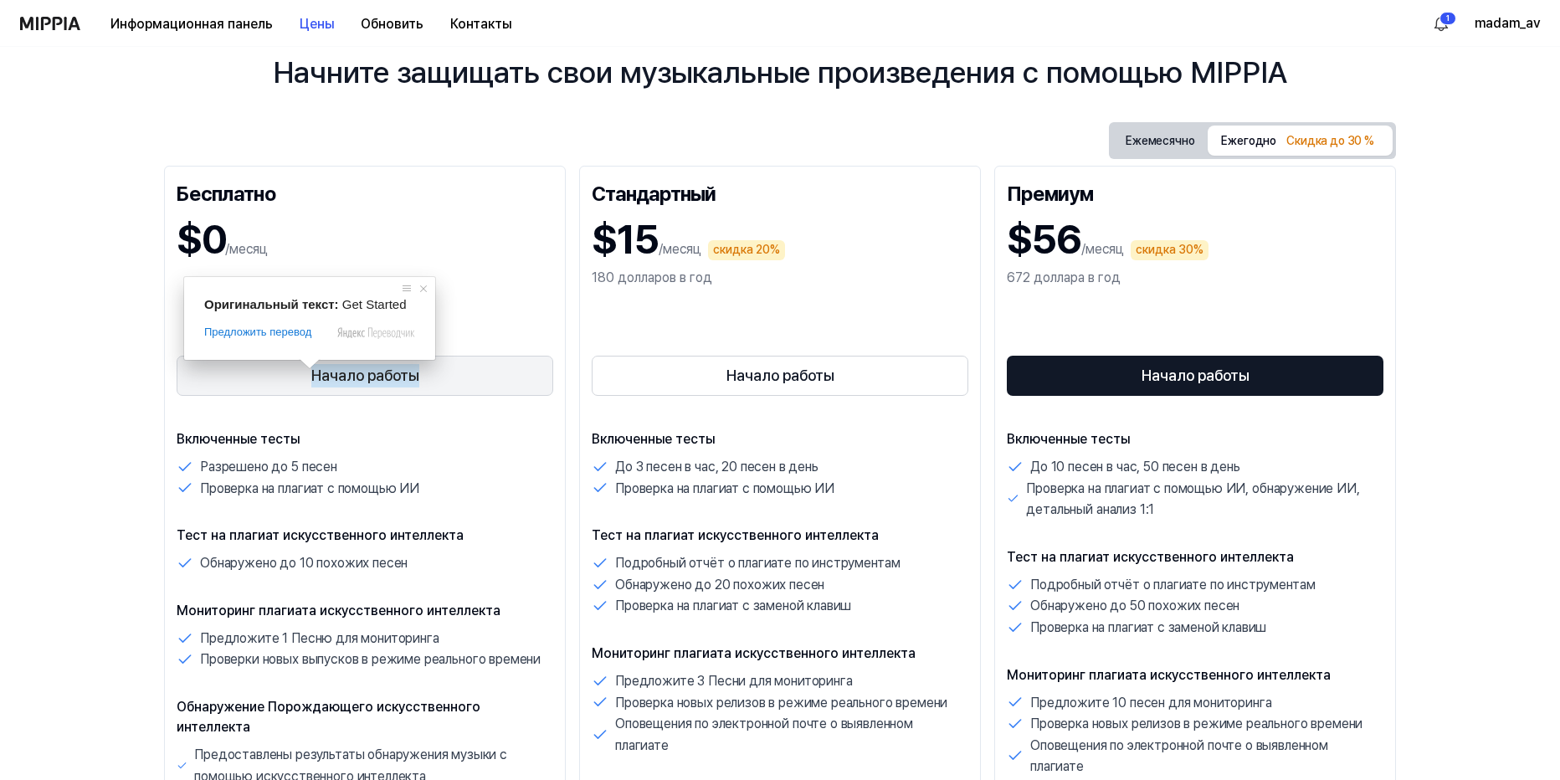
click at [349, 380] on ya-tr-span "Начало работы" at bounding box center [365, 376] width 108 height 24
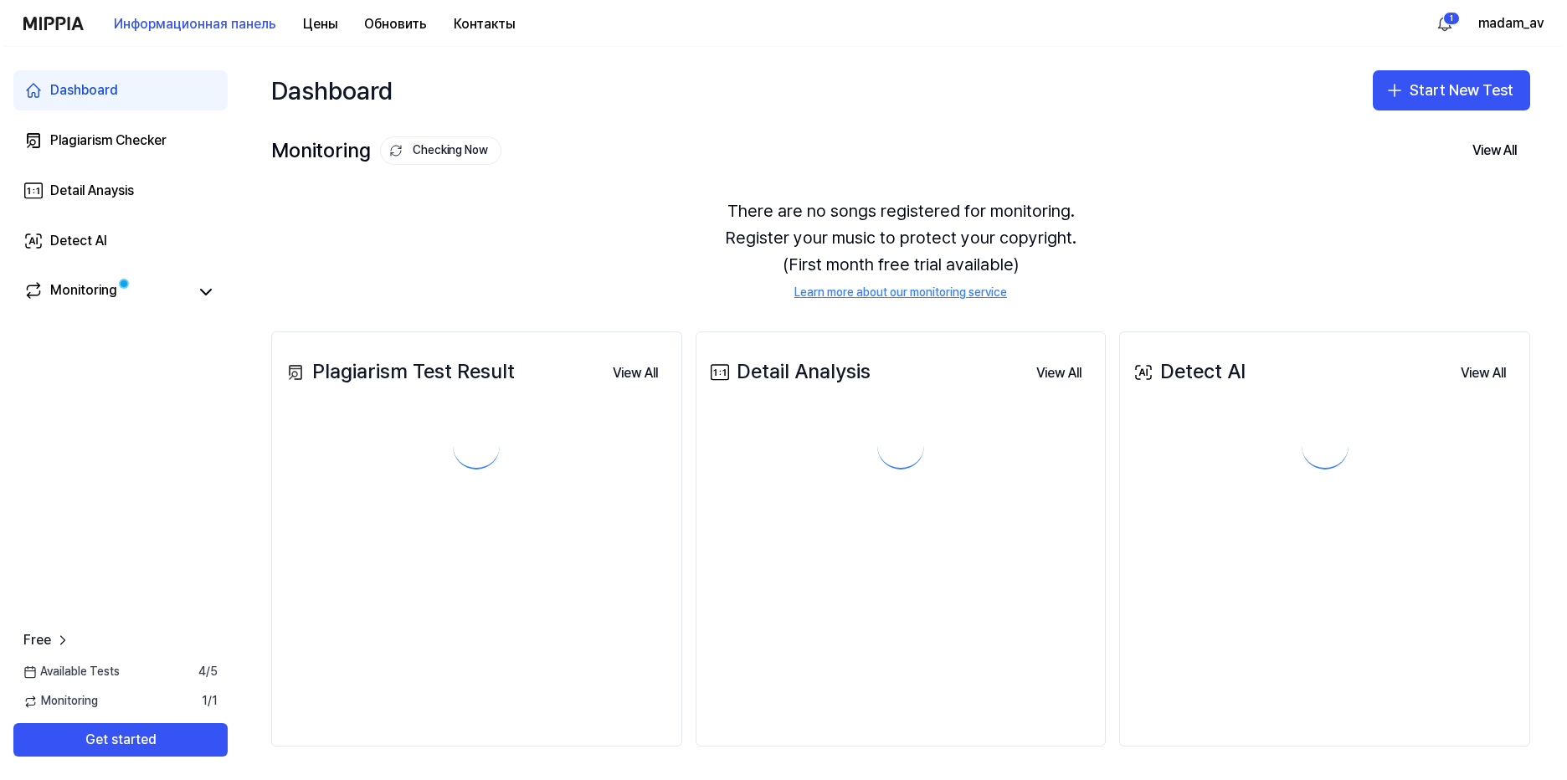
scroll to position [0, 0]
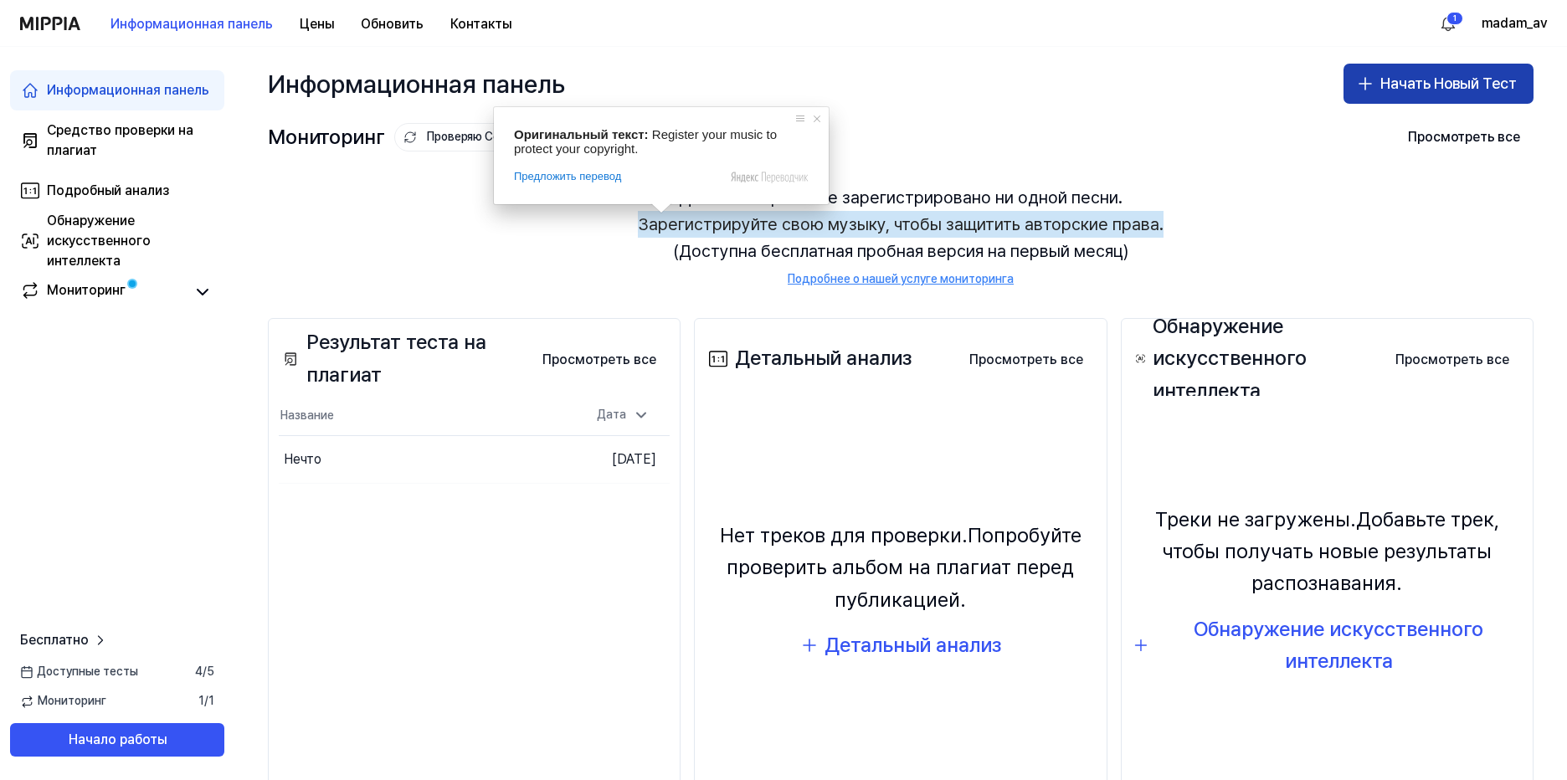
click at [1447, 90] on ya-tr-span "Начать Новый Тест" at bounding box center [1448, 84] width 136 height 24
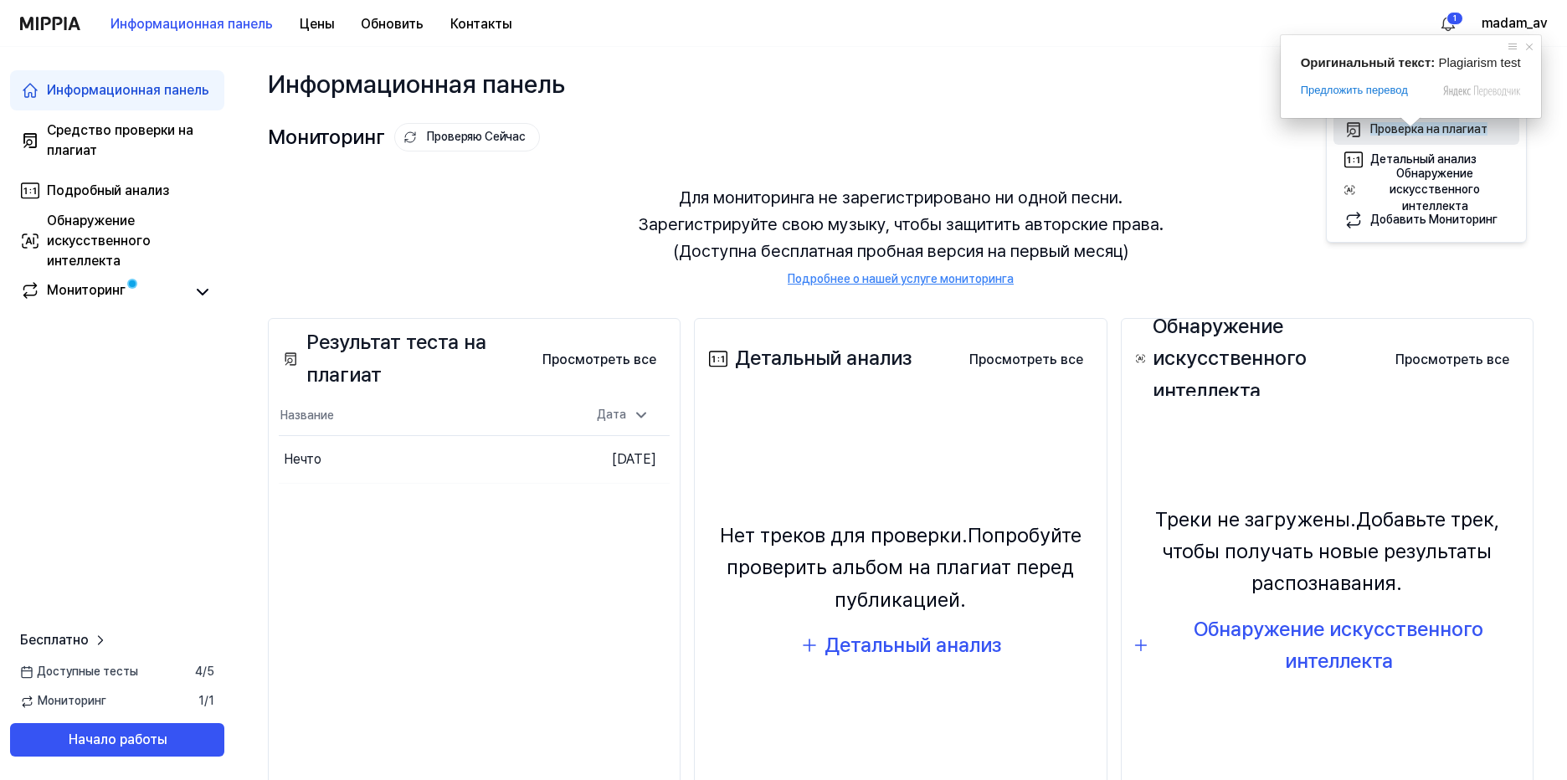
click at [1408, 127] on span at bounding box center [1411, 122] width 22 height 10
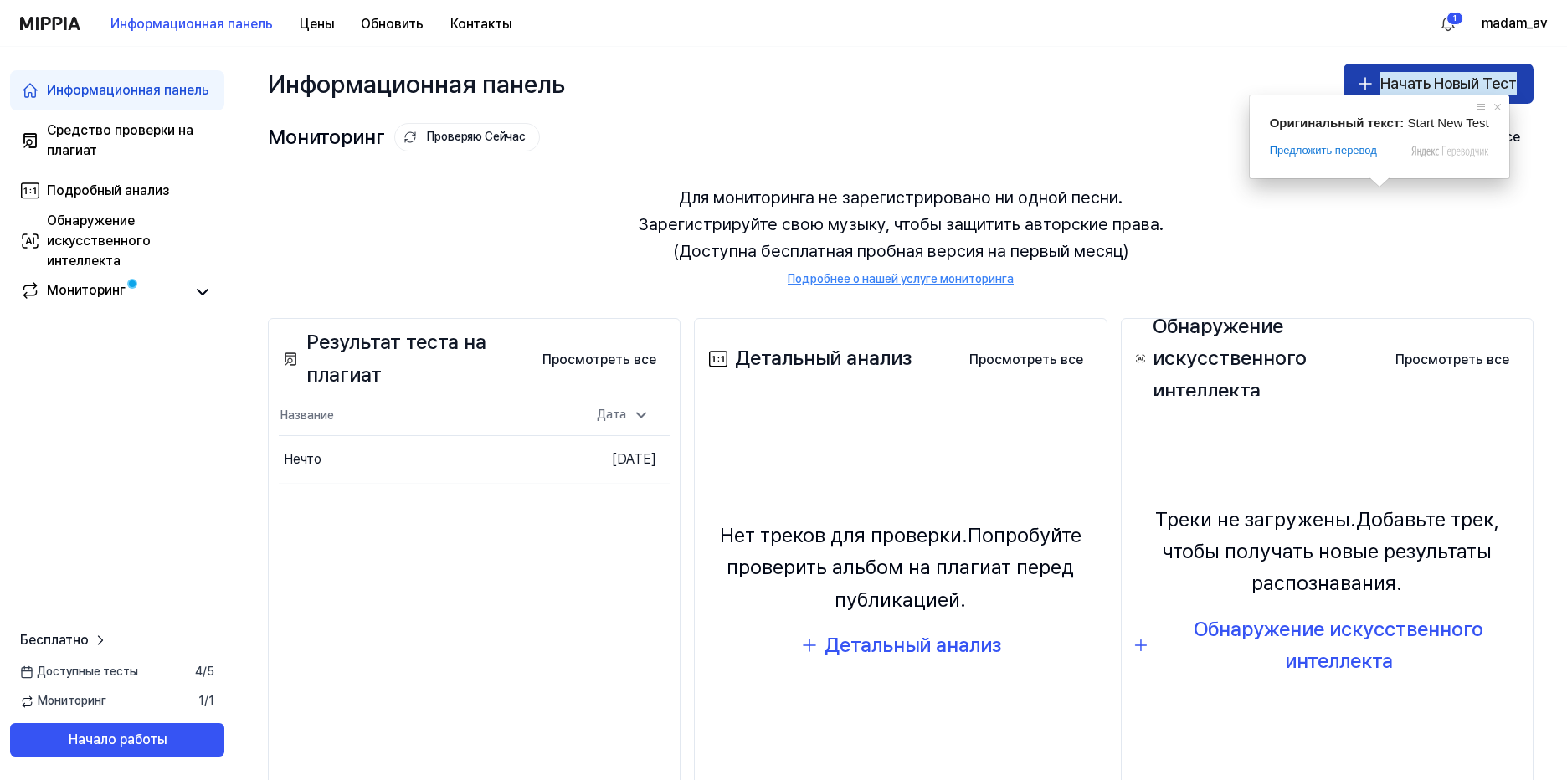
click at [1401, 85] on ya-tr-span "Начать Новый Тест" at bounding box center [1448, 84] width 136 height 24
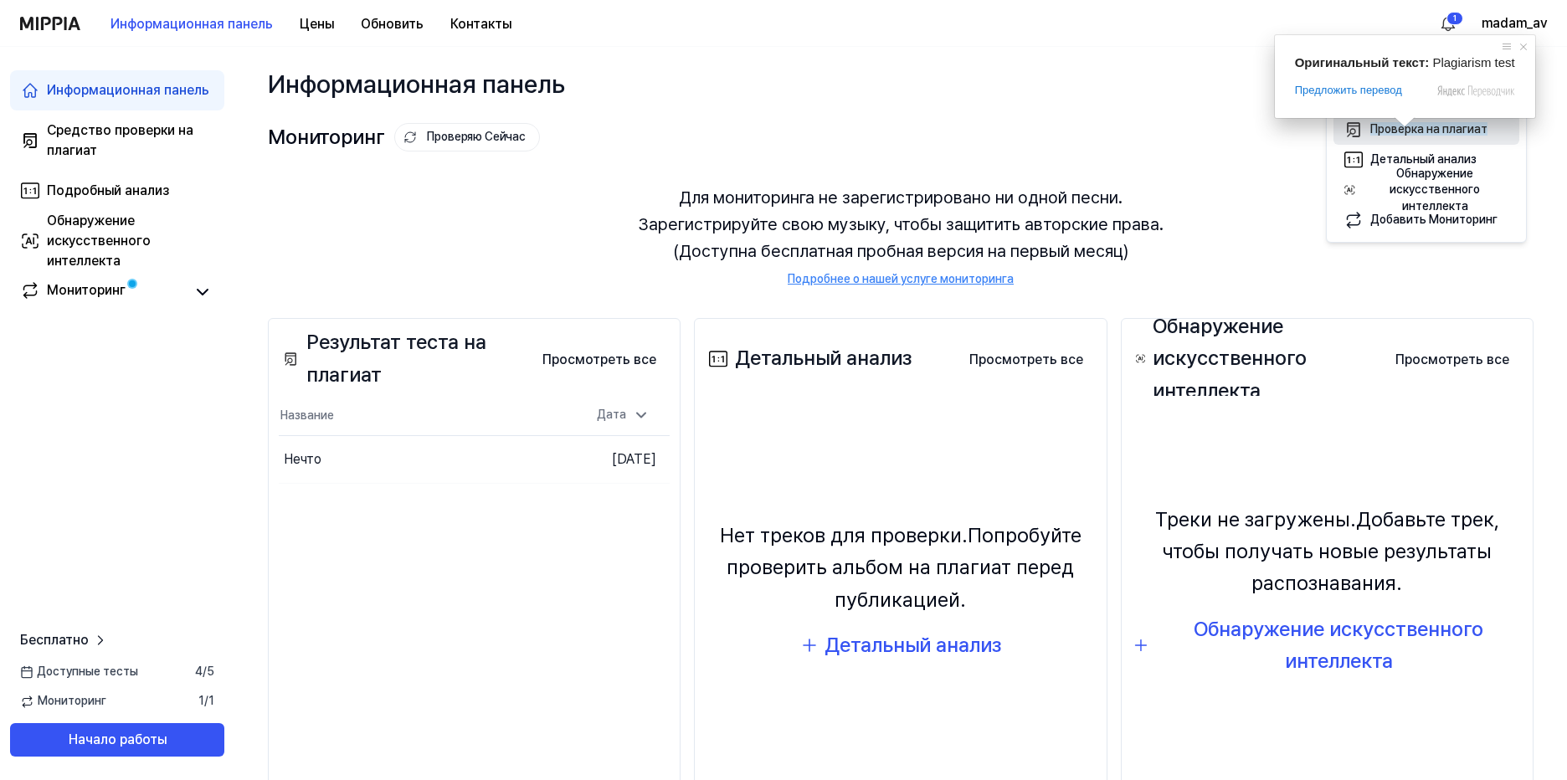
click at [1399, 130] on body "Информационная панель Цены Обновить Контакты 1 madam_av Информационная панель С…" at bounding box center [783, 390] width 1567 height 780
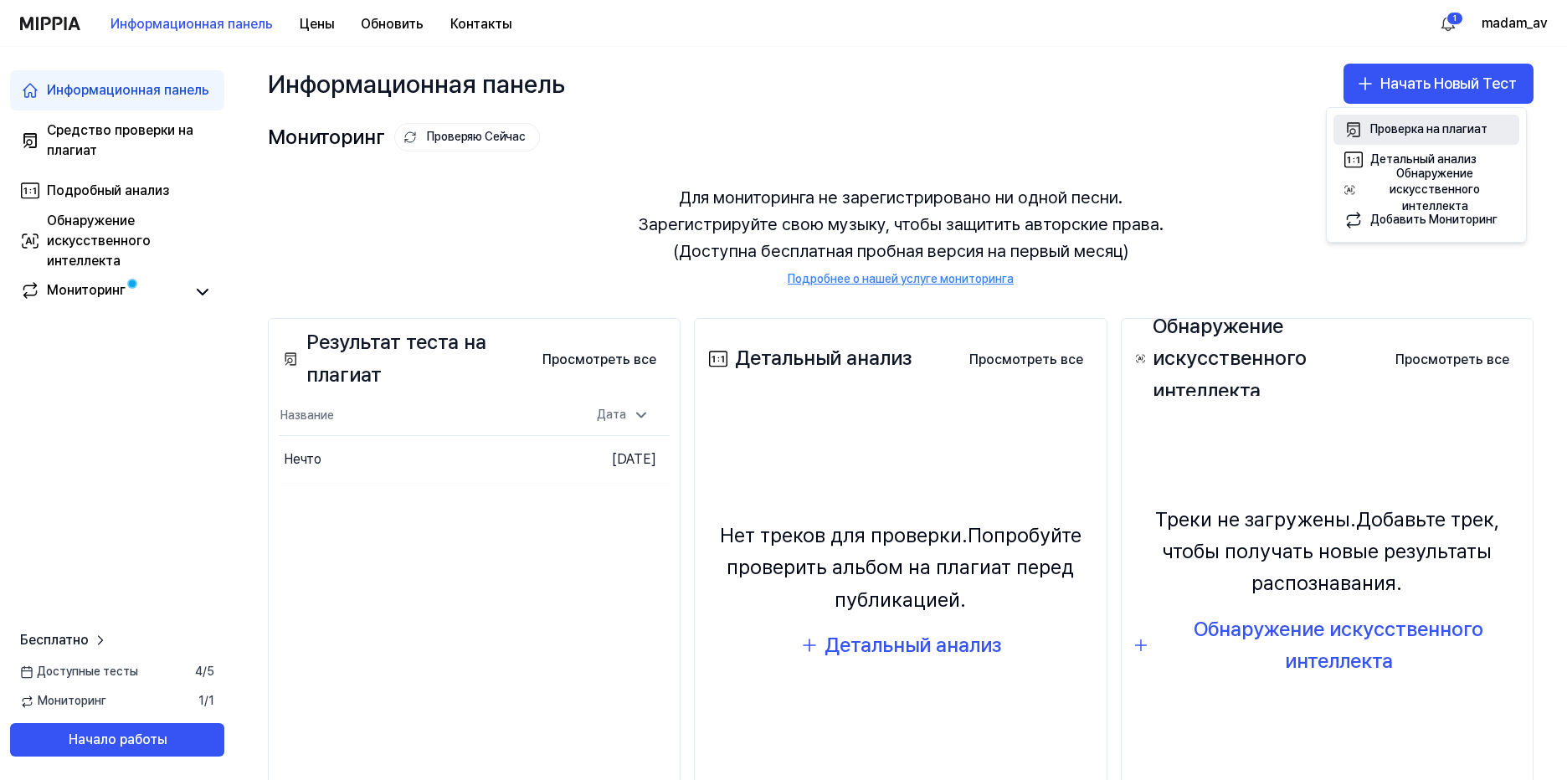
click at [1356, 132] on icon "button" at bounding box center [1354, 130] width 20 height 20
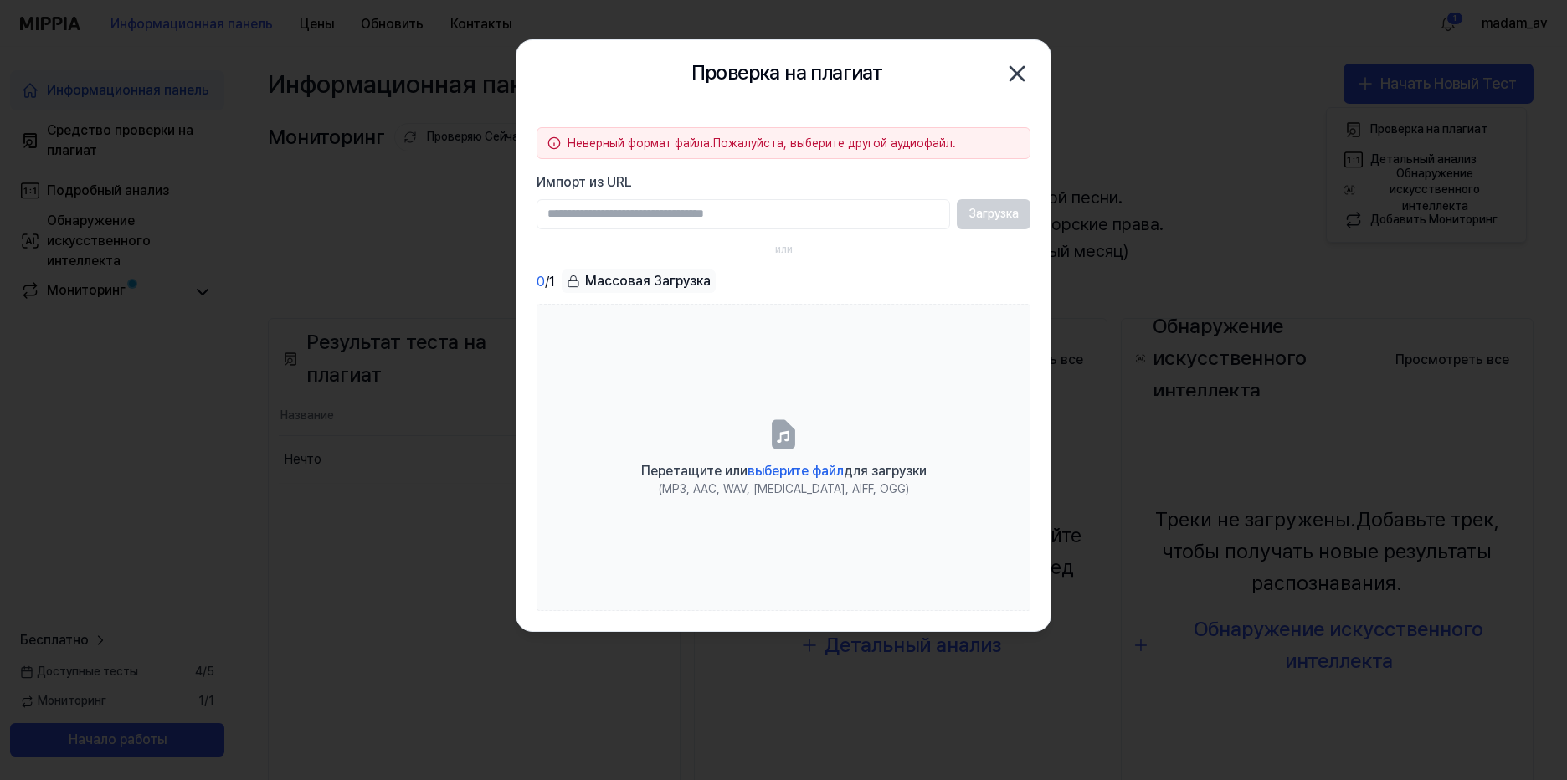
click at [1015, 75] on icon "button" at bounding box center [1016, 73] width 13 height 13
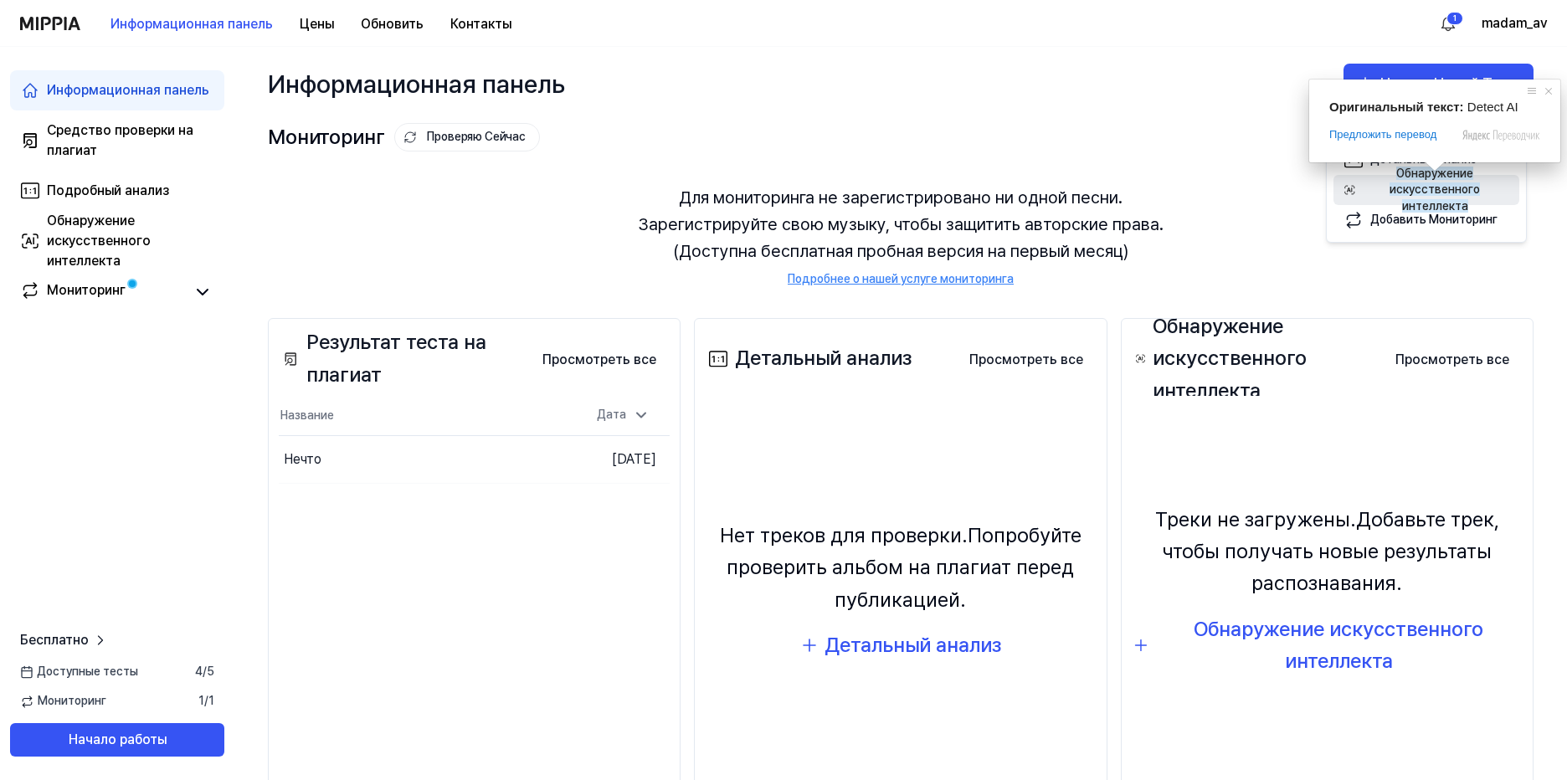
click at [1435, 187] on ya-tr-span "Обнаружение искусственного интеллекта" at bounding box center [1435, 190] width 90 height 46
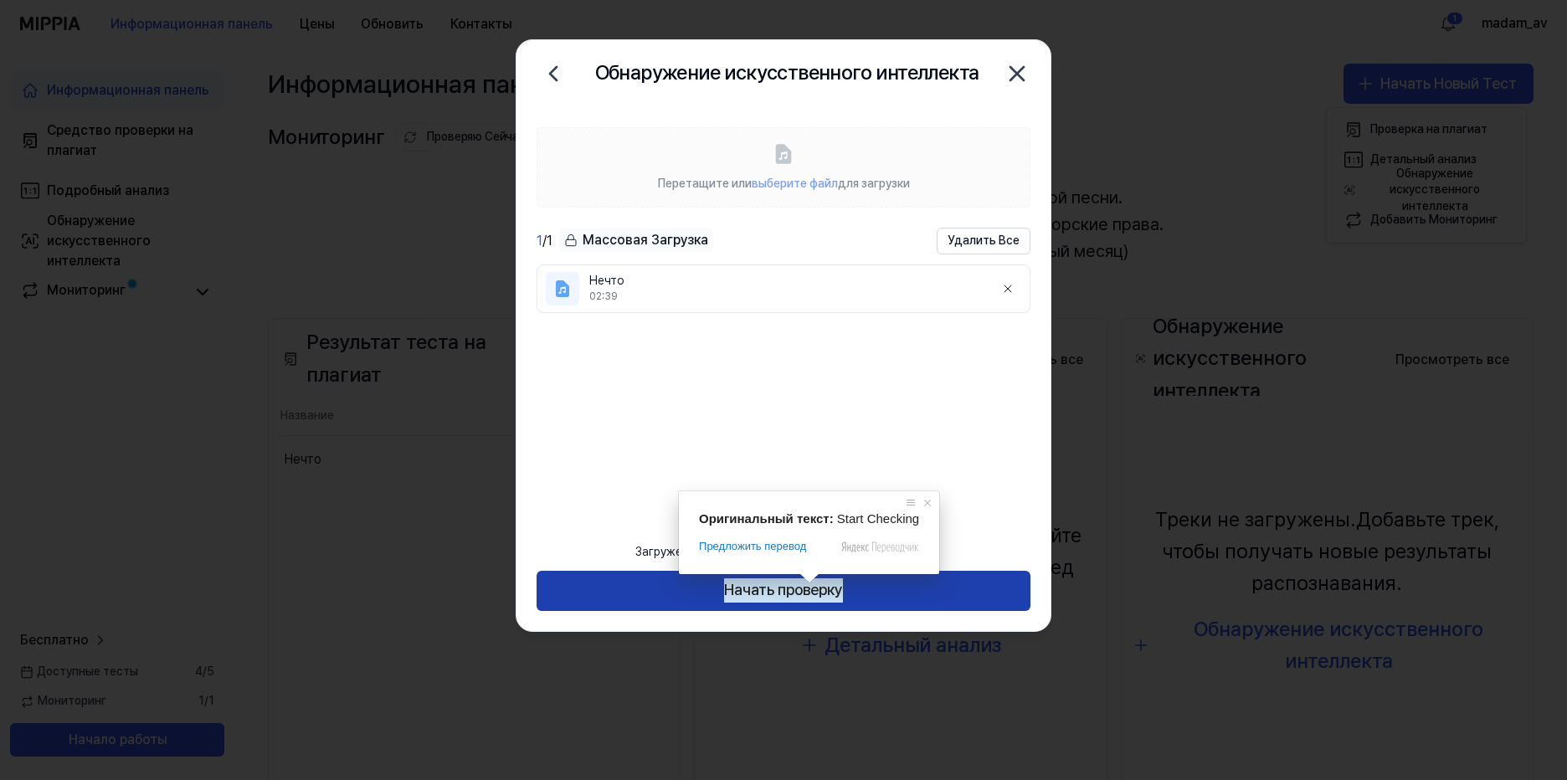
click at [807, 591] on ya-tr-span "Начать проверку" at bounding box center [783, 590] width 119 height 24
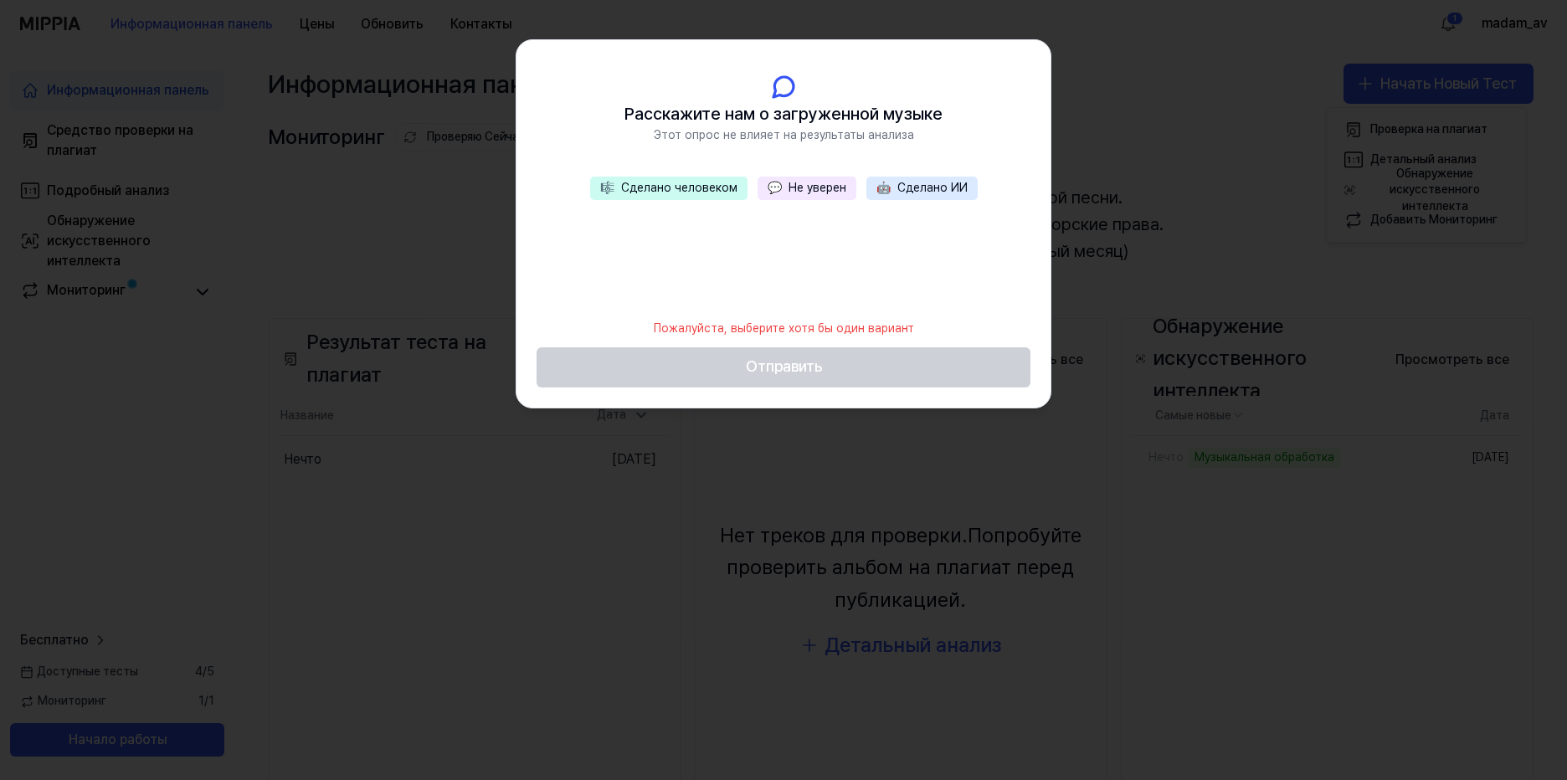
click at [910, 188] on ya-tr-span "Сделано ИИ" at bounding box center [932, 187] width 70 height 13
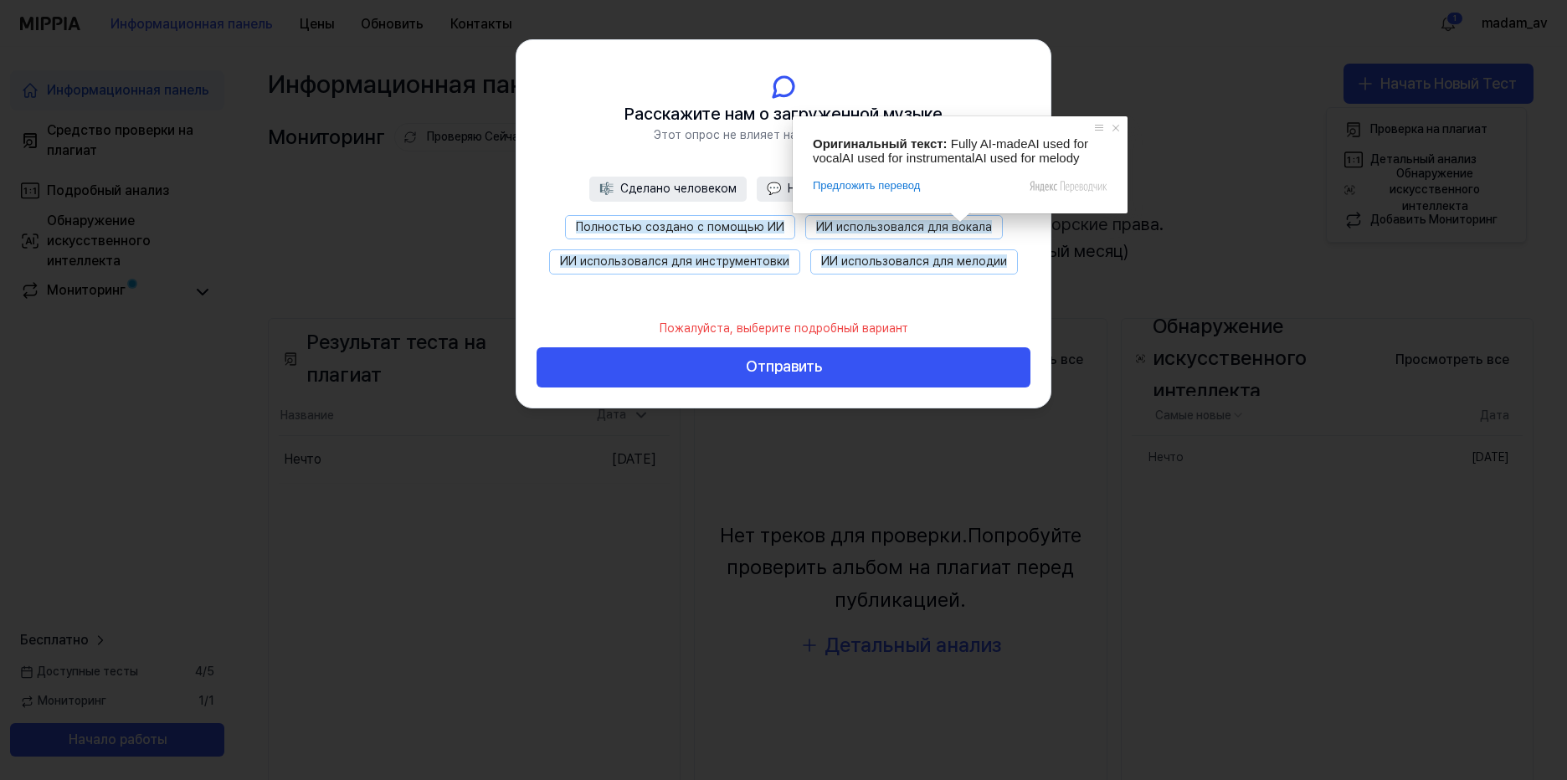
click at [922, 262] on ya-tr-span "ИИ использовался для мелодии" at bounding box center [914, 260] width 186 height 13
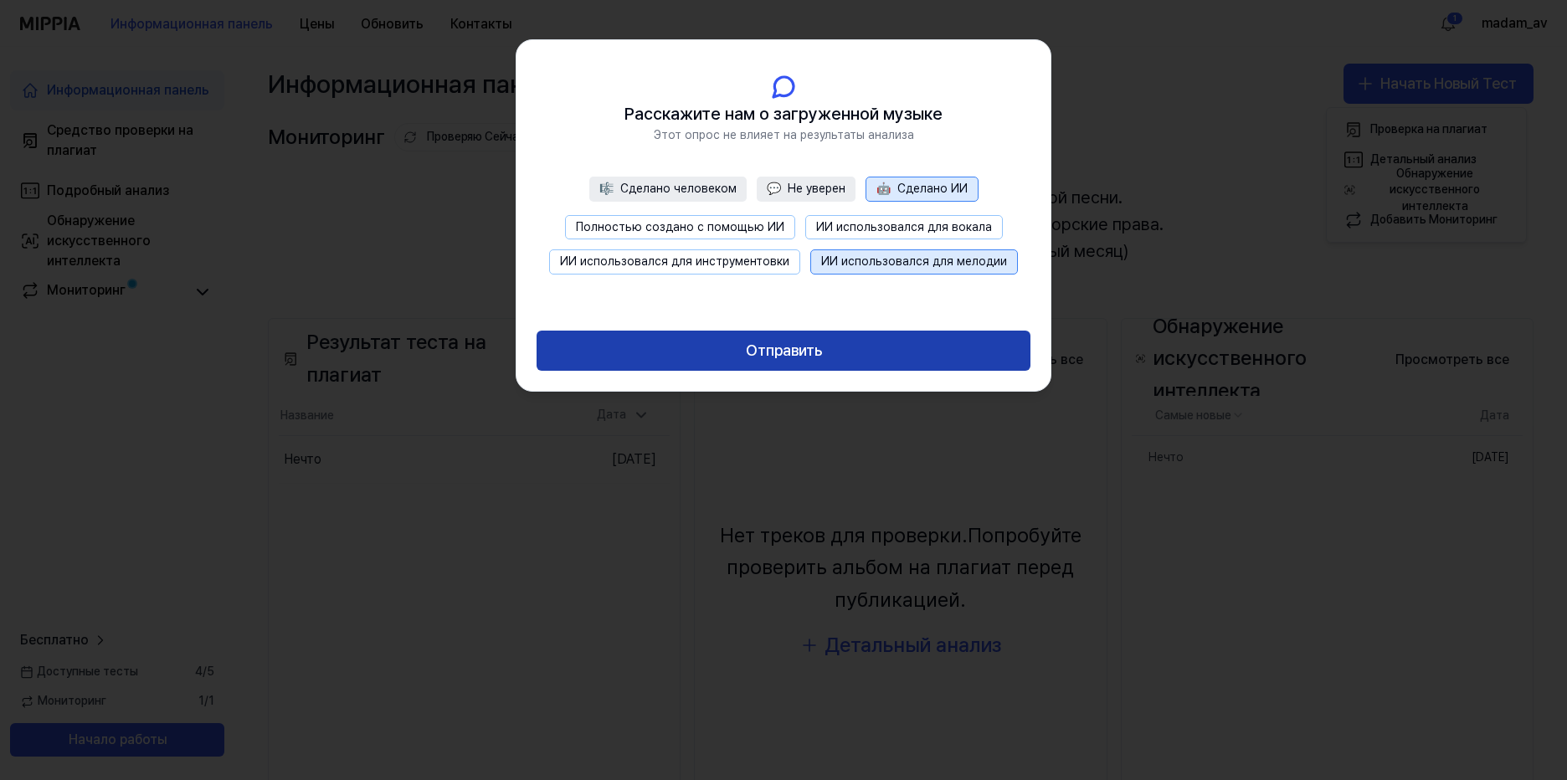
click at [852, 349] on button "Отправить" at bounding box center [784, 351] width 494 height 40
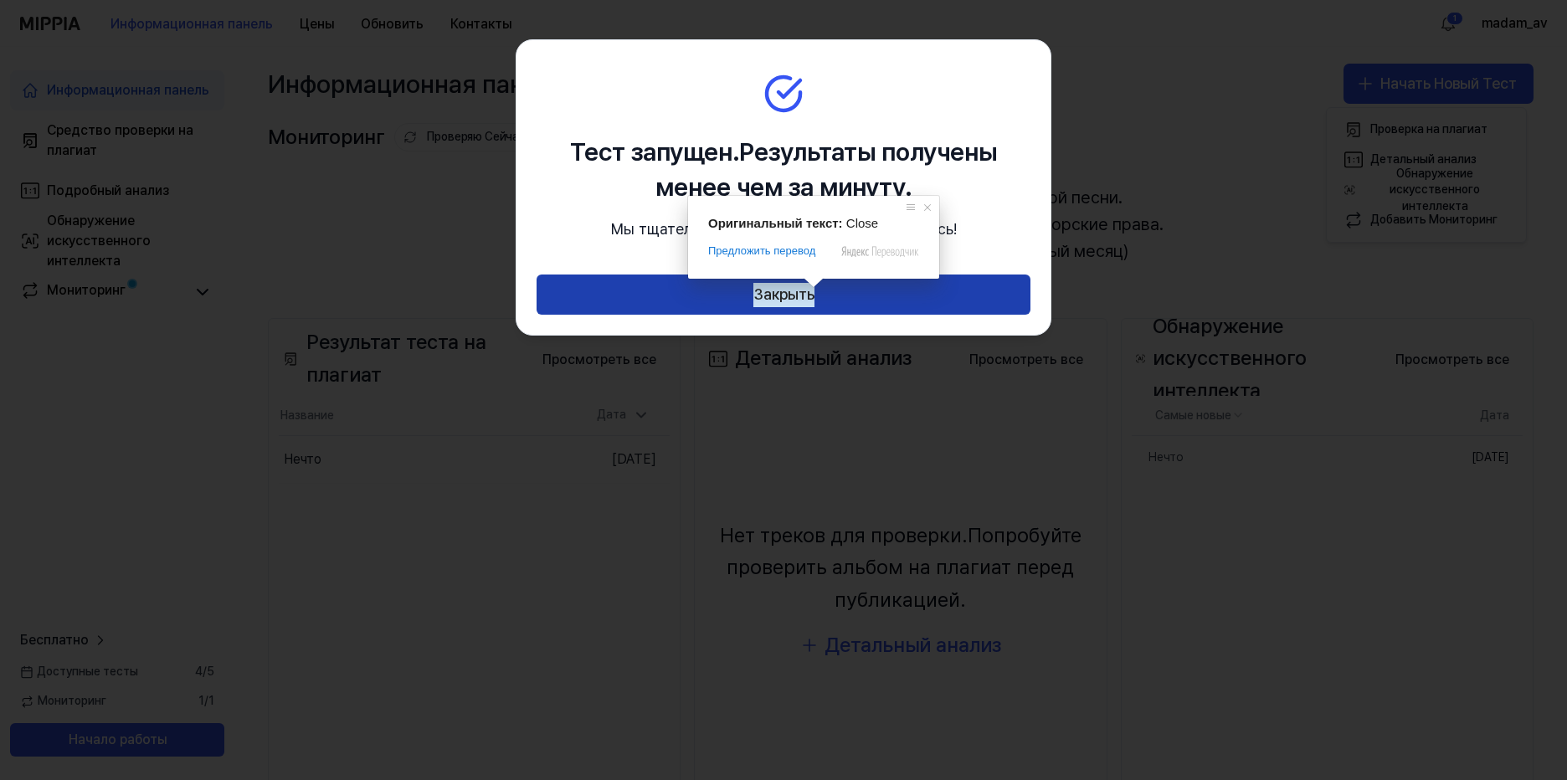
click at [784, 298] on ya-tr-span "Закрыть" at bounding box center [783, 295] width 61 height 24
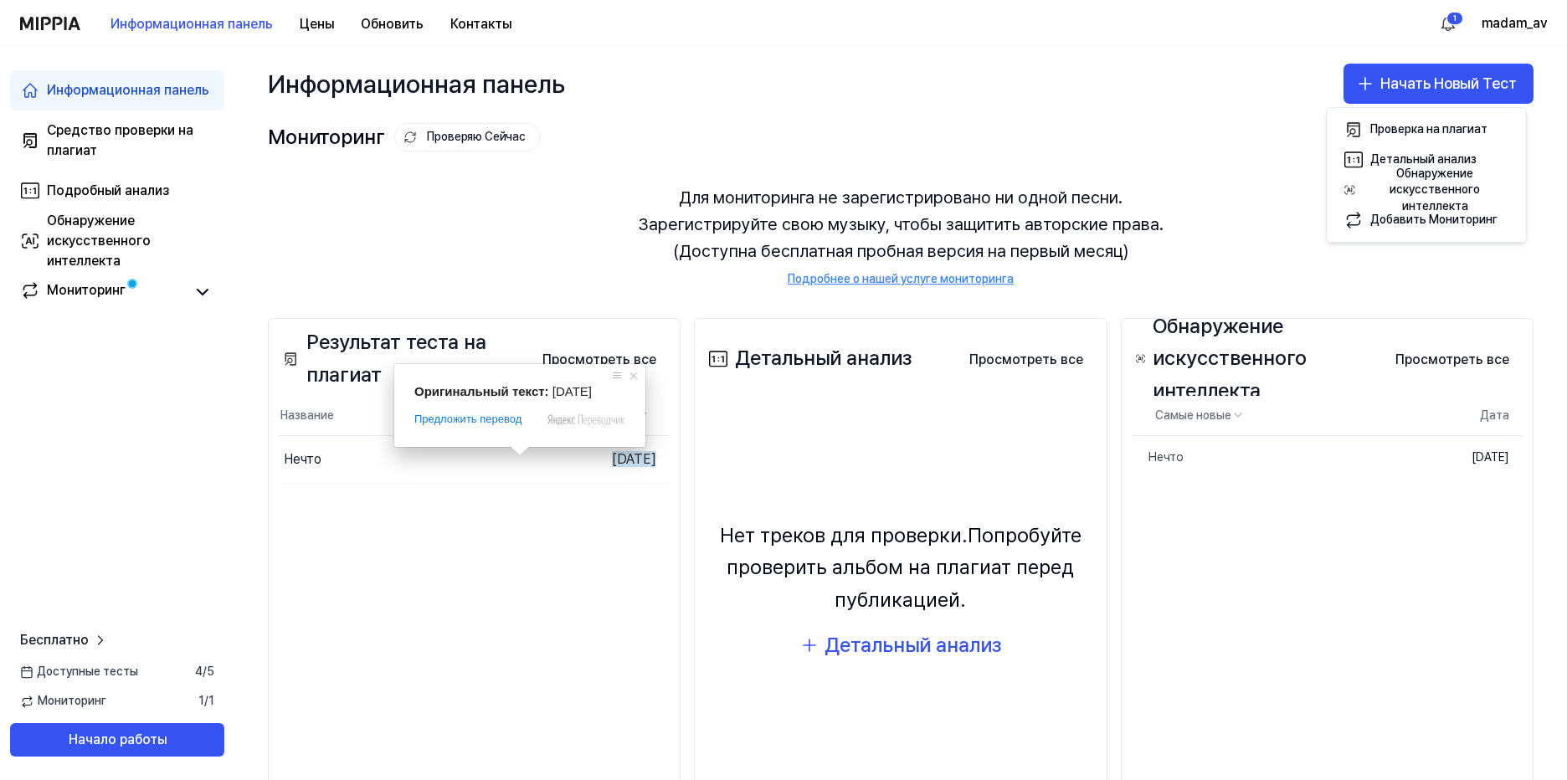
scroll to position [60, 0]
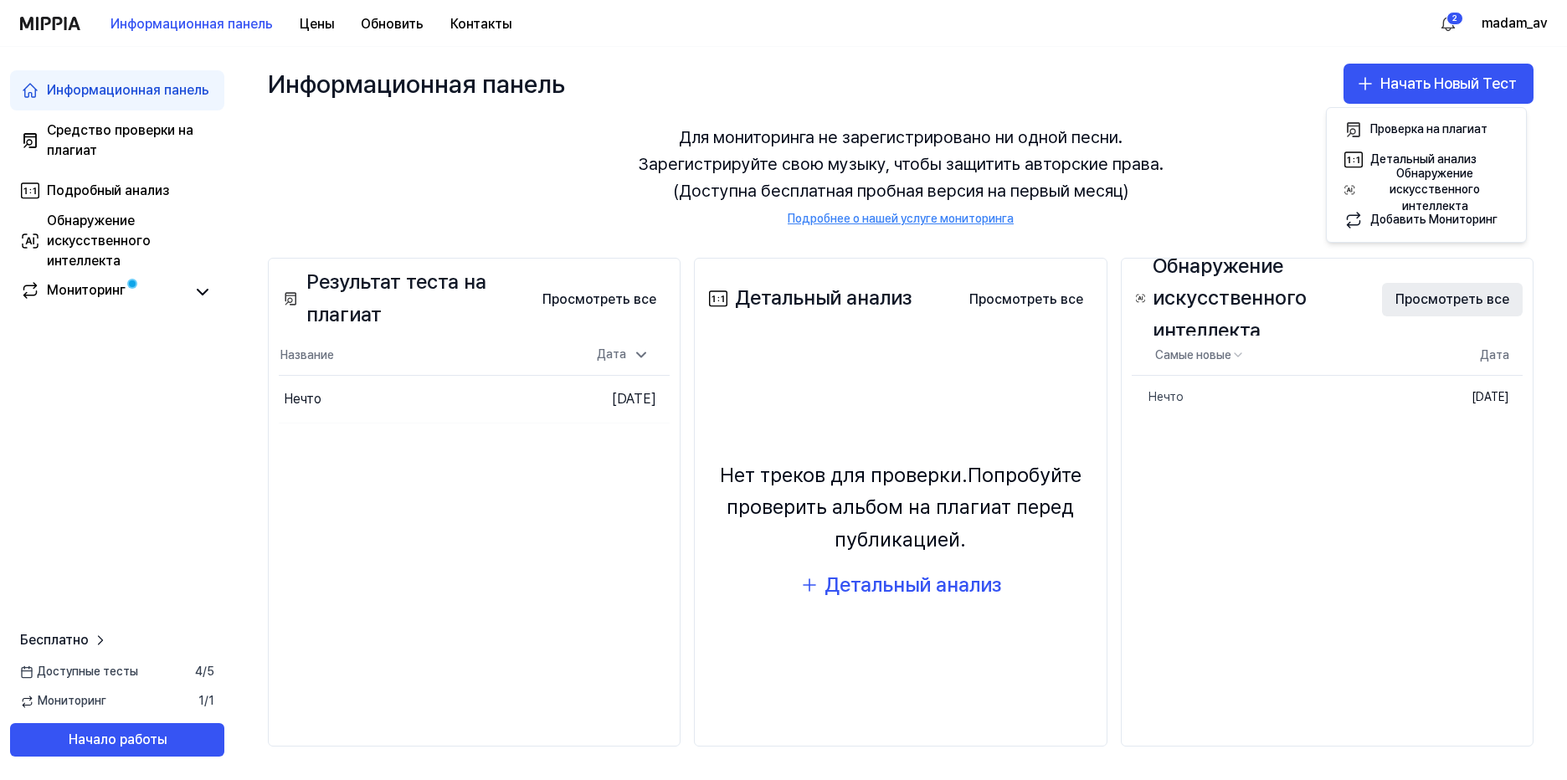
click at [1432, 301] on button "Просмотреть все" at bounding box center [1452, 299] width 141 height 33
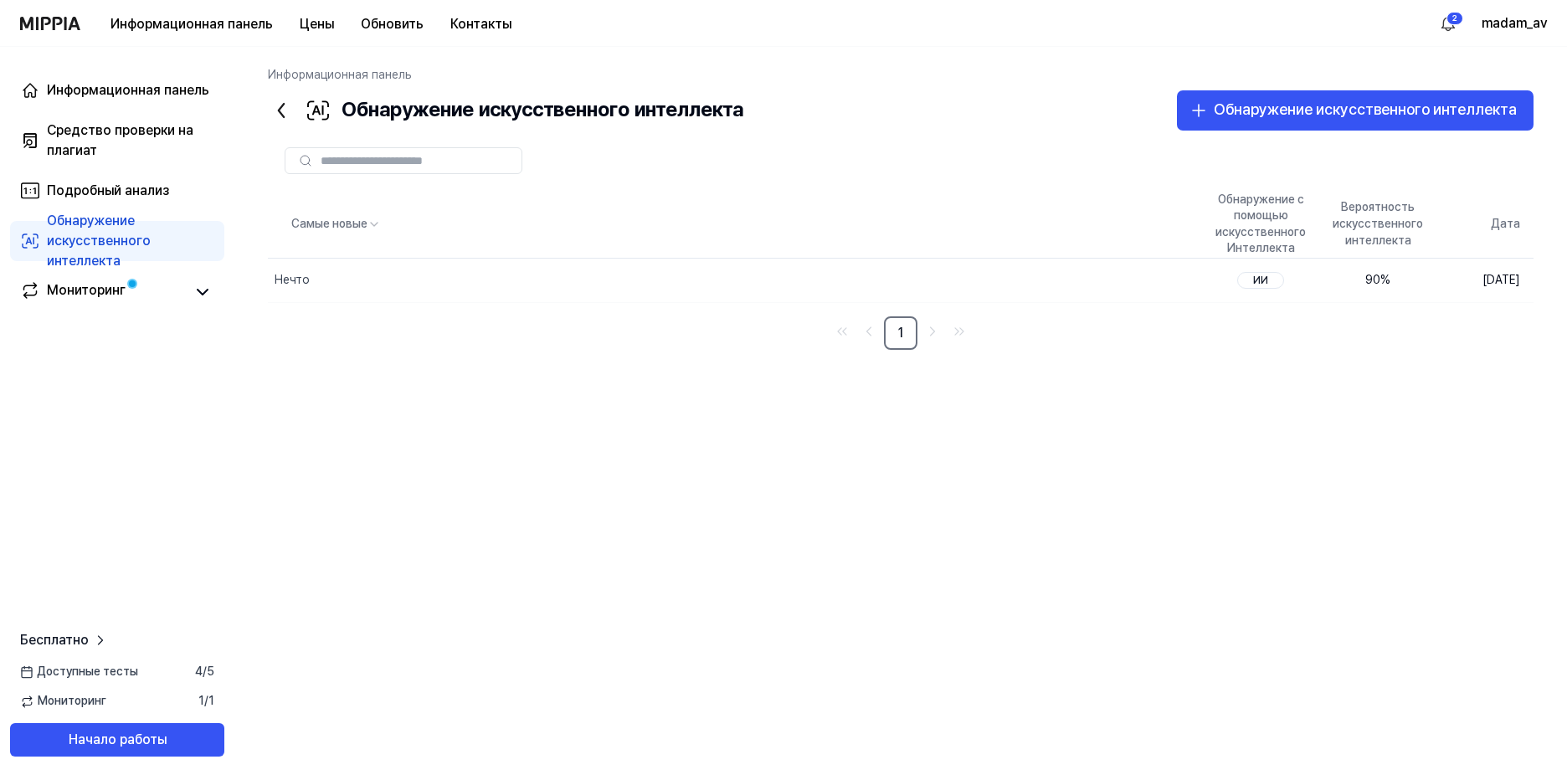
click at [1223, 451] on div "Самые новые Обнаружение с помощью искусственного Интеллекта Вероятность искусст…" at bounding box center [901, 444] width 1266 height 507
click at [1303, 547] on div "Самые новые Обнаружение с помощью искусственного Интеллекта Вероятность искусст…" at bounding box center [901, 444] width 1266 height 507
